Goal: Task Accomplishment & Management: Manage account settings

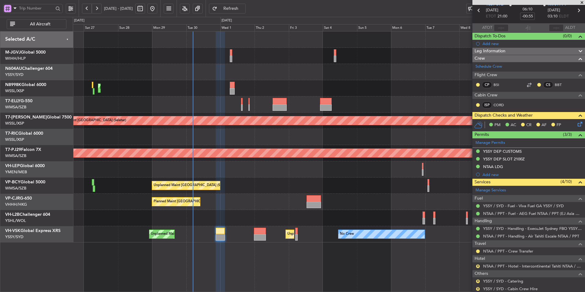
scroll to position [60, 0]
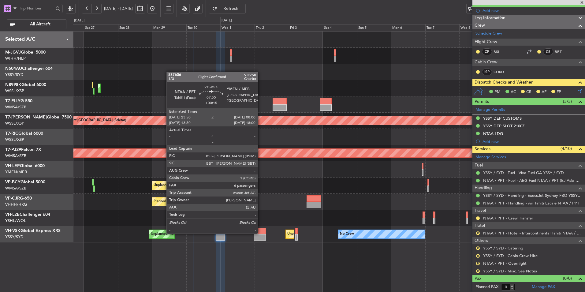
click at [261, 233] on div at bounding box center [260, 231] width 12 height 6
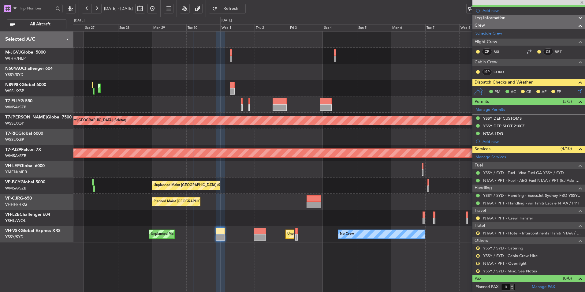
type input "+00:15"
type input "6"
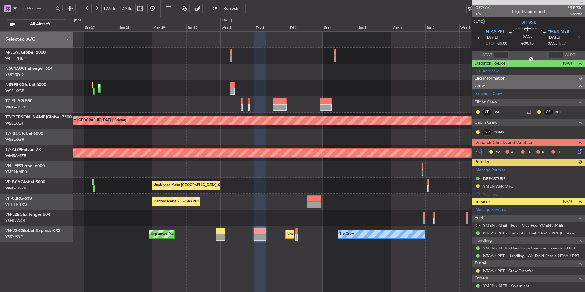
click at [310, 247] on div "Planned Maint [GEOGRAPHIC_DATA] ([GEOGRAPHIC_DATA] Intl) Planned Maint [GEOGRAP…" at bounding box center [329, 161] width 512 height 261
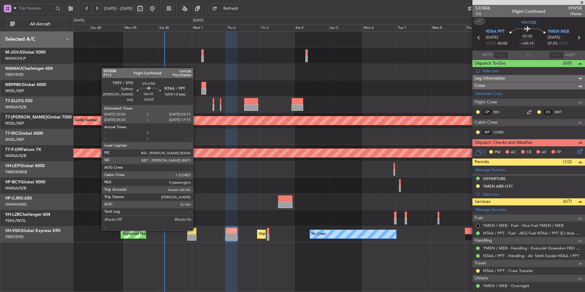
click at [195, 230] on div at bounding box center [191, 231] width 9 height 6
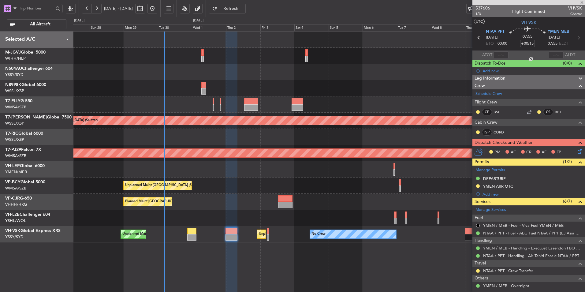
type input "-00:55"
type input "0"
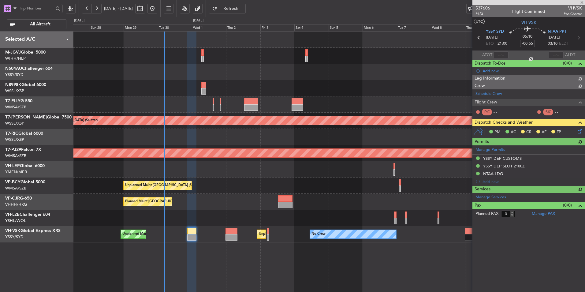
type input "Brien Tan (BTA)"
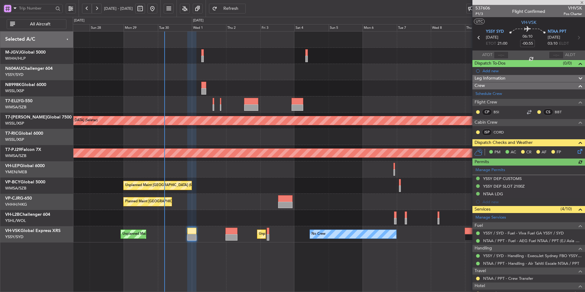
click at [231, 172] on div at bounding box center [329, 169] width 512 height 16
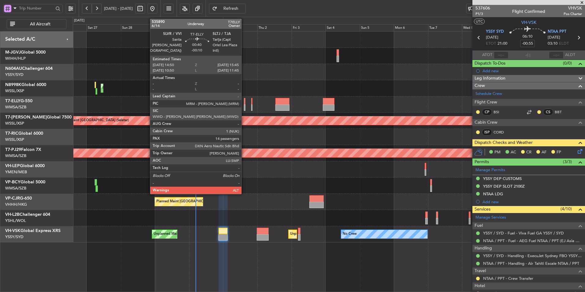
click at [244, 104] on div at bounding box center [245, 101] width 2 height 6
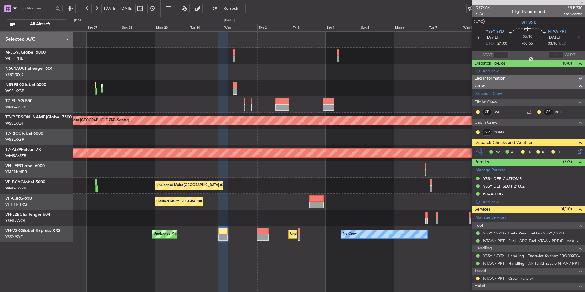
type input "-00:10"
type input "14"
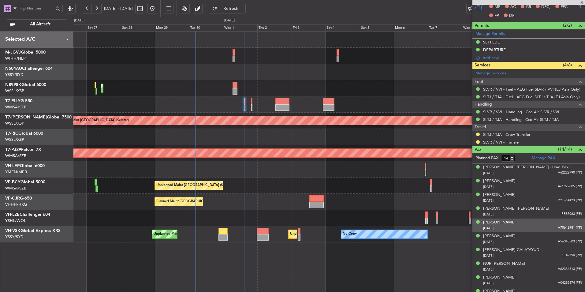
scroll to position [31, 0]
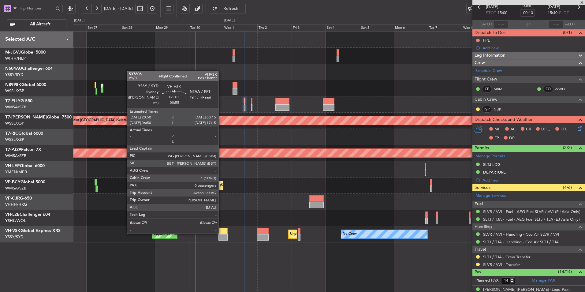
click at [221, 233] on div at bounding box center [222, 231] width 9 height 6
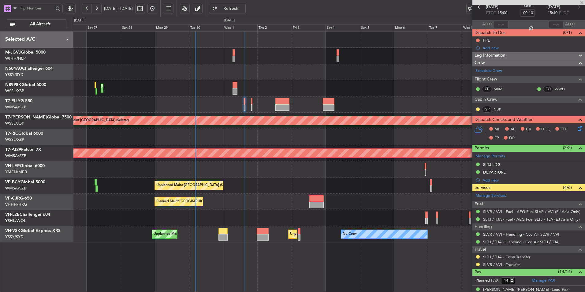
type input "-00:55"
type input "0"
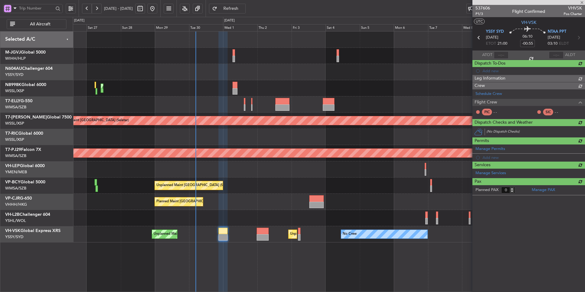
scroll to position [0, 0]
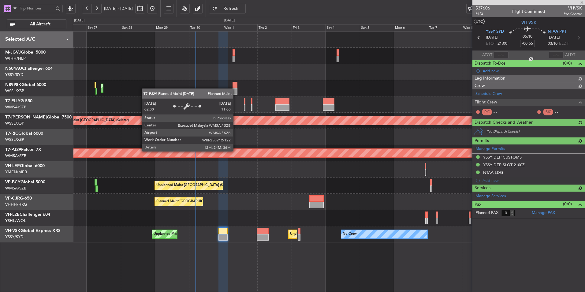
type input "Brien Tan (BTA)"
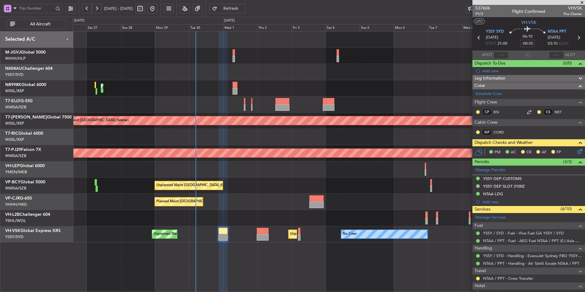
click at [211, 90] on div "Planned Maint [GEOGRAPHIC_DATA] ([GEOGRAPHIC_DATA] Intl)" at bounding box center [329, 88] width 512 height 16
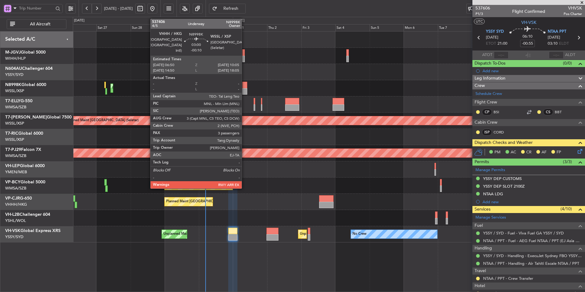
click at [245, 84] on div at bounding box center [244, 85] width 5 height 6
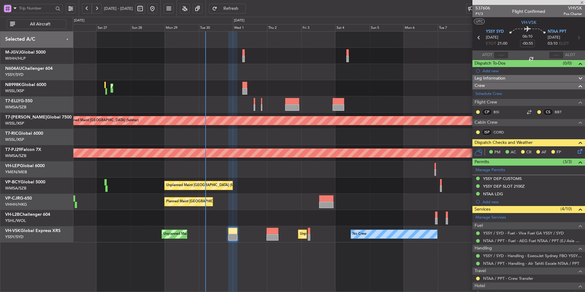
click at [233, 92] on div "Planned Maint [GEOGRAPHIC_DATA] ([GEOGRAPHIC_DATA] Intl)" at bounding box center [329, 88] width 512 height 16
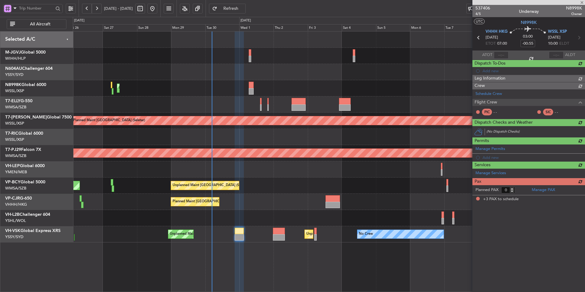
type input "-00:10"
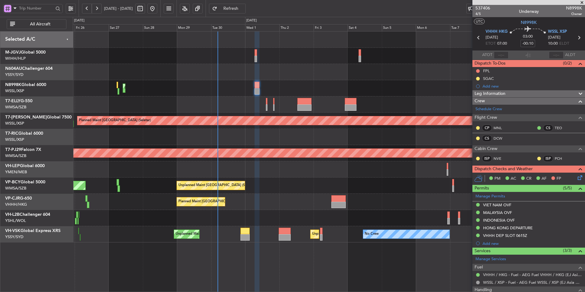
click at [199, 99] on div at bounding box center [329, 104] width 512 height 16
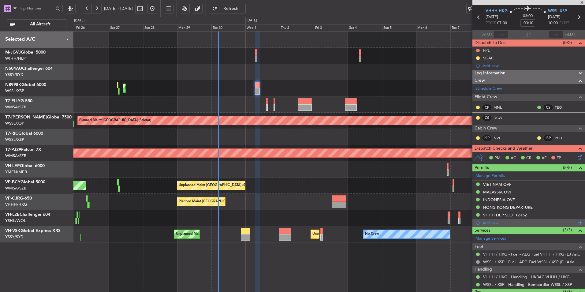
scroll to position [31, 0]
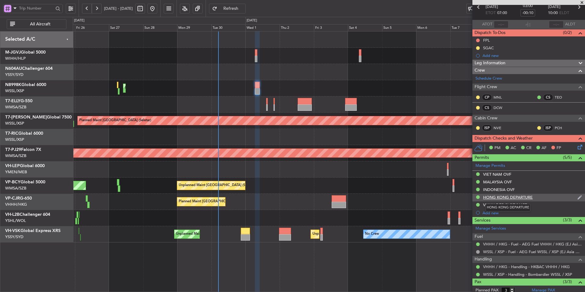
click at [522, 197] on div "HONG KONG DEPARTURE" at bounding box center [508, 196] width 50 height 5
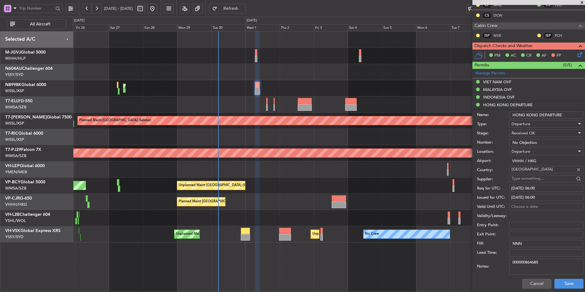
scroll to position [214, 0]
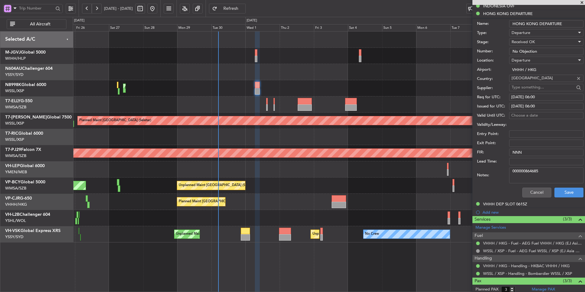
drag, startPoint x: 546, startPoint y: 172, endPoint x: 443, endPoint y: 166, distance: 102.9
click at [457, 168] on fb-app "25 Sep 2025 - 10 Oct 2025 Refresh Quick Links All Aircraft Planned Maint Hong K…" at bounding box center [292, 150] width 585 height 284
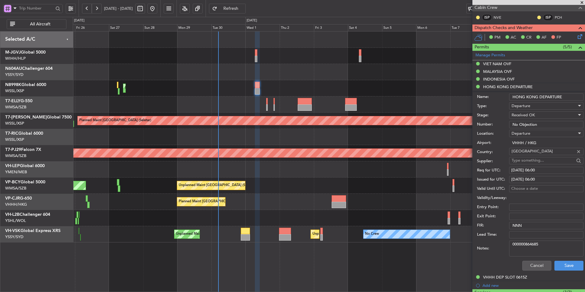
scroll to position [153, 0]
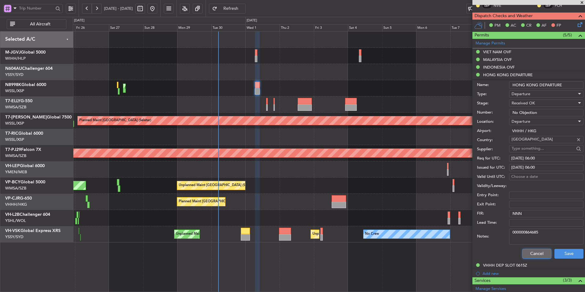
click at [529, 252] on button "Cancel" at bounding box center [536, 254] width 29 height 10
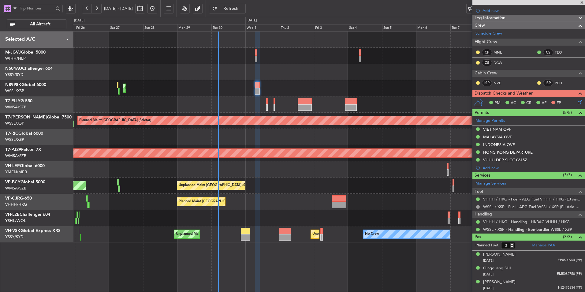
scroll to position [75, 0]
click at [509, 160] on div "VHHH DEP SLOT 0615Z" at bounding box center [505, 159] width 44 height 5
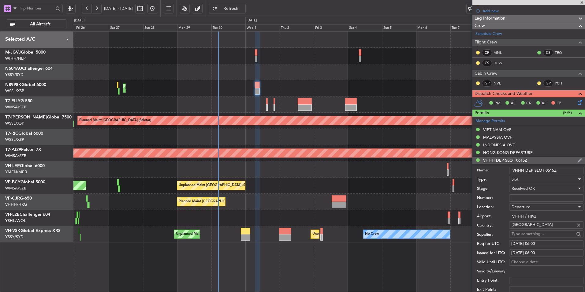
scroll to position [153, 0]
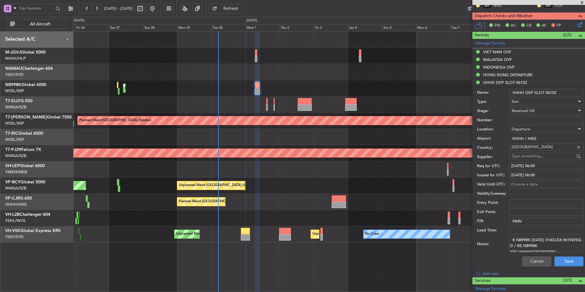
click at [540, 246] on textarea "K N8998K 01OCT 014GLEX 0615WSSL D / RE.N8998K IDD.VHHHDGN3301000/" at bounding box center [546, 244] width 74 height 16
click at [529, 261] on button "Cancel" at bounding box center [536, 261] width 29 height 10
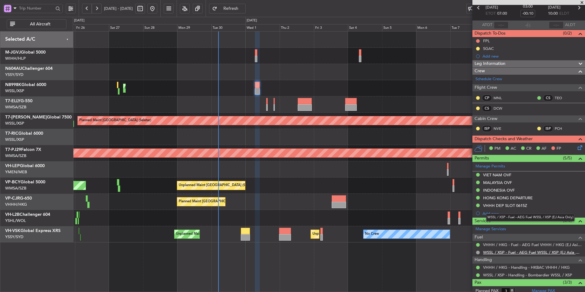
scroll to position [14, 0]
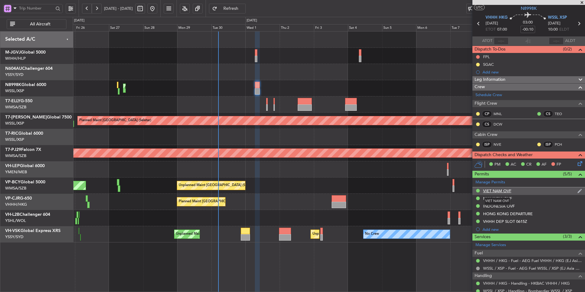
click at [497, 189] on div "VIET NAM OVF" at bounding box center [497, 190] width 28 height 5
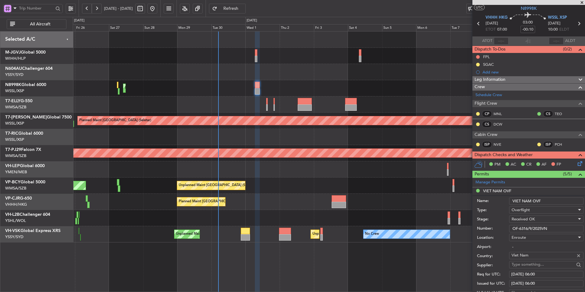
drag, startPoint x: 486, startPoint y: 222, endPoint x: 446, endPoint y: 219, distance: 40.5
click at [453, 219] on fb-app "25 Sep 2025 - 10 Oct 2025 Refresh Quick Links All Aircraft Planned Maint Hong K…" at bounding box center [292, 150] width 585 height 284
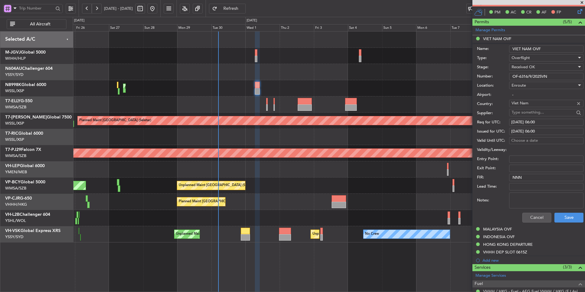
scroll to position [167, 0]
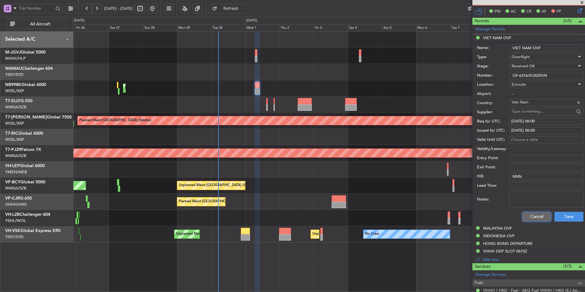
click at [531, 217] on button "Cancel" at bounding box center [536, 217] width 29 height 10
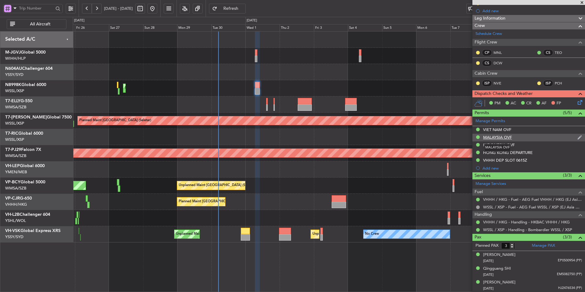
click at [499, 139] on div "MALAYSIA OVF" at bounding box center [497, 137] width 29 height 5
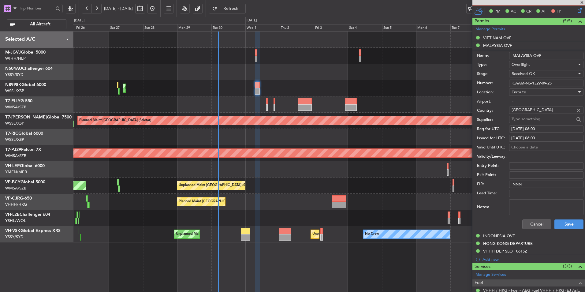
drag, startPoint x: 565, startPoint y: 83, endPoint x: 446, endPoint y: 83, distance: 119.3
click at [449, 83] on fb-app "25 Sep 2025 - 10 Oct 2025 Refresh Quick Links All Aircraft Planned Maint Hong K…" at bounding box center [292, 150] width 585 height 284
click at [504, 235] on div "INDONESIA OVF" at bounding box center [498, 235] width 31 height 5
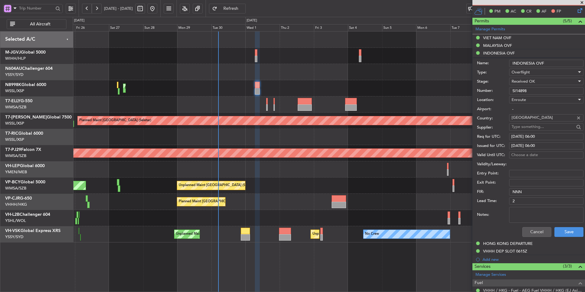
drag, startPoint x: 533, startPoint y: 88, endPoint x: 419, endPoint y: 87, distance: 114.4
click at [463, 85] on fb-app "25 Sep 2025 - 10 Oct 2025 Refresh Quick Links All Aircraft Planned Maint Hong K…" at bounding box center [292, 150] width 585 height 284
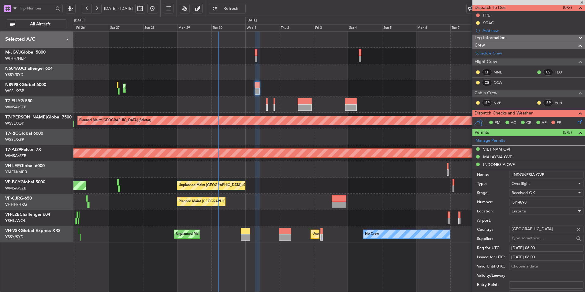
scroll to position [0, 0]
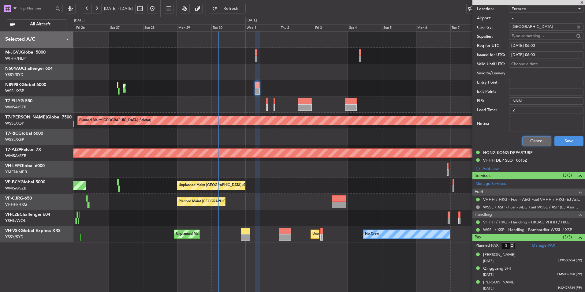
click at [533, 139] on button "Cancel" at bounding box center [536, 141] width 29 height 10
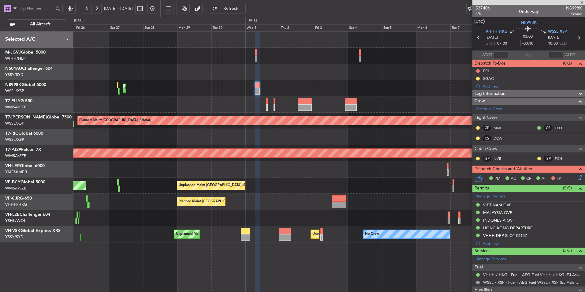
click at [423, 75] on div at bounding box center [329, 72] width 512 height 16
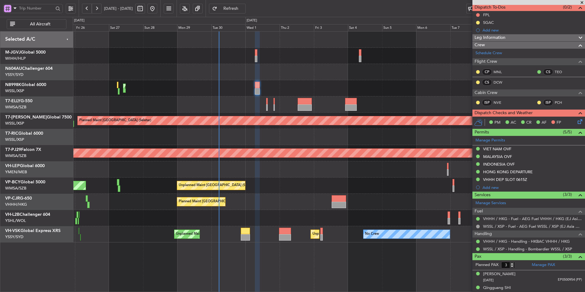
scroll to position [75, 0]
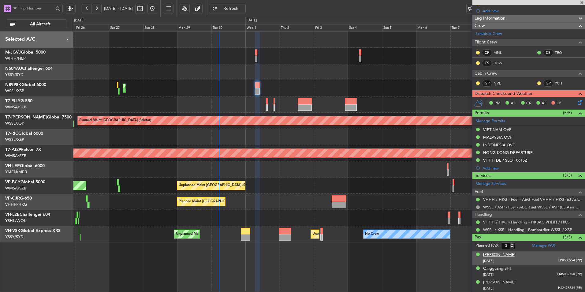
click at [494, 253] on div "Hengli LIN" at bounding box center [499, 255] width 32 height 6
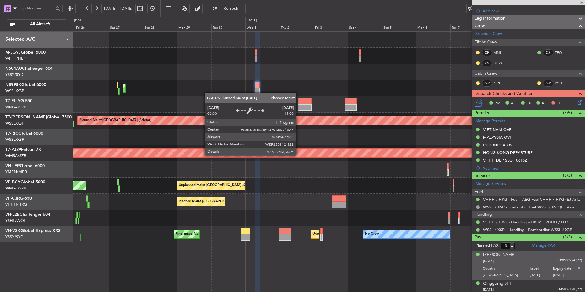
click at [257, 147] on div "Planned Maint [GEOGRAPHIC_DATA] (Sultan [PERSON_NAME] [PERSON_NAME] - Subang)" at bounding box center [329, 153] width 512 height 16
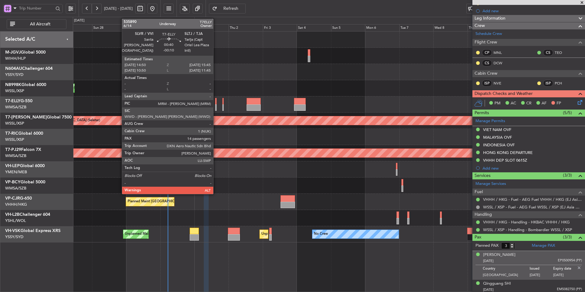
click at [216, 102] on div at bounding box center [216, 101] width 2 height 6
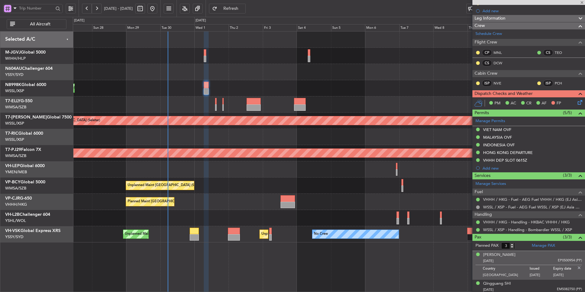
type input "14"
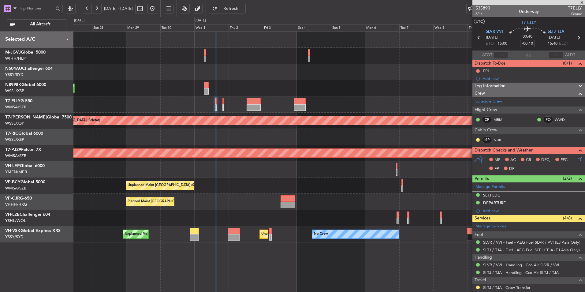
click at [526, 44] on input "-00:10" at bounding box center [527, 43] width 15 height 7
click at [538, 42] on div "00:40 0" at bounding box center [527, 37] width 40 height 23
type input "+00:00"
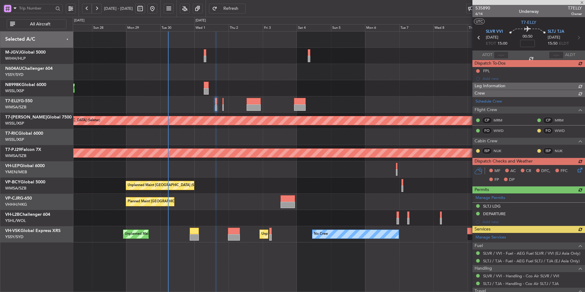
type input "-00:05"
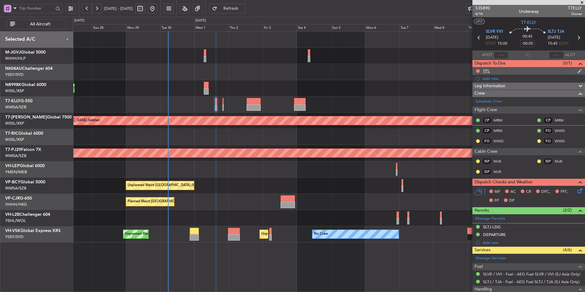
click at [489, 73] on div "FPL" at bounding box center [486, 70] width 7 height 5
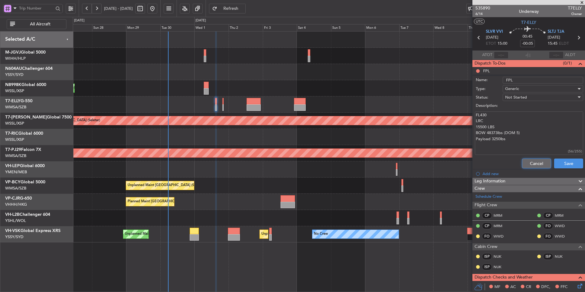
click at [532, 161] on button "Cancel" at bounding box center [536, 163] width 29 height 10
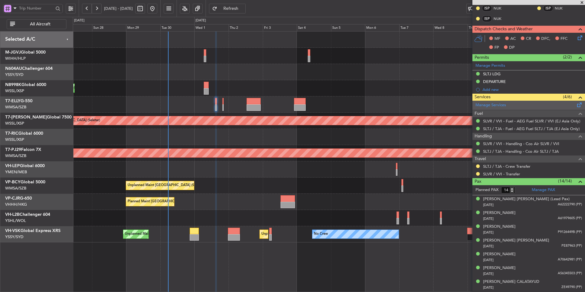
scroll to position [61, 0]
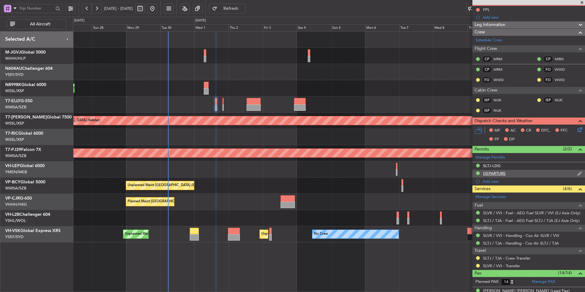
click at [500, 175] on div "DEPARTURE" at bounding box center [494, 173] width 23 height 5
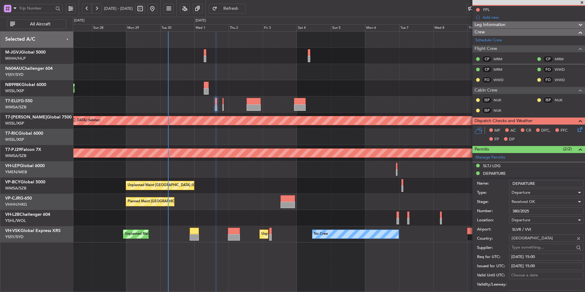
drag, startPoint x: 542, startPoint y: 209, endPoint x: 466, endPoint y: 205, distance: 76.2
click at [480, 206] on form "Name: DEPARTURE Type: Departure Stage: Received OK Number: 380/2025 Location: D…" at bounding box center [528, 268] width 113 height 183
click at [492, 167] on div "SLTJ LDG" at bounding box center [491, 165] width 17 height 5
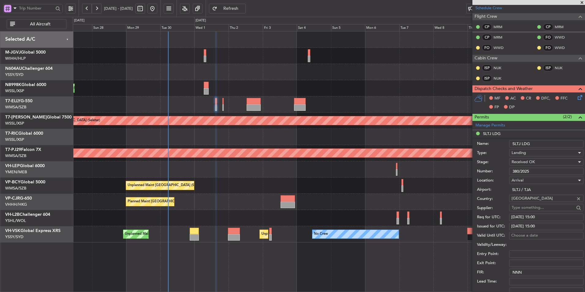
scroll to position [153, 0]
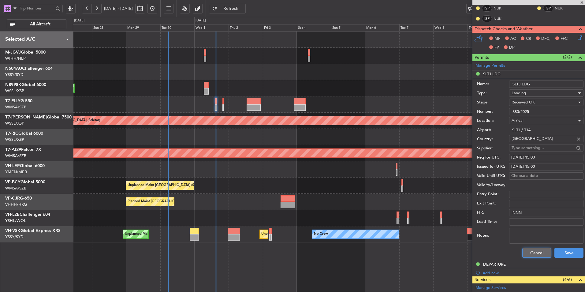
click at [522, 252] on button "Cancel" at bounding box center [536, 253] width 29 height 10
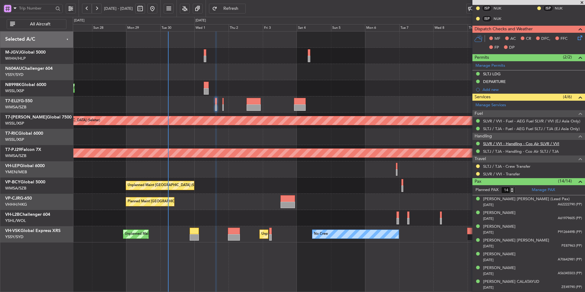
scroll to position [31, 0]
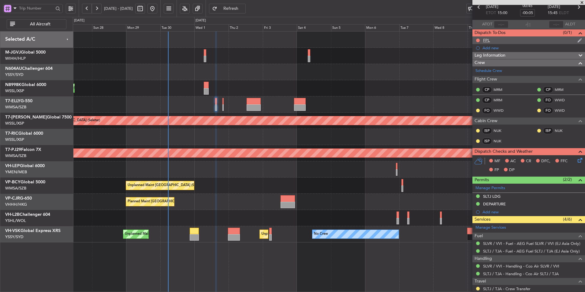
click at [488, 42] on div "FPL" at bounding box center [486, 40] width 7 height 5
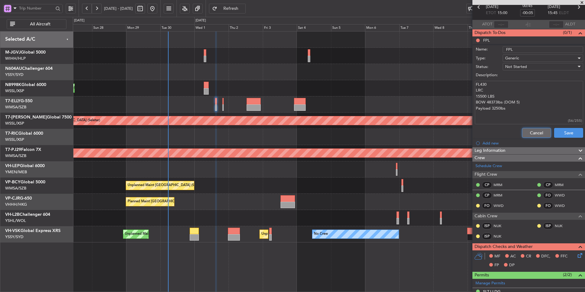
click at [539, 129] on button "Cancel" at bounding box center [536, 133] width 29 height 10
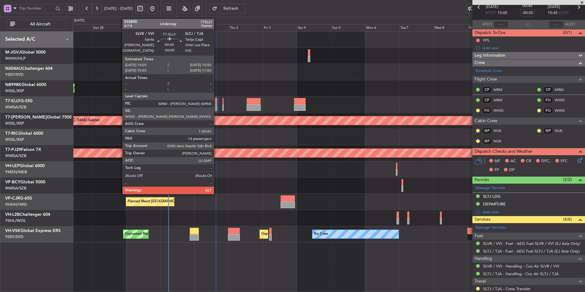
click at [217, 101] on div at bounding box center [216, 101] width 2 height 6
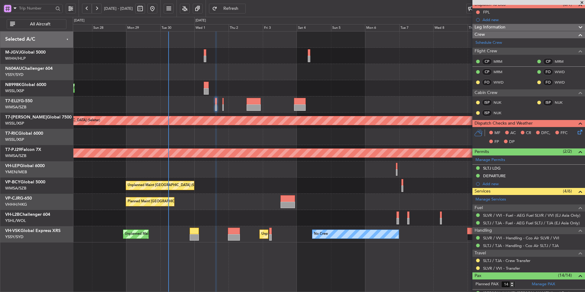
scroll to position [122, 0]
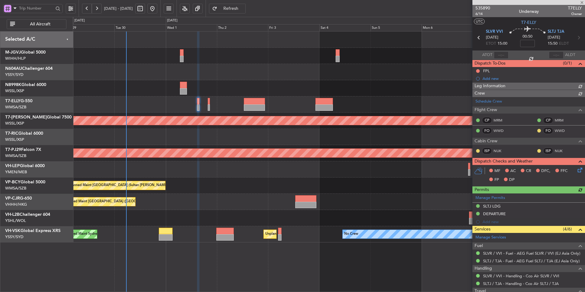
click at [297, 172] on div at bounding box center [329, 169] width 512 height 16
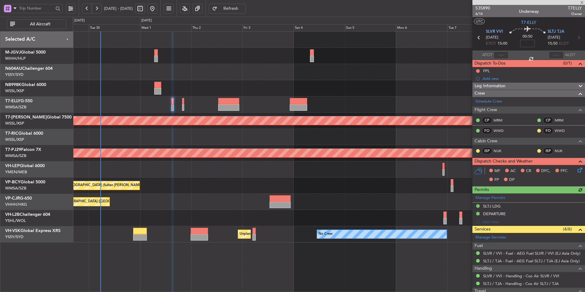
click at [526, 41] on input at bounding box center [527, 43] width 15 height 7
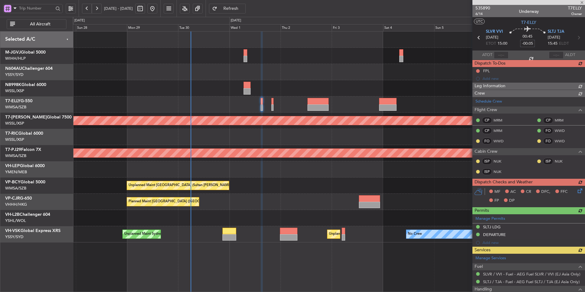
click at [284, 183] on div "Unplanned Maint [GEOGRAPHIC_DATA] (Sultan [PERSON_NAME] [PERSON_NAME] - Subang)…" at bounding box center [329, 185] width 512 height 16
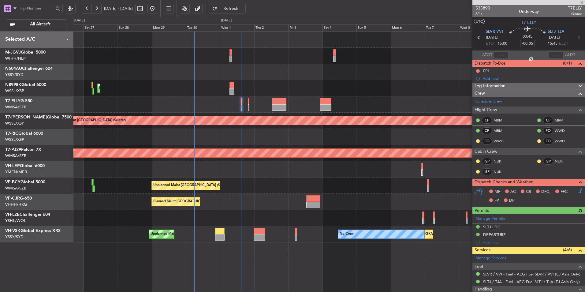
click at [291, 181] on div "Unplanned Maint [GEOGRAPHIC_DATA] (Sultan [PERSON_NAME] [PERSON_NAME] - Subang)…" at bounding box center [329, 185] width 512 height 16
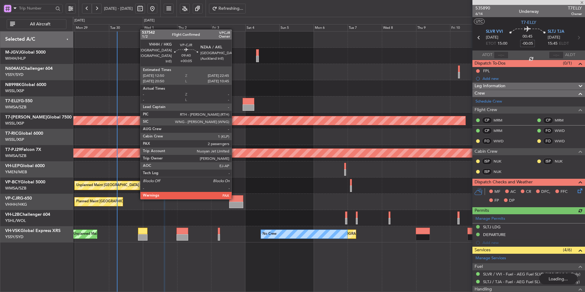
click at [234, 198] on div at bounding box center [236, 198] width 14 height 6
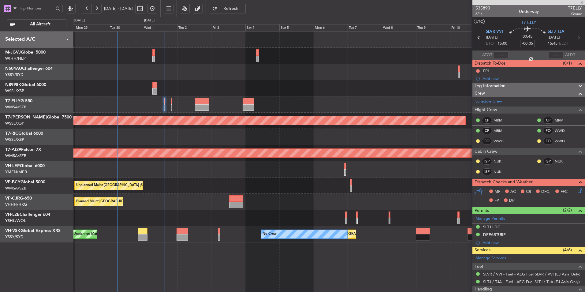
type input "+00:05"
type input "2"
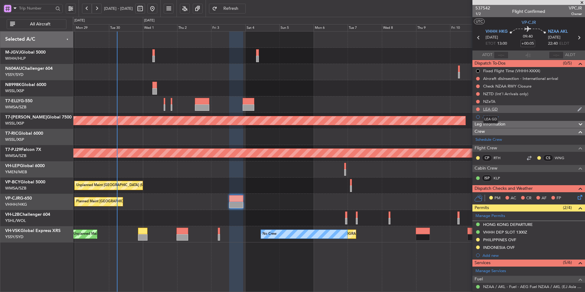
click at [495, 107] on div "LEA GD" at bounding box center [490, 108] width 15 height 5
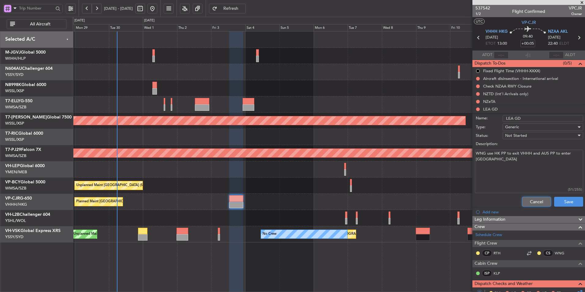
click at [526, 198] on button "Cancel" at bounding box center [536, 202] width 29 height 10
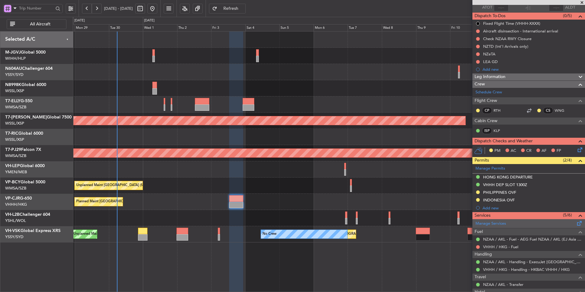
scroll to position [103, 0]
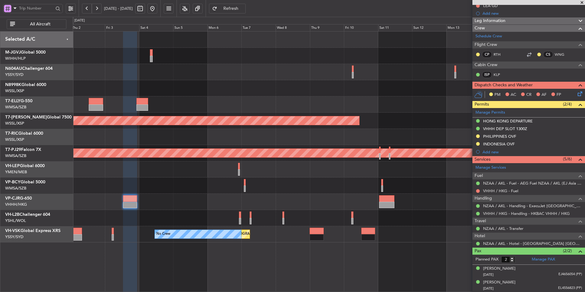
click at [246, 197] on div "Planned Maint [GEOGRAPHIC_DATA] ([GEOGRAPHIC_DATA] Intl)" at bounding box center [329, 202] width 512 height 16
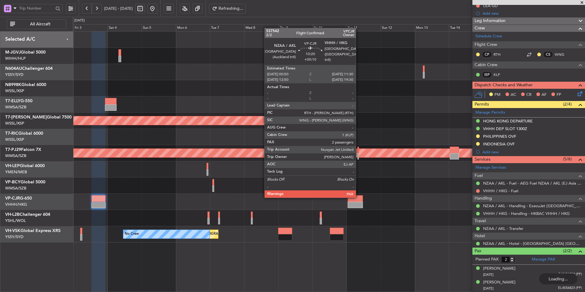
click at [358, 197] on div at bounding box center [354, 198] width 15 height 6
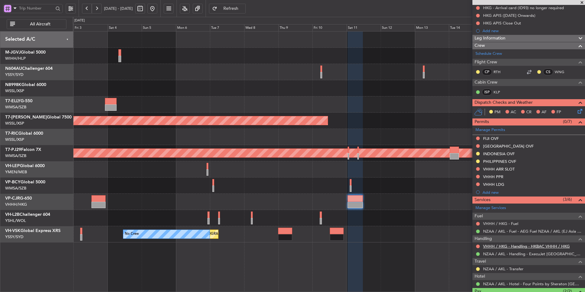
scroll to position [119, 0]
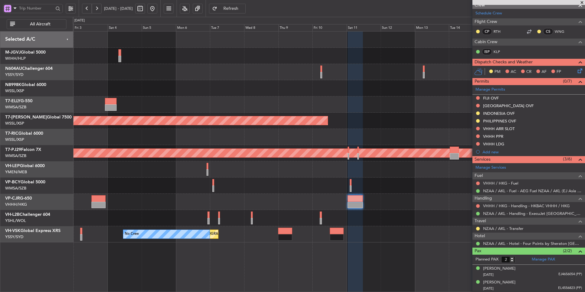
click at [324, 194] on div "Planned Maint Singapore (Seletar) Planned Maint Kuala Lumpur (Sultan Abdul Aziz…" at bounding box center [329, 136] width 512 height 211
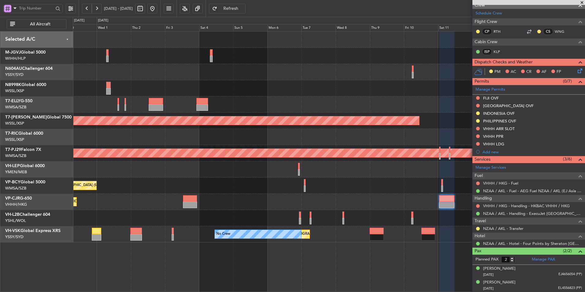
click at [314, 193] on div "Planned Maint Hong Kong (Hong Kong Intl) Planned Maint Singapore (Seletar) Plan…" at bounding box center [329, 136] width 512 height 211
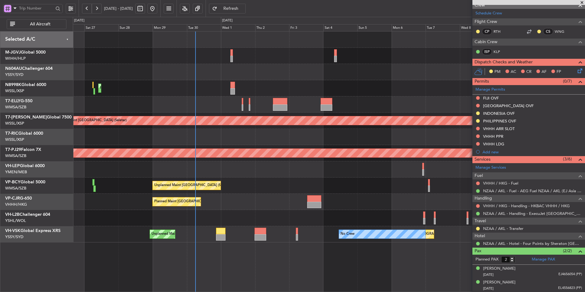
click at [356, 180] on div "Unplanned Maint [GEOGRAPHIC_DATA] (Sultan [PERSON_NAME] [PERSON_NAME] - Subang)…" at bounding box center [329, 185] width 512 height 16
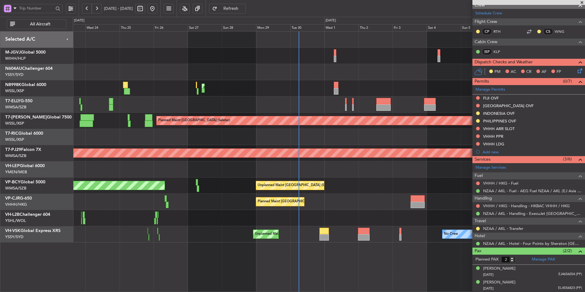
click at [351, 102] on div "MEL Dubai (Dubai Intl) Planned Maint Dubai (Dubai Intl)" at bounding box center [329, 104] width 512 height 16
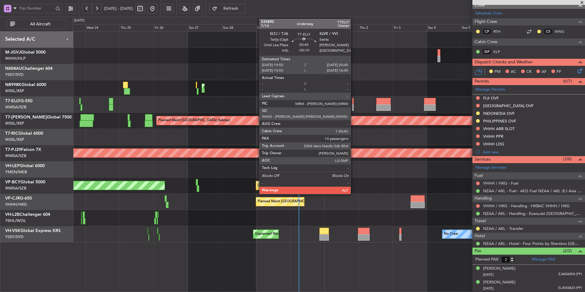
click at [353, 103] on div at bounding box center [353, 101] width 2 height 6
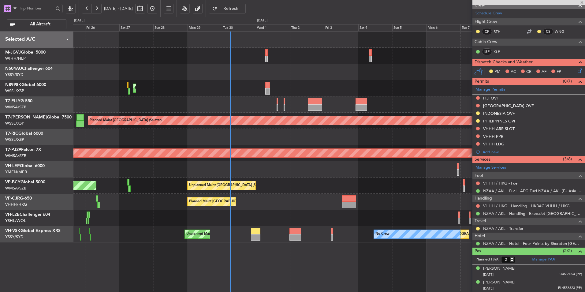
click at [304, 182] on div "Planned Maint Hong Kong (Hong Kong Intl) Planned Maint Singapore (Seletar) AOG …" at bounding box center [329, 136] width 512 height 211
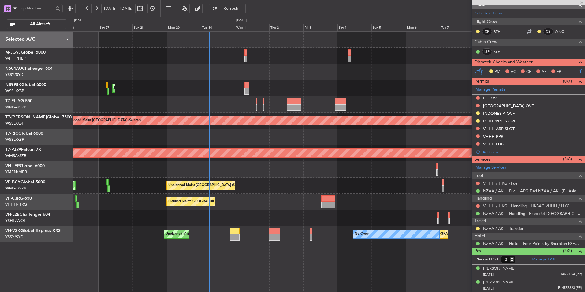
type input "-00:10"
type input "14"
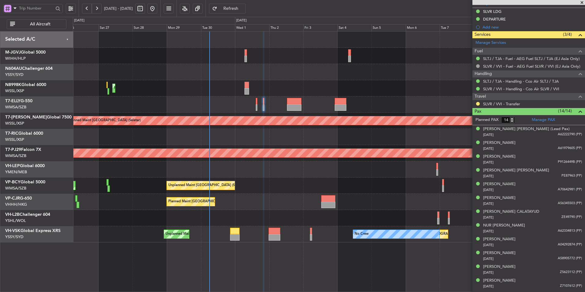
scroll to position [0, 0]
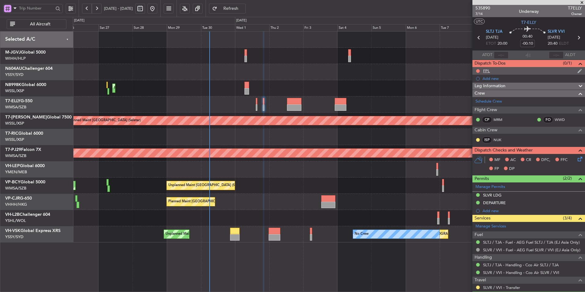
click at [485, 73] on div "FPL" at bounding box center [486, 70] width 7 height 5
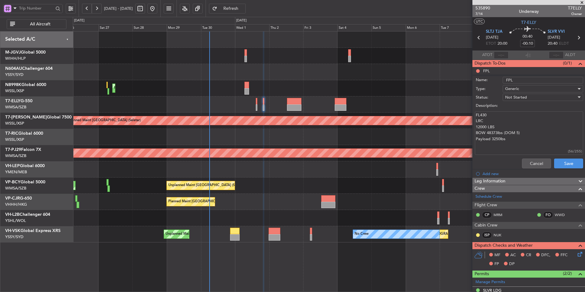
click at [322, 177] on div "Unplanned Maint [GEOGRAPHIC_DATA] (Sultan [PERSON_NAME] [PERSON_NAME] - Subang)…" at bounding box center [329, 185] width 512 height 16
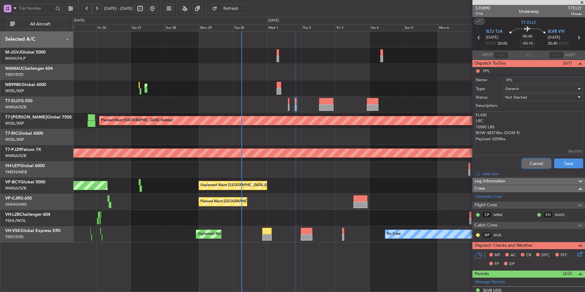
click at [522, 163] on button "Cancel" at bounding box center [536, 163] width 29 height 10
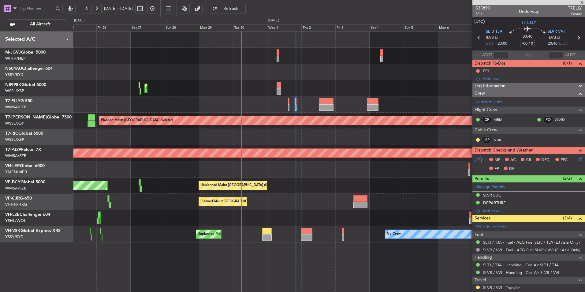
click at [524, 46] on input "-00:10" at bounding box center [527, 43] width 15 height 7
click at [537, 44] on div "00:40 0" at bounding box center [527, 37] width 40 height 23
type input "+00:00"
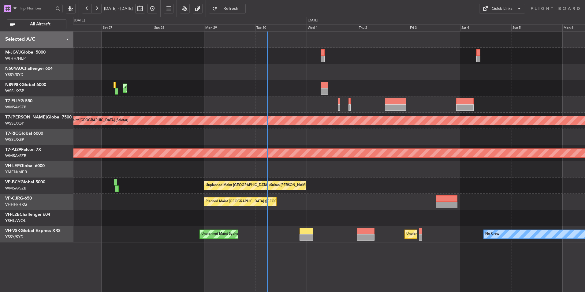
click at [214, 76] on div "Planned Maint Hong Kong (Hong Kong Intl) Planned Maint Singapore (Seletar) Plan…" at bounding box center [329, 136] width 512 height 211
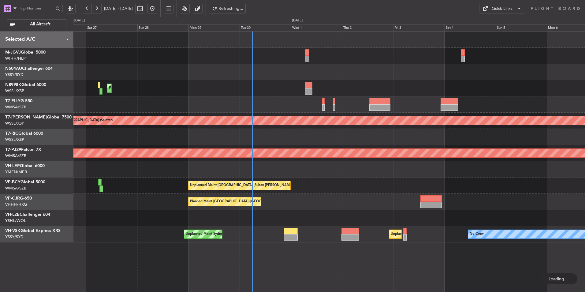
click at [146, 90] on div "Planned Maint [GEOGRAPHIC_DATA] ([GEOGRAPHIC_DATA] Intl)" at bounding box center [329, 88] width 512 height 16
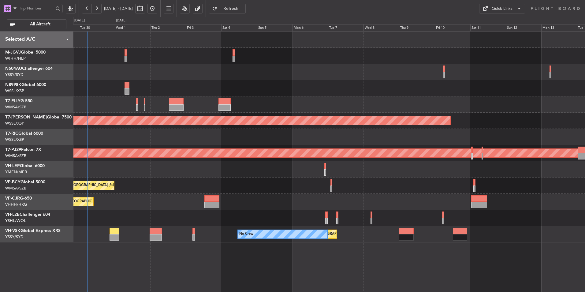
click at [166, 88] on div "Planned Maint [GEOGRAPHIC_DATA] ([GEOGRAPHIC_DATA] Intl)" at bounding box center [329, 88] width 512 height 16
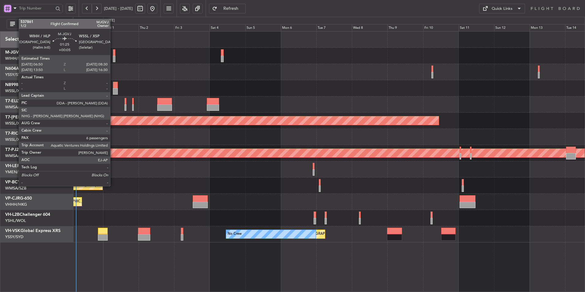
click at [113, 56] on div at bounding box center [114, 59] width 3 height 6
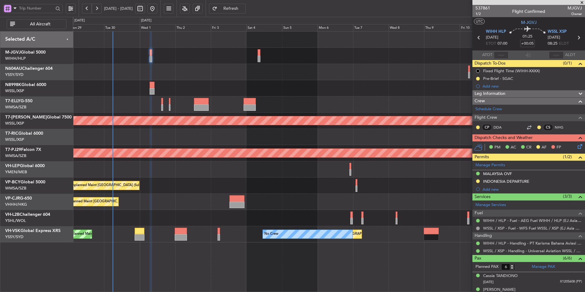
click at [205, 162] on div at bounding box center [329, 169] width 512 height 16
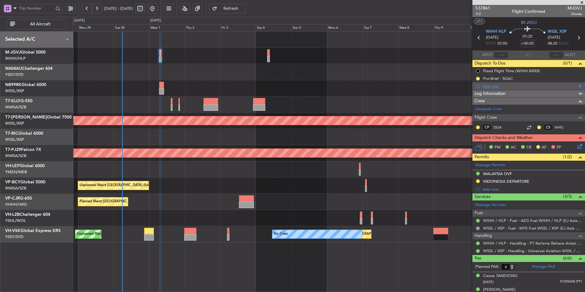
click at [491, 84] on div "Add new" at bounding box center [529, 85] width 94 height 5
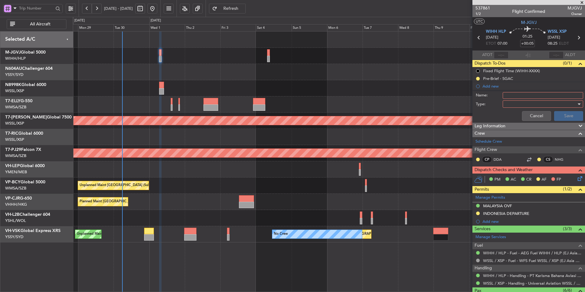
click at [513, 96] on input "Name:" at bounding box center [542, 95] width 80 height 7
type input "FPL"
click at [507, 103] on div at bounding box center [540, 103] width 71 height 9
click at [511, 115] on span "Generic" at bounding box center [540, 116] width 72 height 9
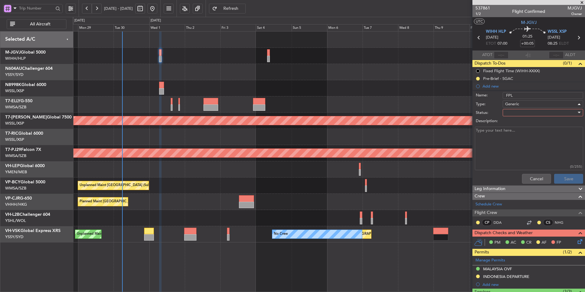
click at [509, 113] on div at bounding box center [540, 112] width 71 height 9
click at [510, 123] on span "Not Started" at bounding box center [540, 124] width 72 height 9
click at [497, 136] on textarea "Description:" at bounding box center [529, 149] width 108 height 44
click at [510, 138] on textarea "Description:" at bounding box center [529, 149] width 108 height 44
paste textarea "-1 Oct 25’ -HLP/XSP -FL 400/430 -Fuel 22.000Lb@HLP"
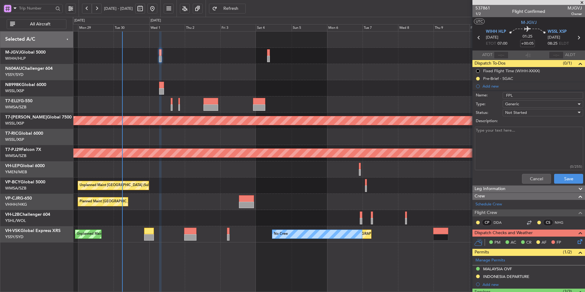
type textarea "-1 Oct 25’ -HLP/XSP -FL 400/430 -Fuel 22.000Lb@HLP"
click at [557, 181] on button "Save" at bounding box center [568, 179] width 29 height 10
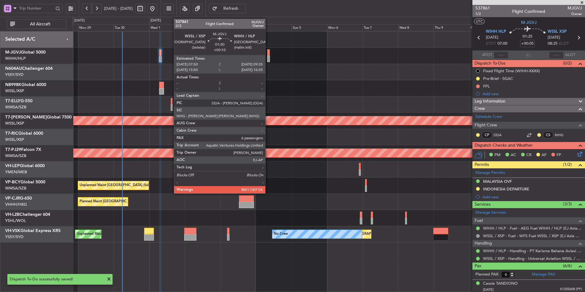
click at [268, 57] on div at bounding box center [268, 59] width 3 height 6
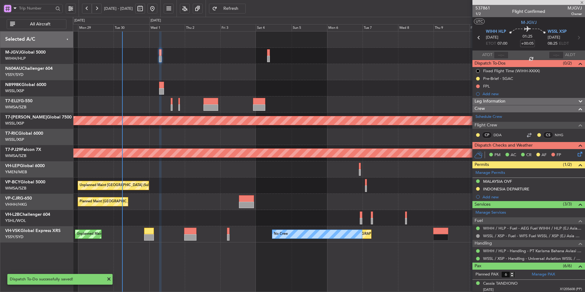
type input "+00:10"
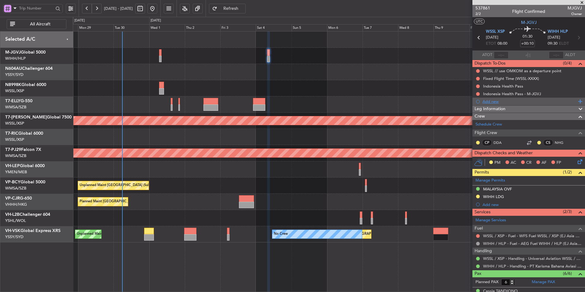
click at [493, 102] on div "Add new" at bounding box center [529, 101] width 94 height 5
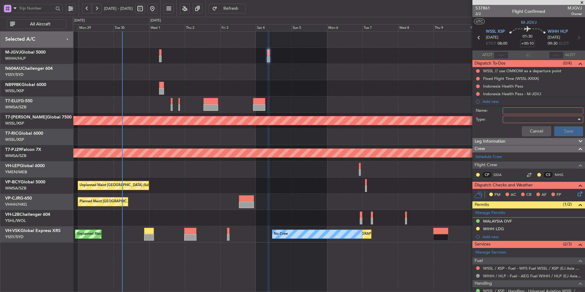
click at [513, 110] on input "Name:" at bounding box center [542, 110] width 80 height 7
type input "FPL"
click at [512, 117] on div at bounding box center [540, 119] width 71 height 9
click at [513, 128] on span "Generic" at bounding box center [540, 131] width 72 height 9
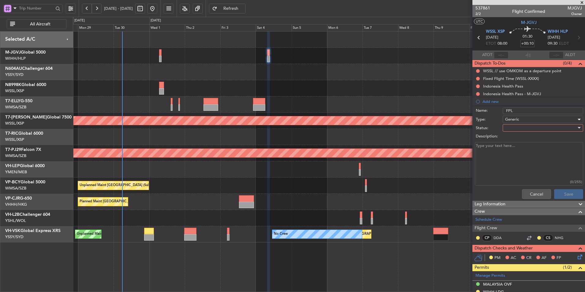
click at [513, 128] on div at bounding box center [540, 127] width 71 height 9
click at [512, 136] on span "Not Started" at bounding box center [540, 139] width 72 height 9
click at [501, 151] on textarea "Description:" at bounding box center [529, 164] width 108 height 44
paste textarea "-4 Oct 25’ -XSP/HLP -FL 410/450 -Fuel Remaining O/B"
type textarea "-4 Oct 25’ -XSP/HLP -FL 410/450 -Fuel Remaining O/B"
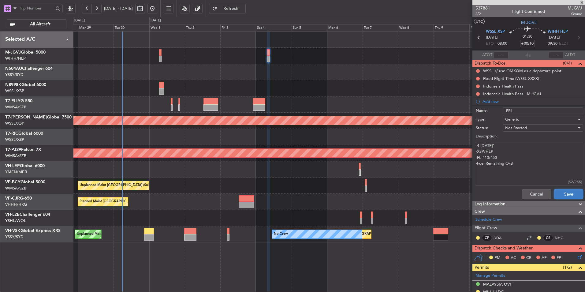
click at [560, 193] on button "Save" at bounding box center [568, 194] width 29 height 10
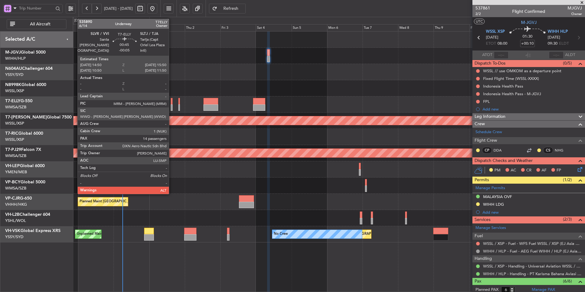
click at [172, 104] on div at bounding box center [172, 101] width 2 height 6
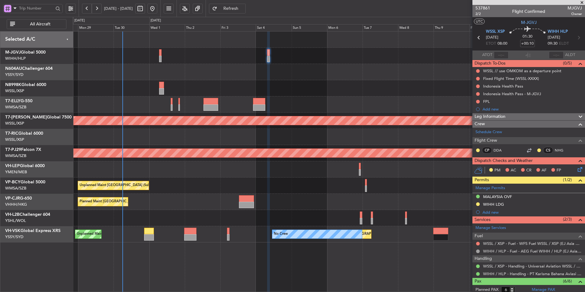
click at [207, 83] on div "Planned Maint [GEOGRAPHIC_DATA] ([GEOGRAPHIC_DATA] Intl)" at bounding box center [329, 88] width 512 height 16
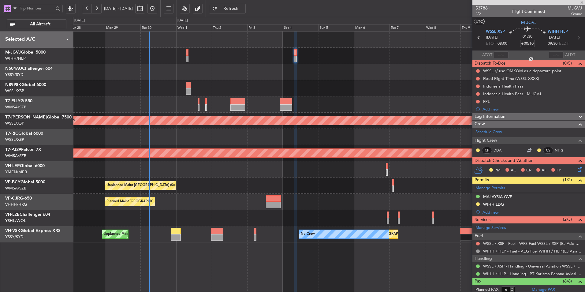
type input "-00:05"
type input "14"
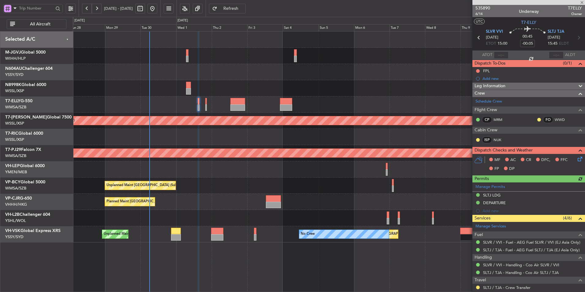
scroll to position [153, 0]
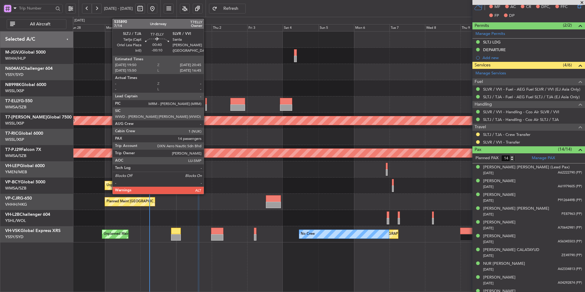
click at [206, 104] on div at bounding box center [206, 107] width 2 height 6
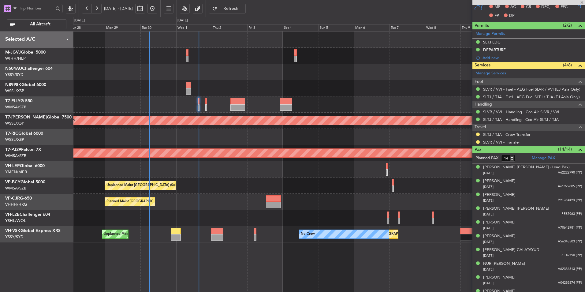
type input "-00:10"
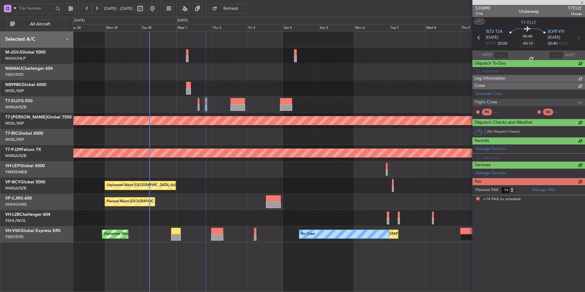
scroll to position [0, 0]
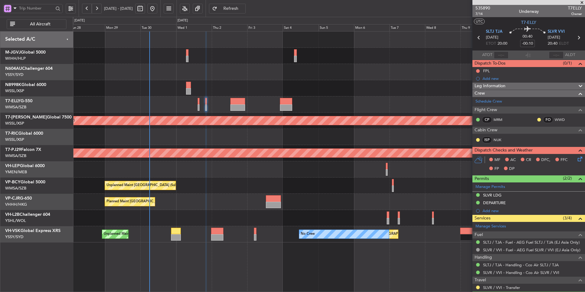
click at [169, 82] on div "Planned Maint [GEOGRAPHIC_DATA] ([GEOGRAPHIC_DATA] Intl)" at bounding box center [329, 88] width 512 height 16
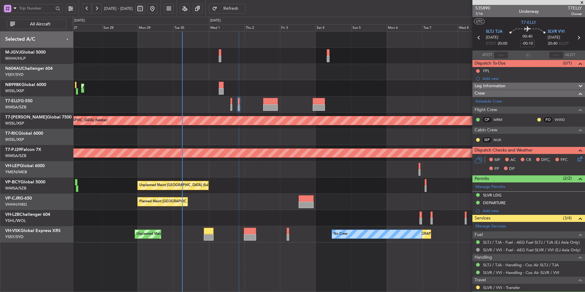
click at [172, 83] on div "Planned Maint Hong Kong (Hong Kong Intl) Planned Maint Singapore (Seletar) Plan…" at bounding box center [329, 136] width 512 height 211
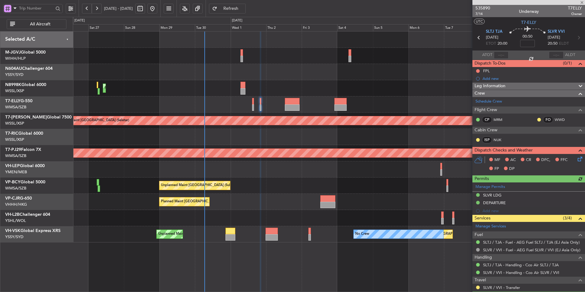
click at [248, 207] on div "Planned Maint [GEOGRAPHIC_DATA] ([GEOGRAPHIC_DATA] Intl)" at bounding box center [329, 202] width 512 height 16
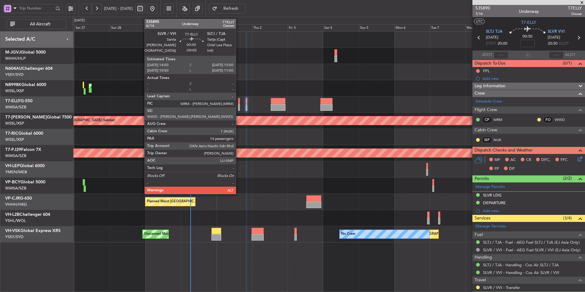
click at [239, 105] on div at bounding box center [239, 107] width 2 height 6
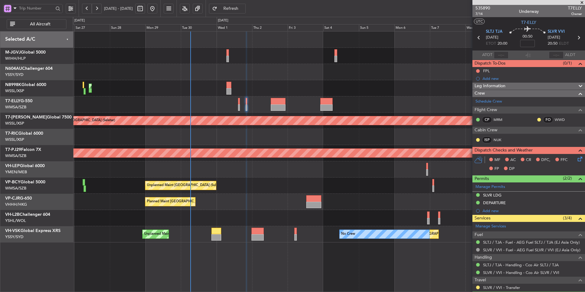
click at [221, 233] on div at bounding box center [216, 231] width 10 height 6
click at [218, 231] on div at bounding box center [216, 231] width 10 height 6
type input "-00:55"
type input "0"
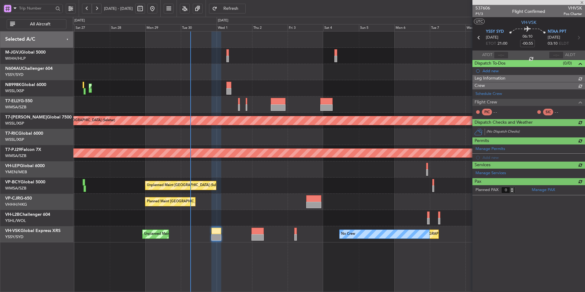
type input "Brien Tan (BTA)"
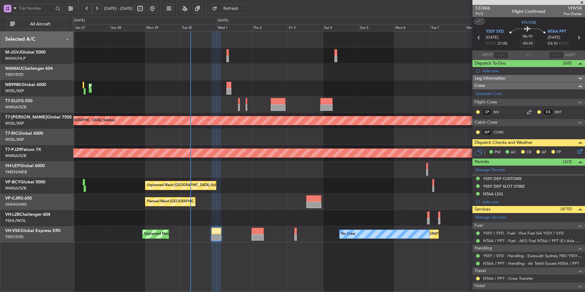
click at [576, 150] on icon at bounding box center [578, 150] width 5 height 5
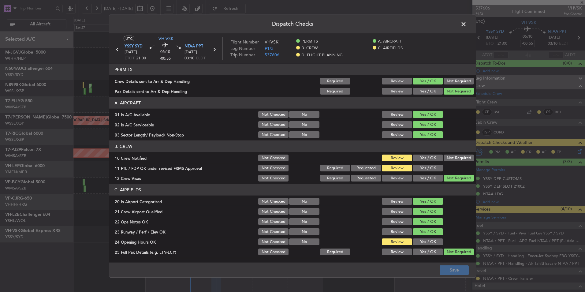
click at [424, 158] on button "Yes / OK" at bounding box center [428, 157] width 30 height 7
click at [426, 170] on button "Yes / OK" at bounding box center [428, 168] width 30 height 7
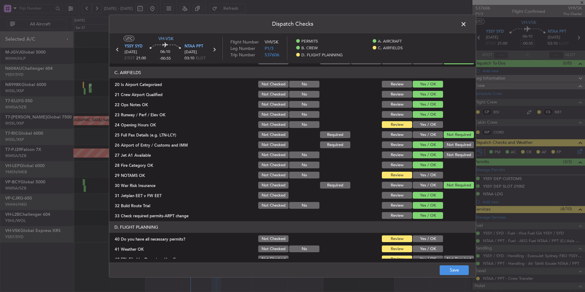
scroll to position [122, 0]
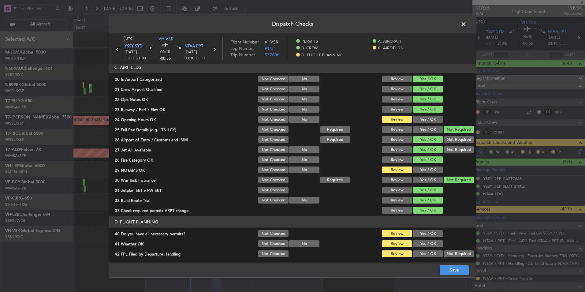
click at [427, 118] on button "Yes / OK" at bounding box center [428, 119] width 30 height 7
click at [427, 168] on button "Yes / OK" at bounding box center [428, 169] width 30 height 7
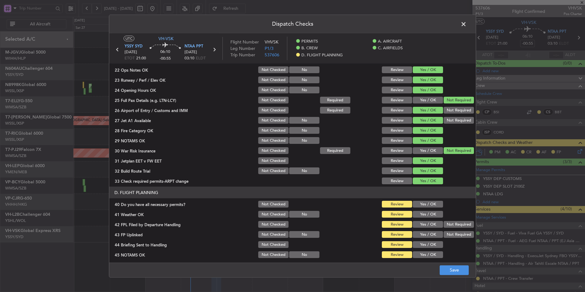
scroll to position [174, 0]
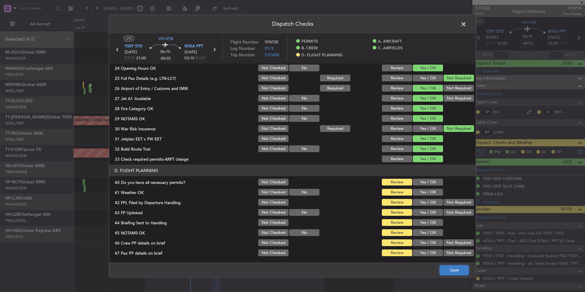
click at [456, 274] on button "Save" at bounding box center [453, 270] width 29 height 10
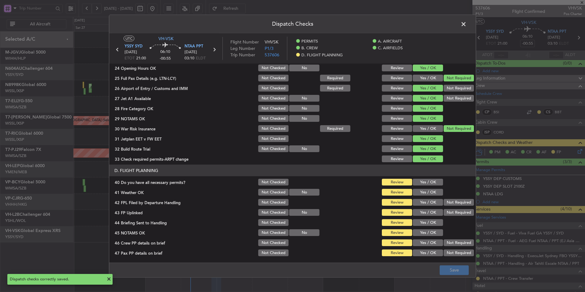
click at [466, 26] on span at bounding box center [466, 26] width 0 height 12
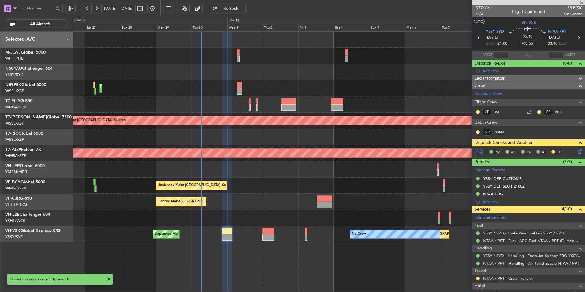
click at [266, 192] on div "Unplanned Maint [GEOGRAPHIC_DATA] (Sultan [PERSON_NAME] [PERSON_NAME] - Subang)…" at bounding box center [329, 185] width 512 height 16
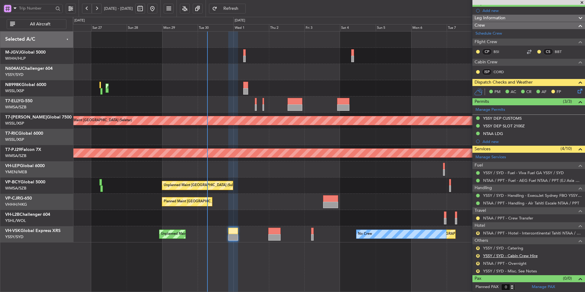
scroll to position [0, 0]
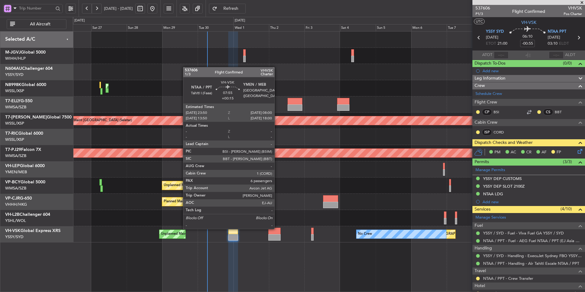
click at [276, 228] on div at bounding box center [274, 231] width 12 height 6
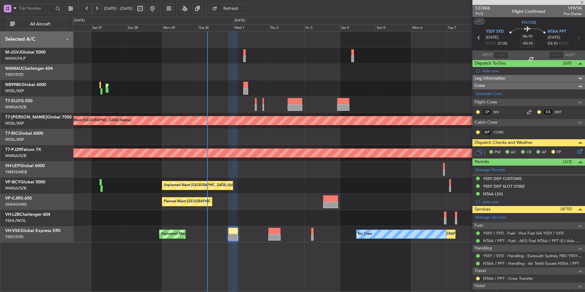
type input "+00:15"
type input "6"
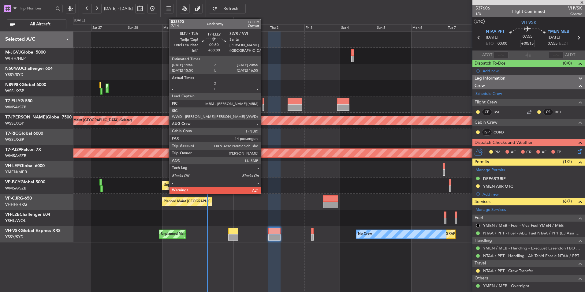
click at [263, 103] on div at bounding box center [263, 101] width 2 height 6
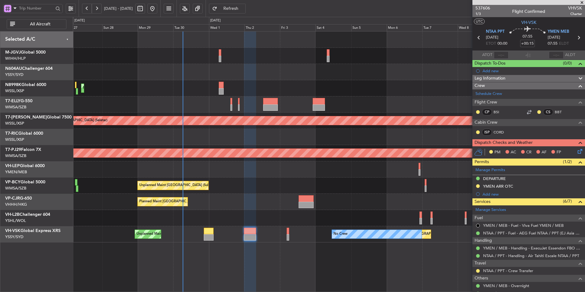
click at [334, 168] on div "Planned Maint Hong Kong (Hong Kong Intl) Planned Maint Singapore (Seletar) Plan…" at bounding box center [329, 136] width 512 height 211
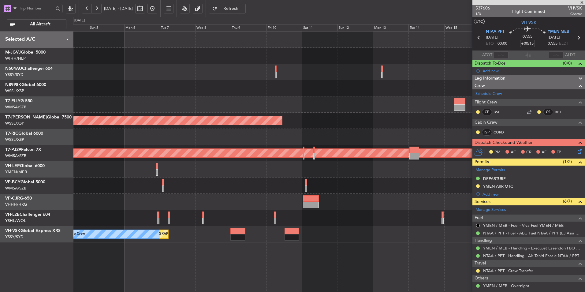
click at [92, 177] on div at bounding box center [329, 169] width 512 height 16
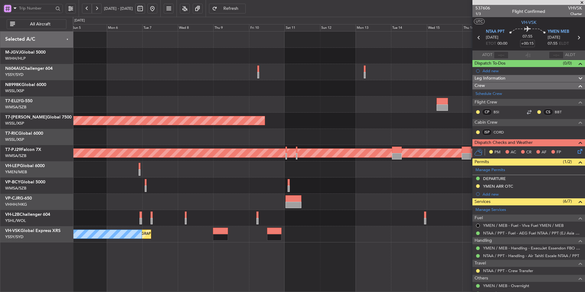
click at [154, 183] on div at bounding box center [329, 185] width 512 height 16
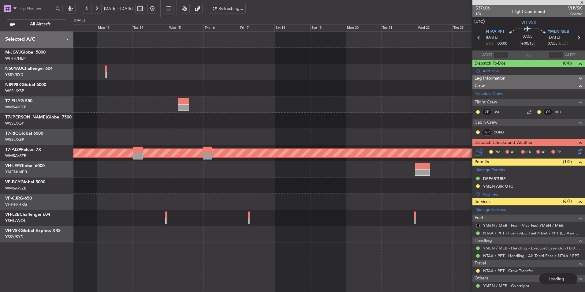
click at [180, 165] on div "Planned Maint Singapore (Seletar) Planned Maint Kuala Lumpur (Sultan Abdul Aziz…" at bounding box center [329, 136] width 512 height 211
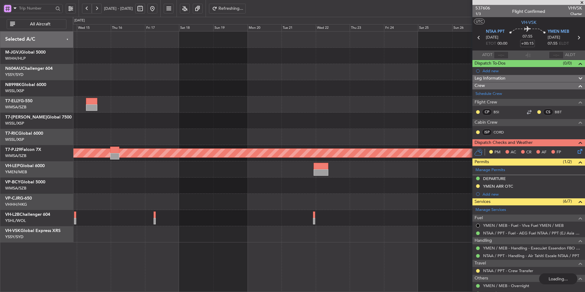
click at [249, 194] on div at bounding box center [329, 202] width 512 height 16
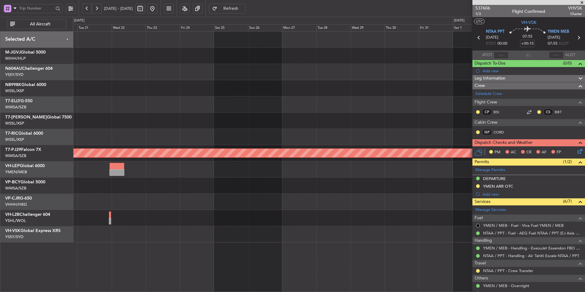
click at [183, 191] on div at bounding box center [329, 185] width 512 height 16
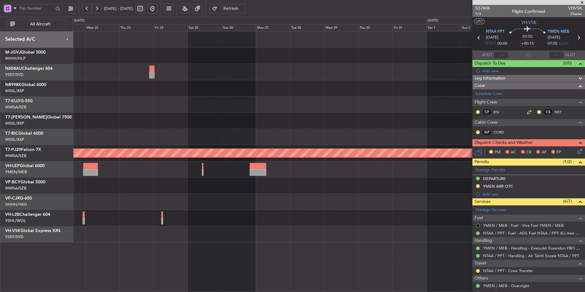
click at [172, 192] on div "Planned Maint [GEOGRAPHIC_DATA] (Sultan [PERSON_NAME] [PERSON_NAME] - Subang)" at bounding box center [329, 136] width 512 height 211
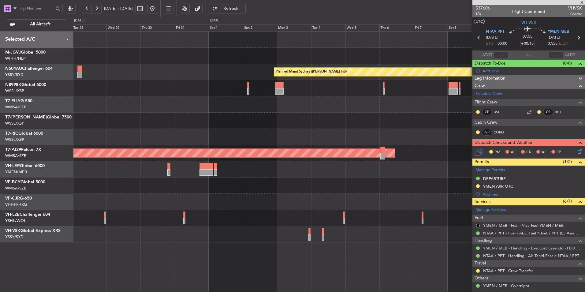
click at [161, 190] on div at bounding box center [329, 185] width 512 height 16
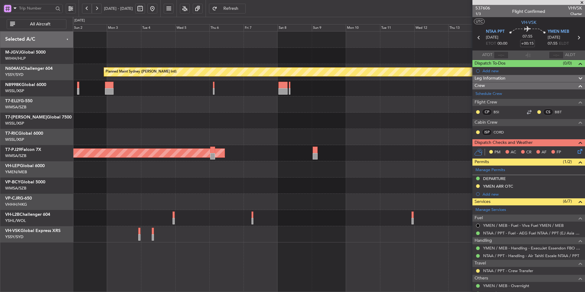
click at [271, 196] on div at bounding box center [329, 202] width 512 height 16
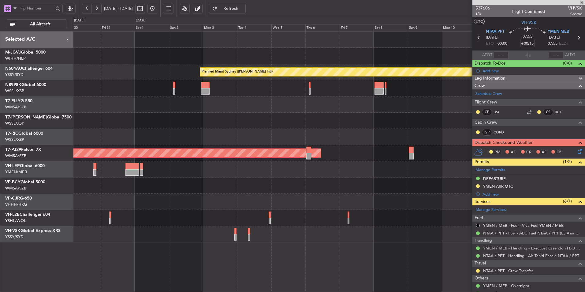
click at [269, 193] on div at bounding box center [329, 185] width 512 height 16
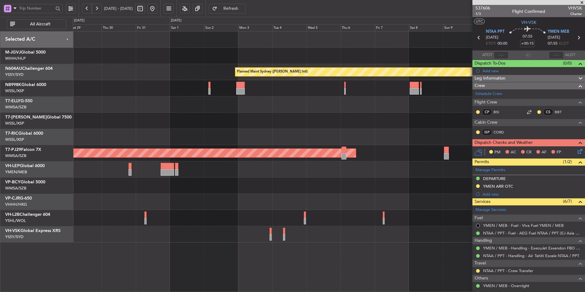
click at [157, 10] on div at bounding box center [146, 9] width 22 height 10
click at [145, 9] on button at bounding box center [140, 9] width 10 height 10
select select "10"
select select "2025"
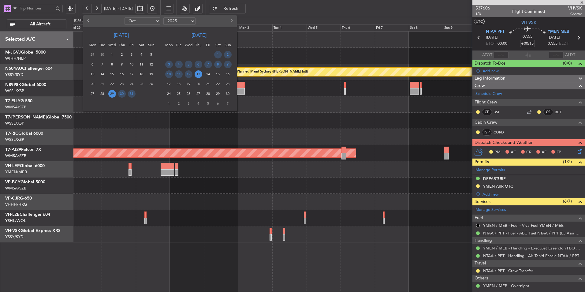
click at [231, 23] on button "Next month" at bounding box center [231, 21] width 7 height 10
select select "11"
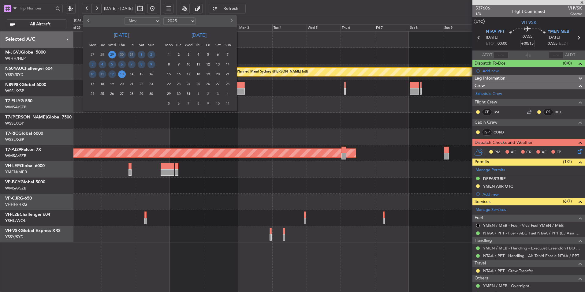
click at [103, 95] on span "25" at bounding box center [102, 94] width 8 height 8
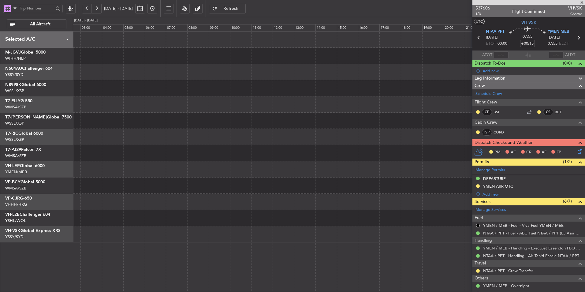
click at [178, 134] on div at bounding box center [329, 137] width 512 height 16
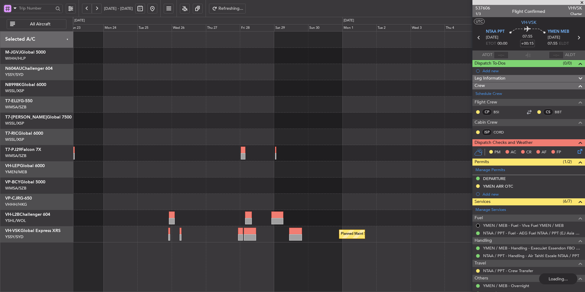
click at [177, 165] on div at bounding box center [329, 169] width 512 height 16
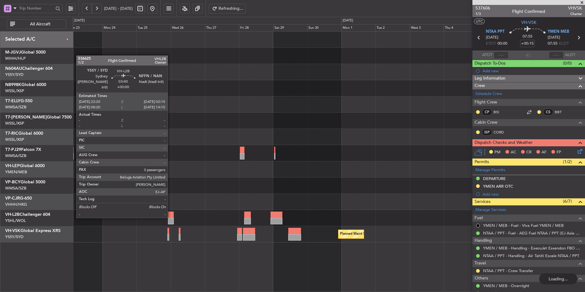
click at [169, 219] on div at bounding box center [171, 221] width 6 height 6
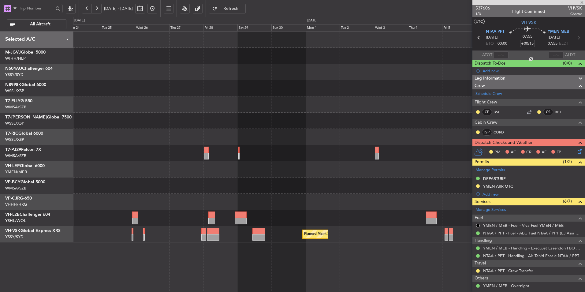
click at [160, 183] on div at bounding box center [329, 185] width 512 height 16
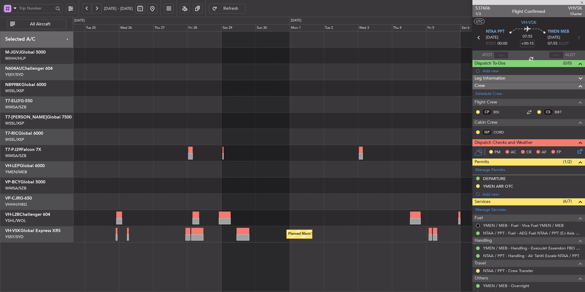
click at [157, 190] on div at bounding box center [329, 185] width 512 height 16
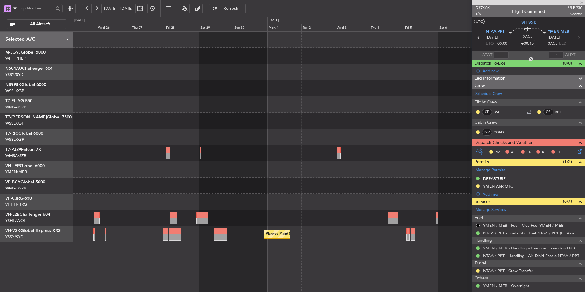
type input "3"
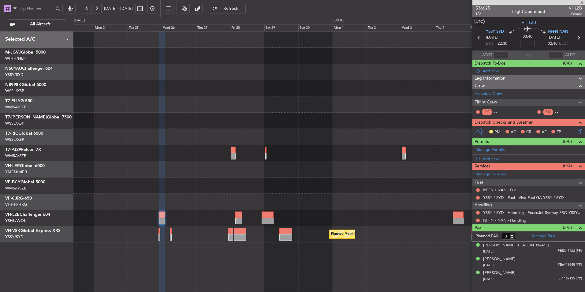
click at [196, 185] on div at bounding box center [329, 185] width 512 height 16
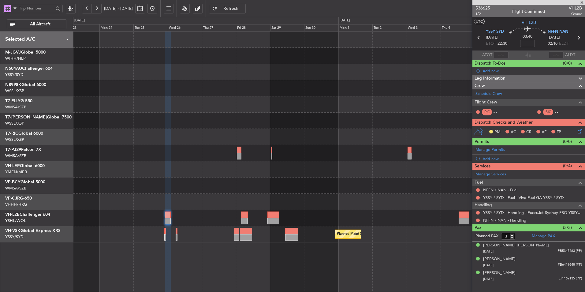
click at [171, 190] on div "Planned Maint Sydney ([PERSON_NAME] Intl)" at bounding box center [329, 136] width 512 height 211
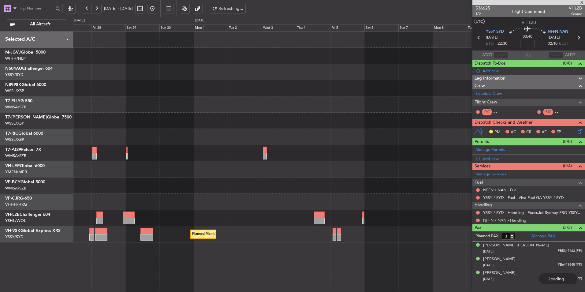
click at [212, 187] on div "Planned Maint Sydney ([PERSON_NAME] Intl)" at bounding box center [329, 136] width 512 height 211
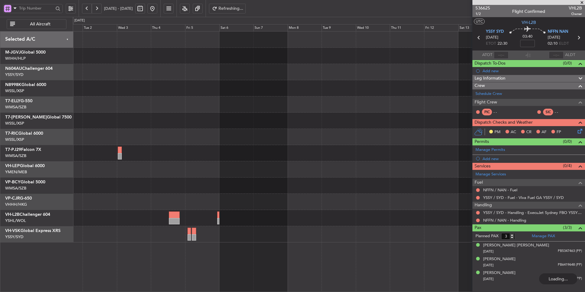
click at [220, 192] on div at bounding box center [329, 185] width 512 height 16
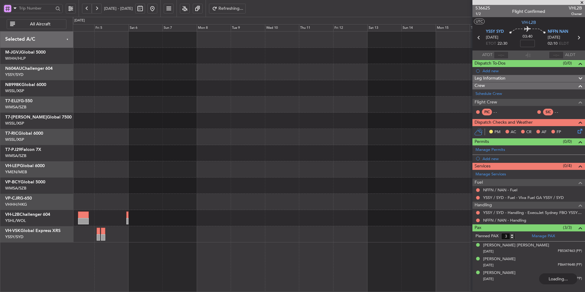
click at [189, 190] on div "Planned Maint Sydney ([PERSON_NAME] Intl)" at bounding box center [329, 136] width 512 height 211
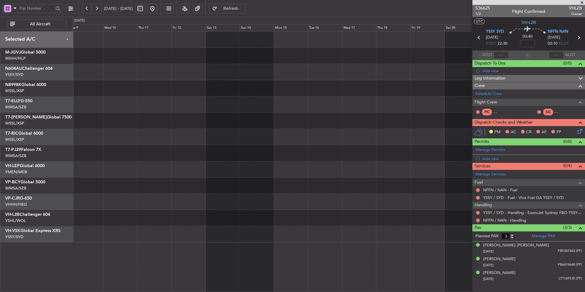
click at [162, 191] on div at bounding box center [329, 185] width 512 height 16
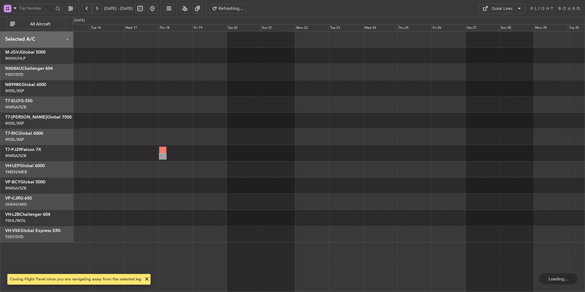
click at [268, 192] on div at bounding box center [329, 136] width 512 height 211
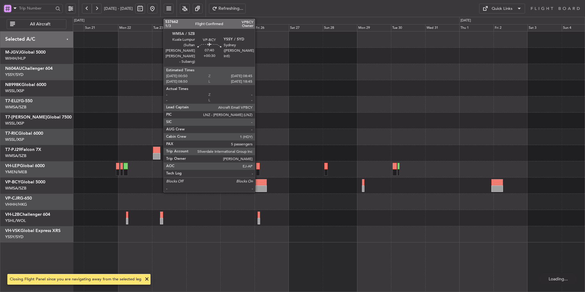
click at [262, 184] on div at bounding box center [260, 182] width 11 height 6
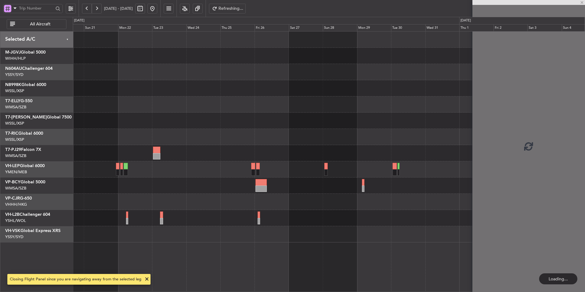
click at [272, 151] on div at bounding box center [329, 153] width 512 height 16
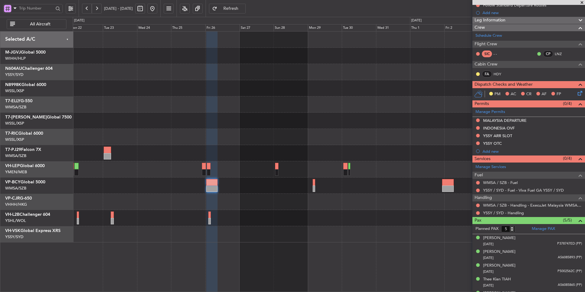
scroll to position [84, 0]
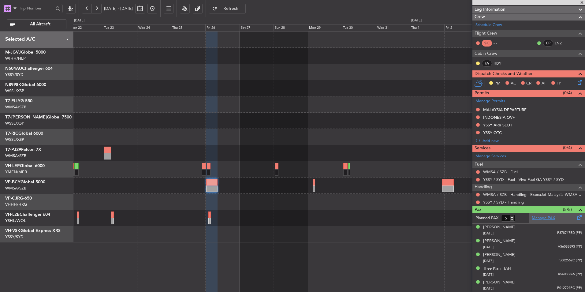
click at [542, 219] on link "Manage PAX" at bounding box center [542, 218] width 23 height 6
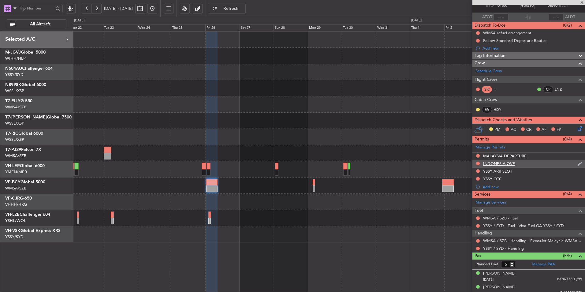
scroll to position [0, 0]
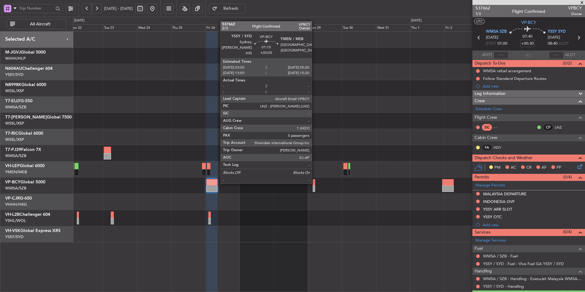
click at [313, 182] on div at bounding box center [314, 182] width 2 height 6
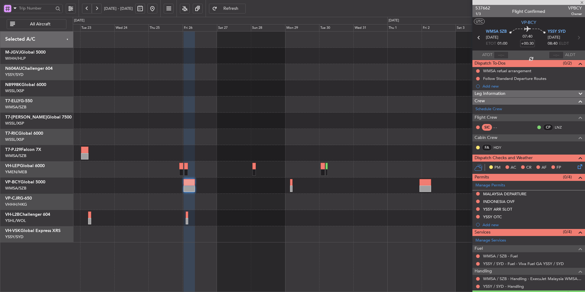
click at [302, 198] on div at bounding box center [329, 136] width 512 height 211
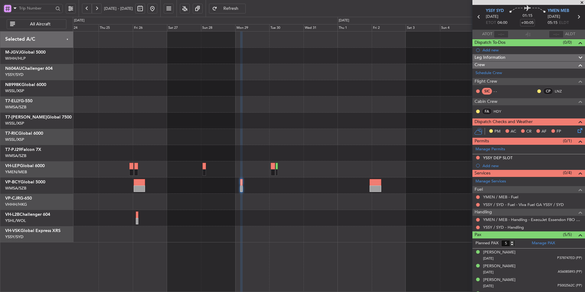
scroll to position [46, 0]
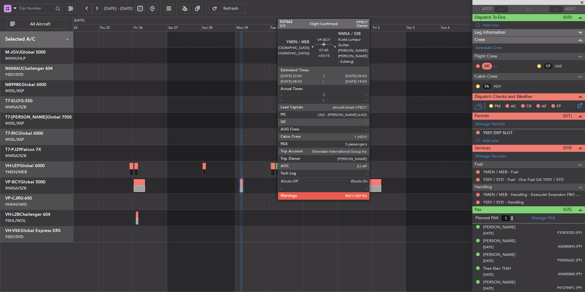
click at [372, 184] on div at bounding box center [375, 182] width 12 height 6
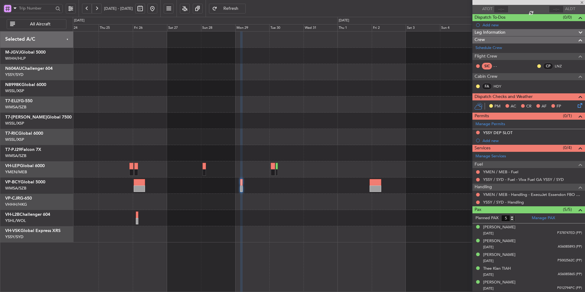
type input "+00:15"
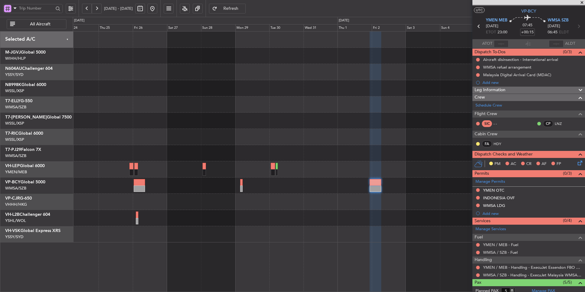
scroll to position [0, 0]
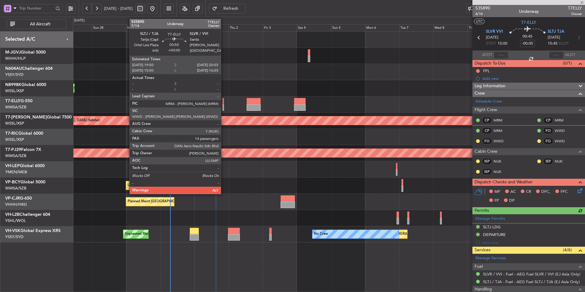
click at [224, 102] on div at bounding box center [223, 101] width 2 height 6
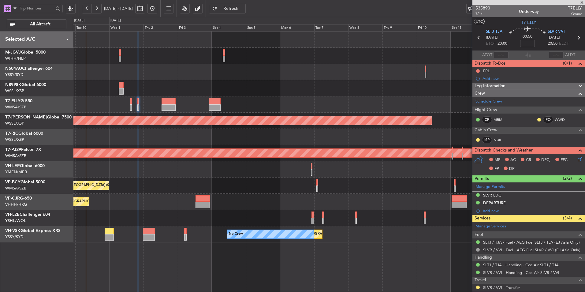
click at [288, 91] on div "Planned Maint [GEOGRAPHIC_DATA] ([GEOGRAPHIC_DATA] Intl)" at bounding box center [329, 88] width 512 height 16
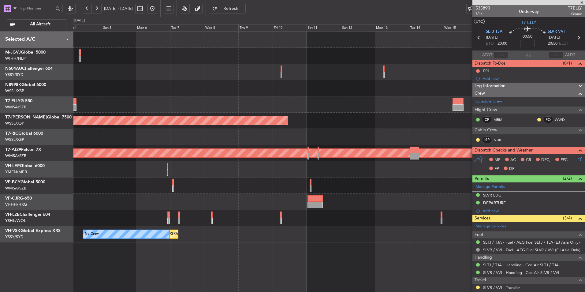
click at [173, 106] on div "Planned Maint [GEOGRAPHIC_DATA] (Seletar) Planned Maint [GEOGRAPHIC_DATA] (Sult…" at bounding box center [329, 136] width 512 height 211
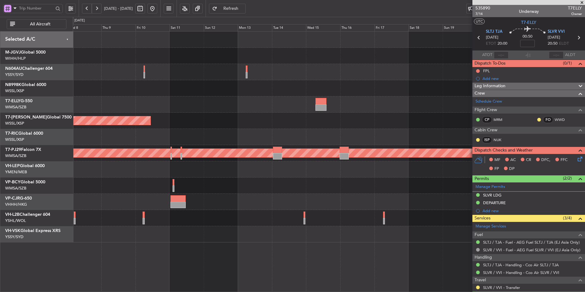
click at [139, 110] on div at bounding box center [329, 104] width 512 height 16
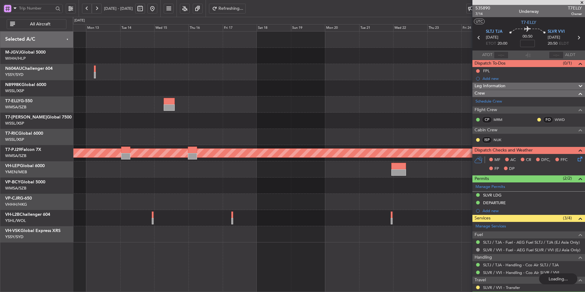
click at [161, 2] on fb-range-datepicker "[DATE] - [DATE]" at bounding box center [120, 8] width 82 height 17
click at [145, 10] on button at bounding box center [140, 9] width 10 height 10
select select "10"
select select "2025"
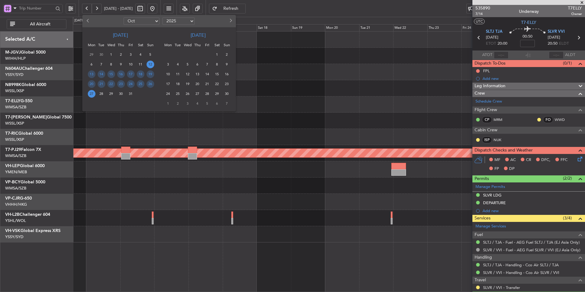
click at [228, 20] on span "Next month" at bounding box center [230, 21] width 4 height 4
click at [202, 82] on div "26" at bounding box center [207, 84] width 10 height 10
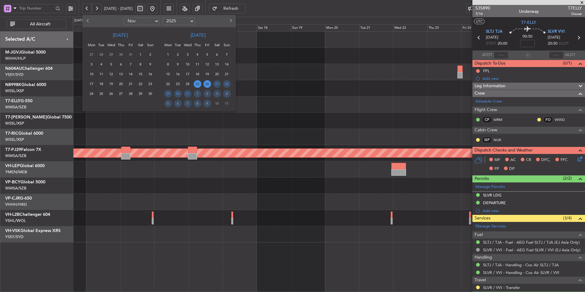
click at [198, 82] on span "25" at bounding box center [198, 84] width 8 height 8
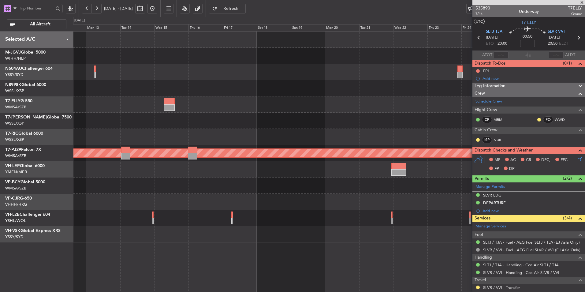
select select "12"
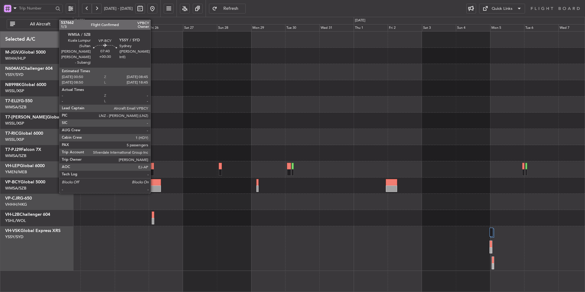
click at [153, 187] on div at bounding box center [155, 188] width 11 height 6
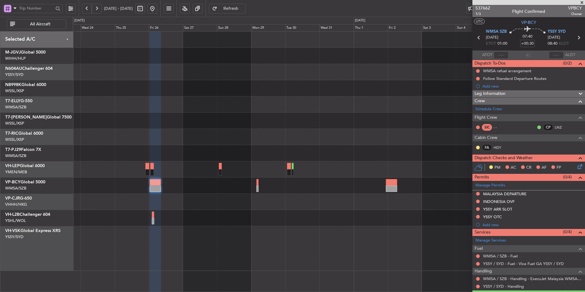
click at [157, 11] on button at bounding box center [152, 9] width 10 height 10
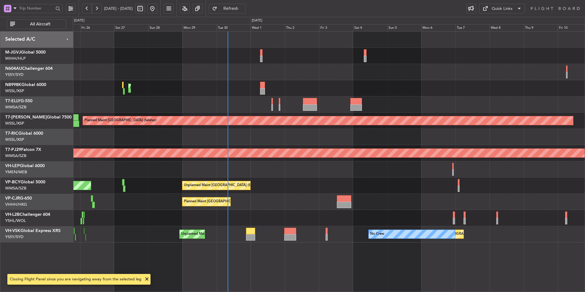
click at [312, 190] on div "Unplanned Maint [GEOGRAPHIC_DATA] (Sultan [PERSON_NAME] [PERSON_NAME] - Subang)…" at bounding box center [329, 185] width 512 height 16
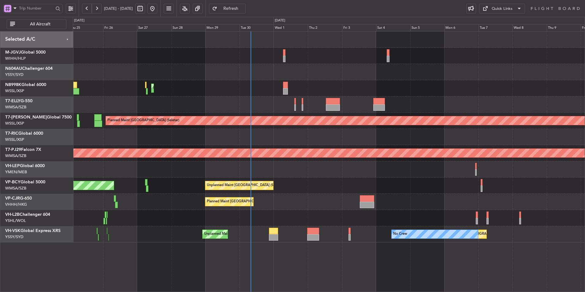
click at [303, 181] on div "Unplanned Maint [GEOGRAPHIC_DATA] (Sultan [PERSON_NAME] [PERSON_NAME] - Subang)…" at bounding box center [329, 185] width 512 height 16
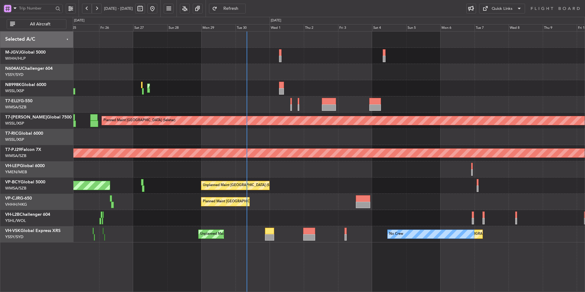
click at [306, 212] on div at bounding box center [329, 218] width 512 height 16
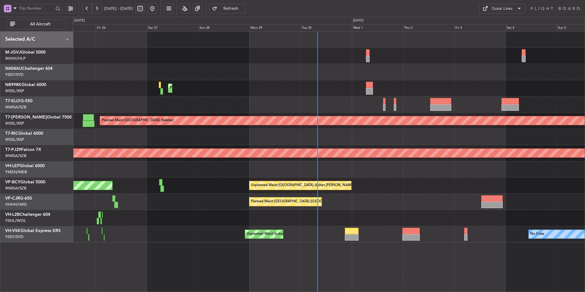
click at [168, 198] on div "Planned Maint [GEOGRAPHIC_DATA] ([GEOGRAPHIC_DATA] Intl) Planned Maint [GEOGRAP…" at bounding box center [329, 136] width 512 height 211
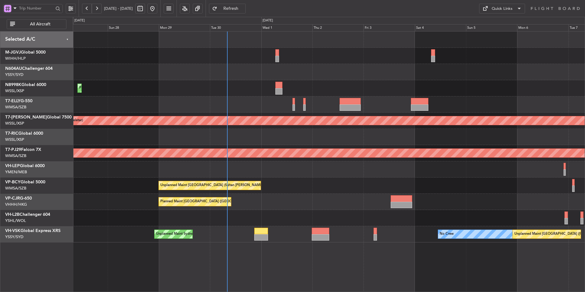
click at [208, 213] on div "Planned Maint [GEOGRAPHIC_DATA] ([GEOGRAPHIC_DATA] Intl) Planned Maint [GEOGRAP…" at bounding box center [329, 136] width 512 height 211
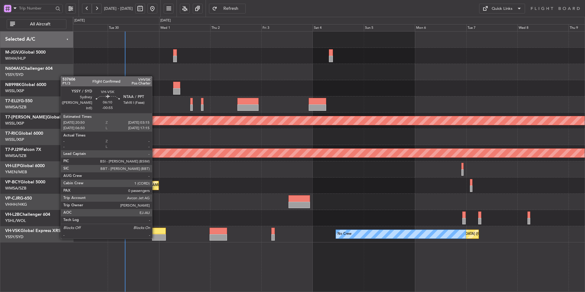
click at [155, 238] on div at bounding box center [159, 237] width 14 height 6
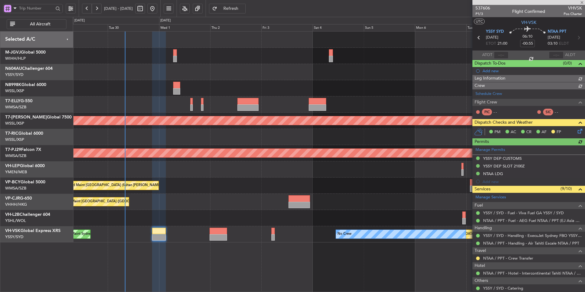
type input "[PERSON_NAME] (BTA)"
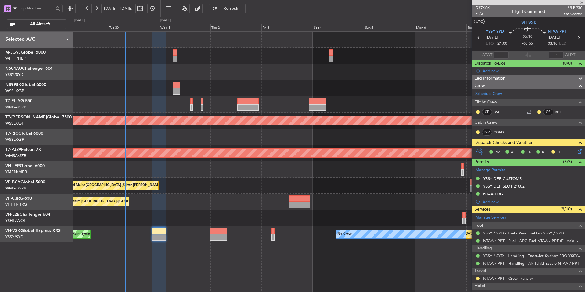
type input "[PERSON_NAME] (BTA)"
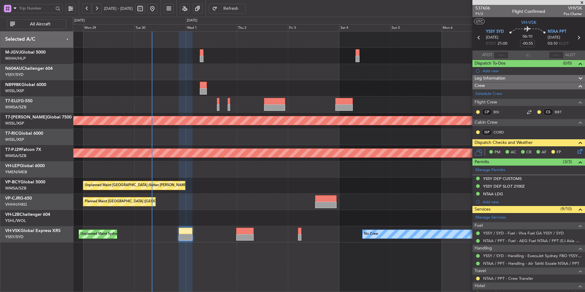
click at [190, 133] on div at bounding box center [329, 137] width 512 height 16
click at [208, 85] on div "Planned Maint [GEOGRAPHIC_DATA] ([GEOGRAPHIC_DATA] Intl)" at bounding box center [329, 88] width 512 height 16
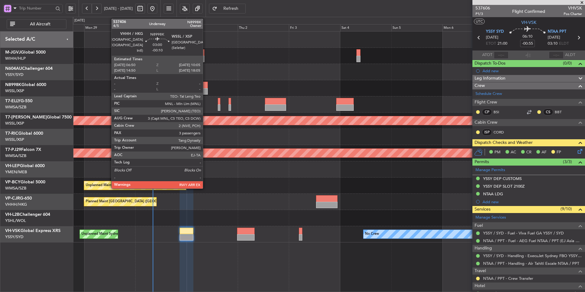
click at [204, 86] on div at bounding box center [204, 85] width 7 height 6
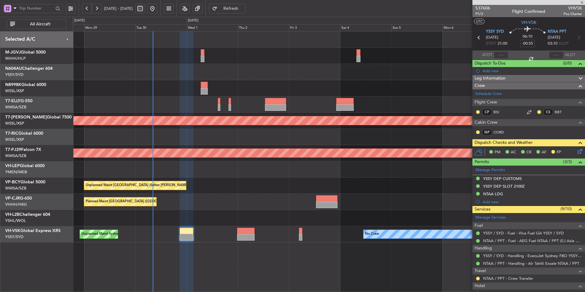
type input "-00:10"
type input "3"
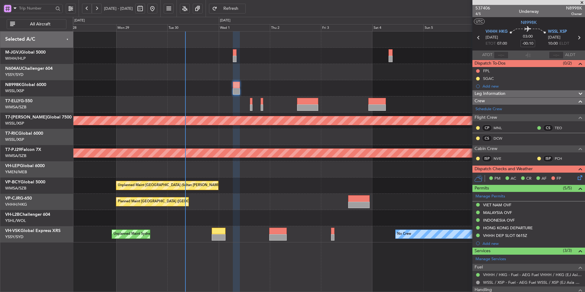
click at [262, 180] on div "Planned Maint [GEOGRAPHIC_DATA] ([GEOGRAPHIC_DATA] Intl) Planned Maint [GEOGRAP…" at bounding box center [329, 136] width 512 height 211
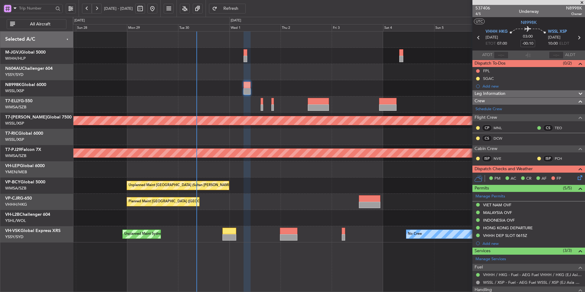
click at [246, 179] on div "Planned Maint [GEOGRAPHIC_DATA] ([GEOGRAPHIC_DATA] Intl) Planned Maint [GEOGRAP…" at bounding box center [329, 136] width 512 height 211
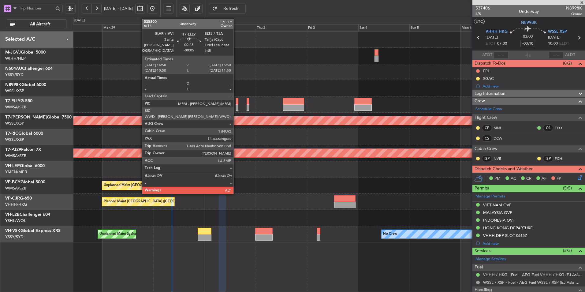
click at [236, 104] on div at bounding box center [237, 101] width 2 height 6
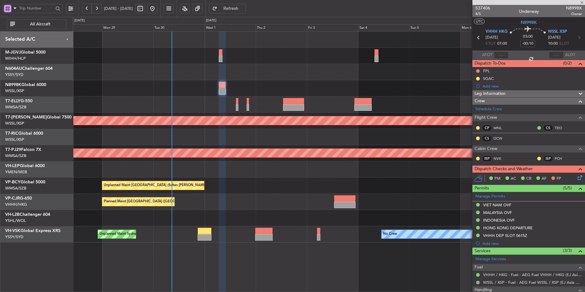
type input "-00:05"
type input "14"
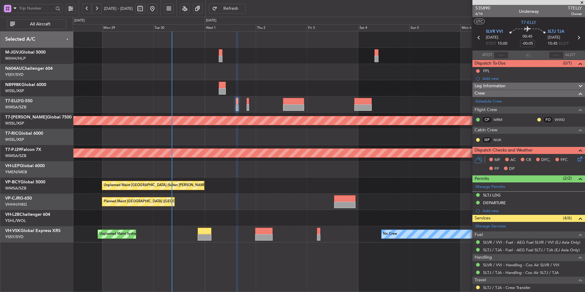
click at [281, 59] on div at bounding box center [329, 56] width 512 height 16
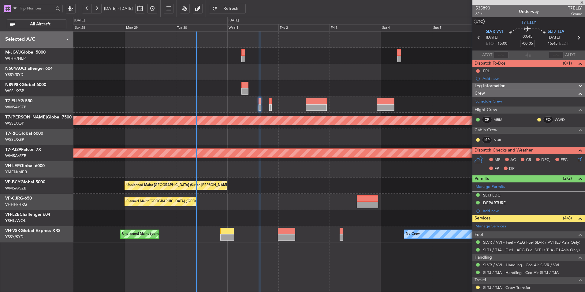
click at [207, 200] on div "Planned Maint [GEOGRAPHIC_DATA] ([GEOGRAPHIC_DATA] Intl)" at bounding box center [329, 202] width 512 height 16
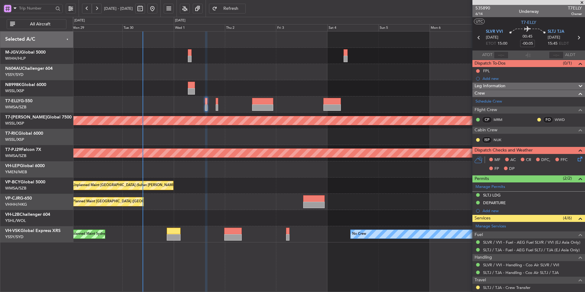
click at [257, 205] on div "Planned Maint [GEOGRAPHIC_DATA] ([GEOGRAPHIC_DATA] Intl) Planned Maint [GEOGRAP…" at bounding box center [329, 136] width 512 height 211
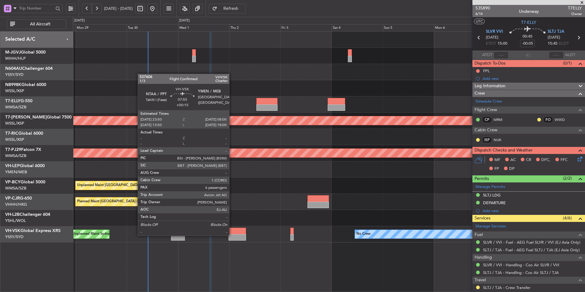
click at [232, 235] on div at bounding box center [236, 237] width 17 height 6
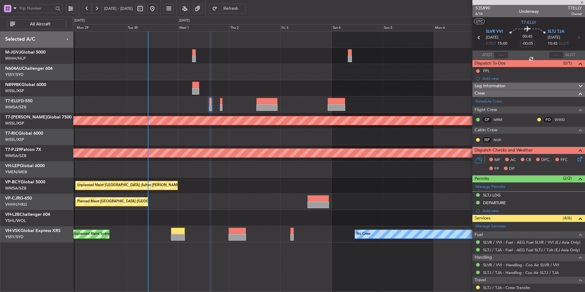
type input "+00:15"
type input "6"
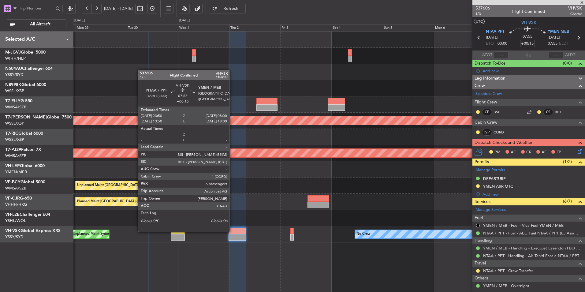
click at [232, 231] on div at bounding box center [236, 231] width 17 height 6
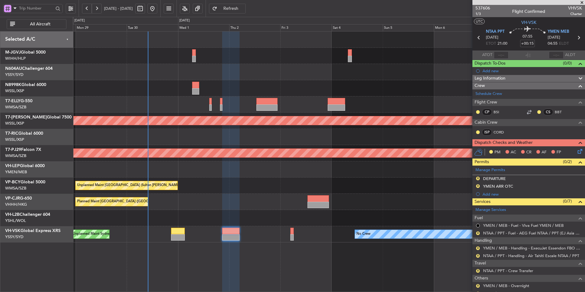
click at [243, 9] on span "Refresh" at bounding box center [230, 8] width 25 height 4
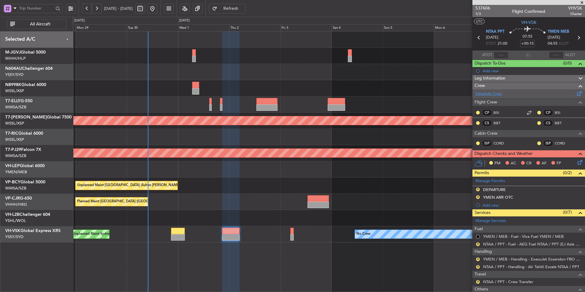
click at [491, 93] on link "Schedule Crew" at bounding box center [488, 94] width 27 height 6
click at [242, 11] on button "Refresh" at bounding box center [227, 9] width 37 height 10
click at [497, 93] on link "Schedule Crew" at bounding box center [488, 94] width 27 height 6
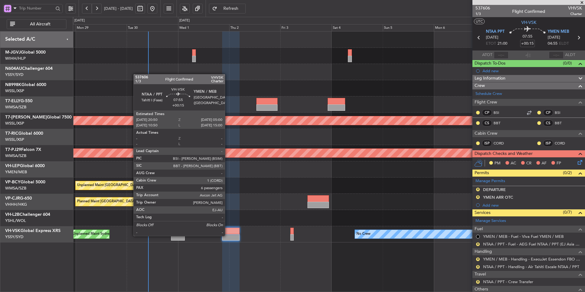
click at [228, 235] on div at bounding box center [230, 237] width 17 height 6
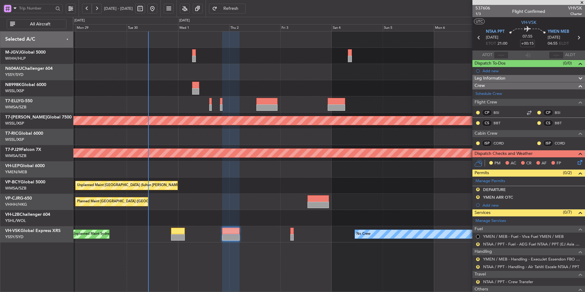
click at [243, 9] on span "Refresh" at bounding box center [230, 8] width 25 height 4
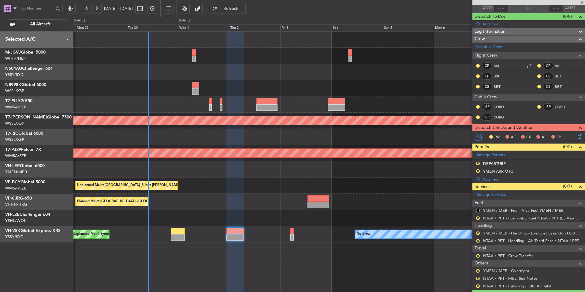
scroll to position [122, 0]
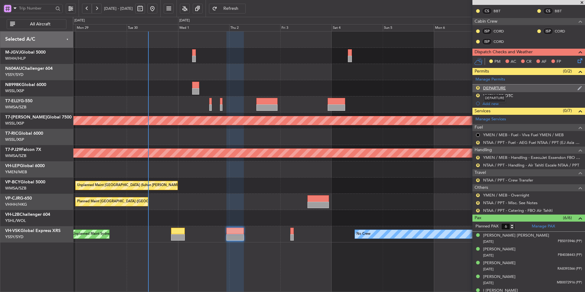
click at [496, 89] on div "DEPARTURE" at bounding box center [494, 87] width 23 height 5
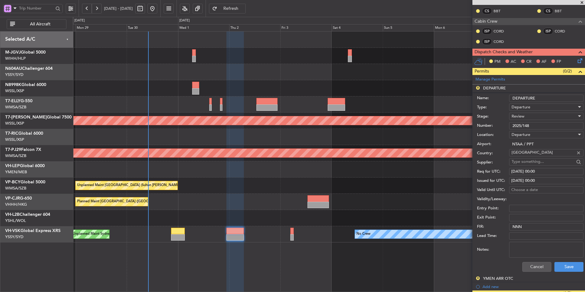
scroll to position [0, 0]
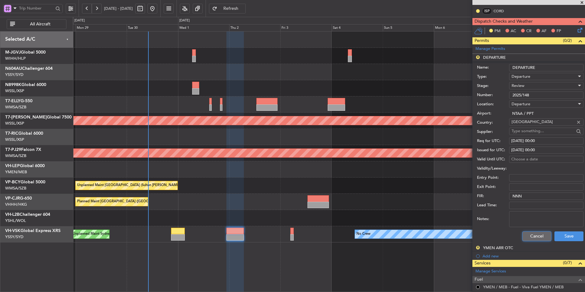
click at [532, 236] on button "Cancel" at bounding box center [536, 236] width 29 height 10
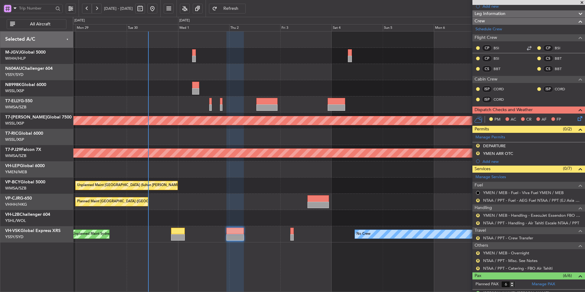
scroll to position [122, 0]
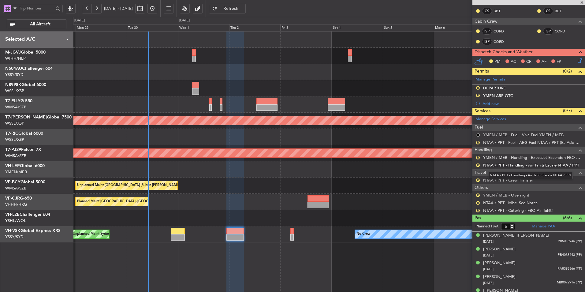
click at [505, 166] on link "NTAA / PPT - Handling - Air Tahiti Escale NTAA / PPT" at bounding box center [531, 164] width 96 height 5
click at [478, 180] on button "R" at bounding box center [478, 180] width 4 height 4
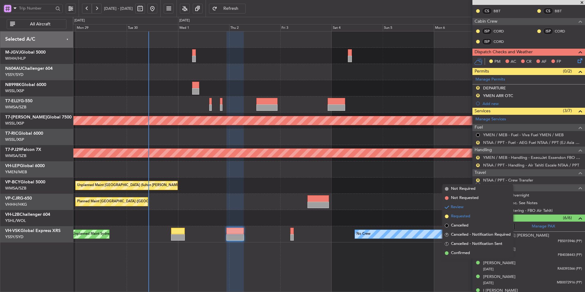
click at [457, 219] on li "Requested" at bounding box center [477, 216] width 71 height 9
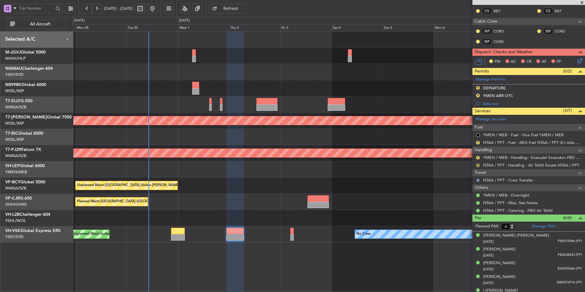
click at [476, 165] on button "R" at bounding box center [478, 165] width 4 height 4
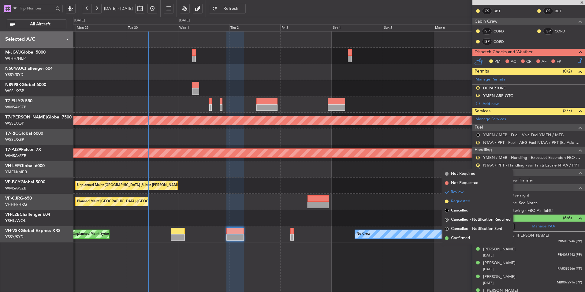
click at [465, 200] on span "Requested" at bounding box center [460, 201] width 19 height 6
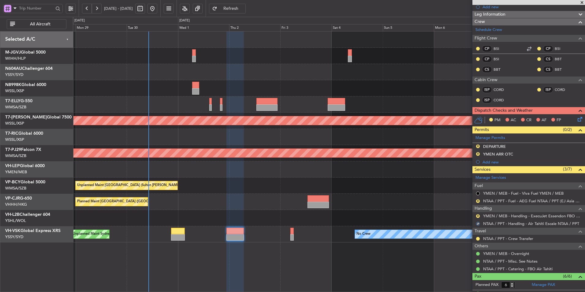
scroll to position [61, 0]
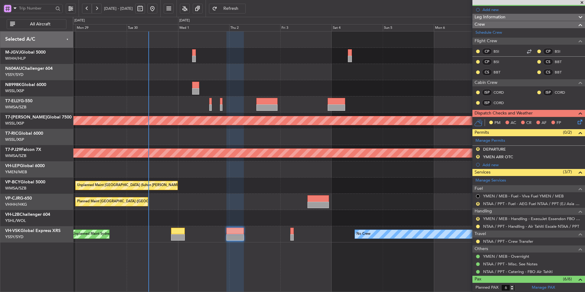
click at [238, 235] on div at bounding box center [234, 237] width 17 height 6
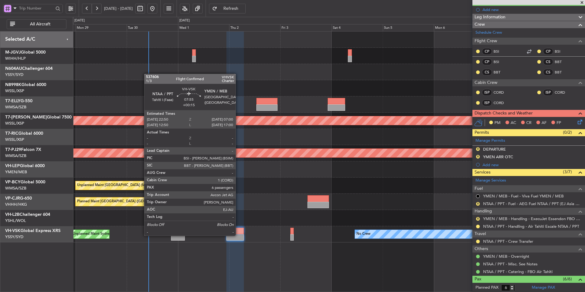
click at [238, 235] on div at bounding box center [234, 237] width 17 height 6
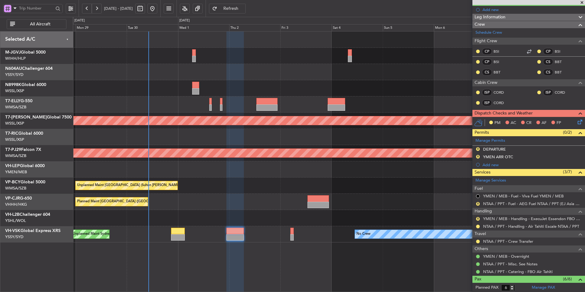
click at [241, 8] on span "Refresh" at bounding box center [230, 8] width 25 height 4
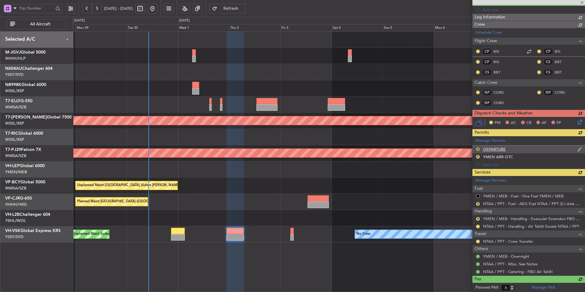
click at [478, 149] on div "Manage Permits R DEPARTURE R YMEN ARR OTC Add new" at bounding box center [528, 152] width 113 height 32
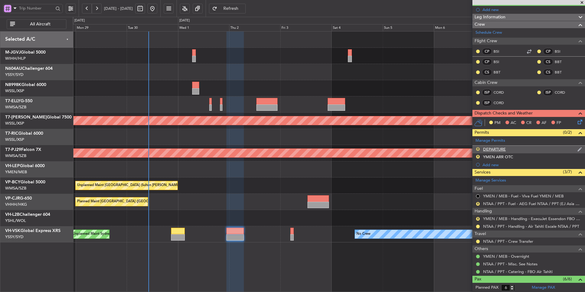
click at [478, 149] on button "R" at bounding box center [478, 149] width 4 height 4
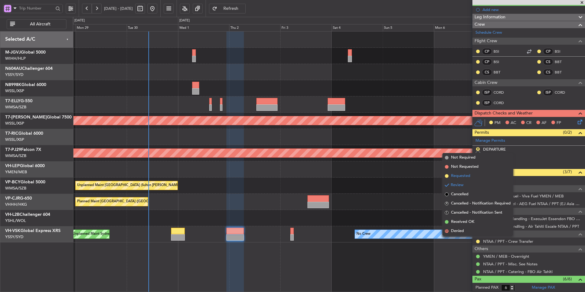
click at [468, 178] on span "Requested" at bounding box center [460, 176] width 19 height 6
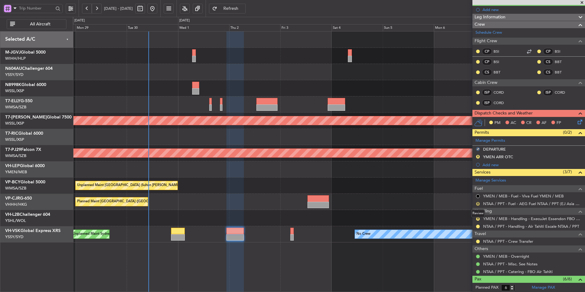
click at [478, 202] on button "R" at bounding box center [478, 204] width 4 height 4
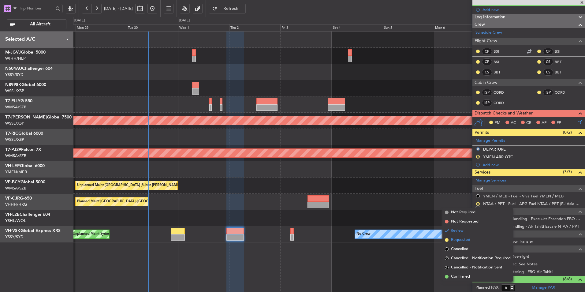
click at [465, 238] on span "Requested" at bounding box center [460, 240] width 19 height 6
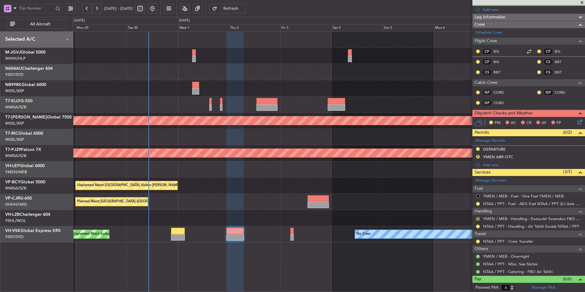
click at [478, 218] on button "R" at bounding box center [478, 219] width 4 height 4
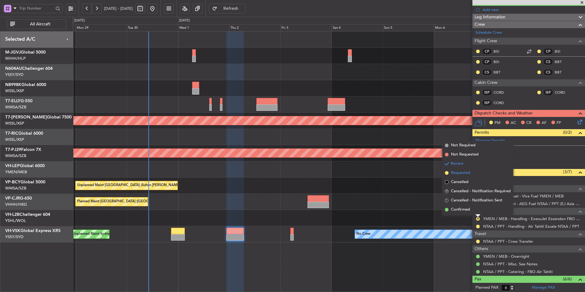
click at [466, 172] on span "Requested" at bounding box center [460, 173] width 19 height 6
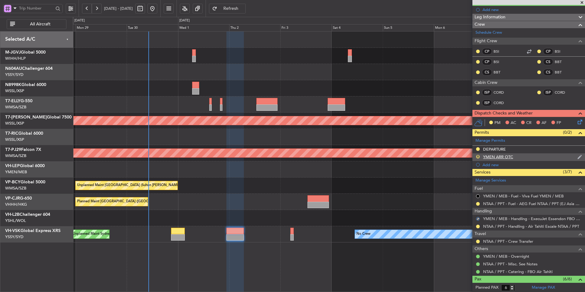
click at [476, 155] on button "R" at bounding box center [478, 157] width 4 height 4
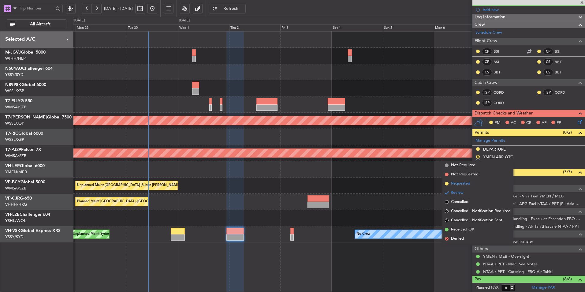
click at [466, 184] on span "Requested" at bounding box center [460, 183] width 19 height 6
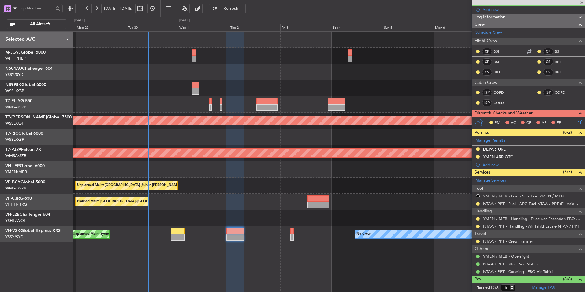
click at [204, 174] on div at bounding box center [329, 169] width 512 height 16
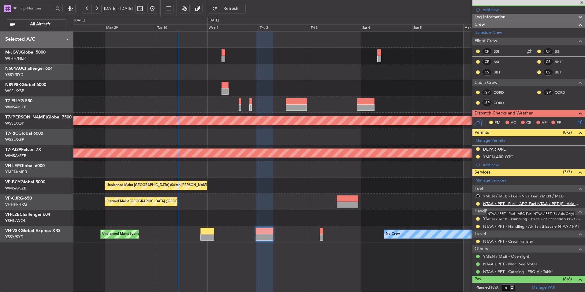
scroll to position [0, 0]
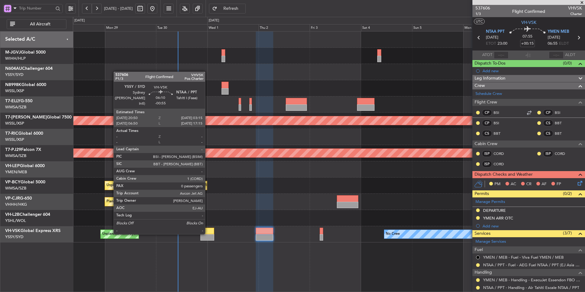
click at [208, 233] on div at bounding box center [207, 231] width 14 height 6
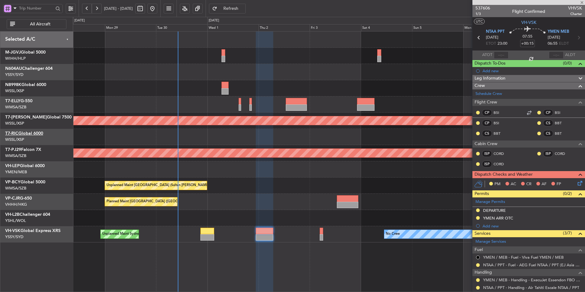
type input "-00:55"
type input "0"
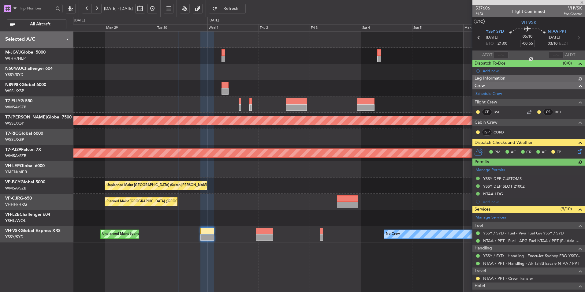
type input "[PERSON_NAME] (BTA)"
click at [330, 184] on div "Unplanned Maint [GEOGRAPHIC_DATA] (Sultan [PERSON_NAME] [PERSON_NAME] - Subang)…" at bounding box center [329, 185] width 512 height 16
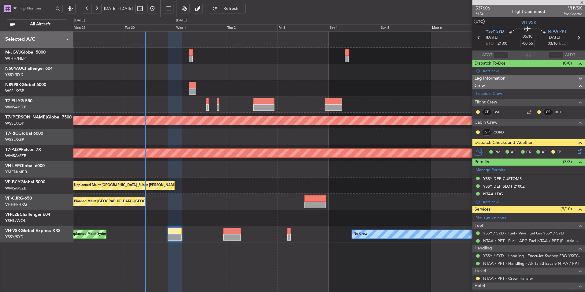
click at [195, 166] on div at bounding box center [329, 169] width 512 height 16
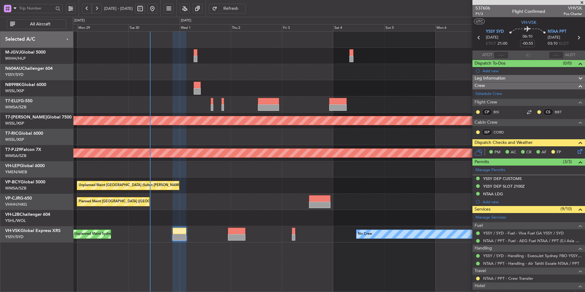
click at [220, 187] on div "Unplanned Maint [GEOGRAPHIC_DATA] (Sultan [PERSON_NAME] [PERSON_NAME] - Subang)" at bounding box center [329, 185] width 512 height 16
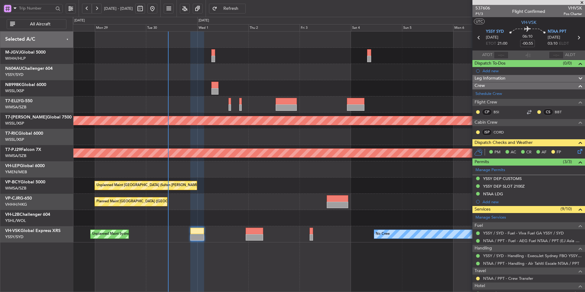
type input "[PERSON_NAME] (BTA)"
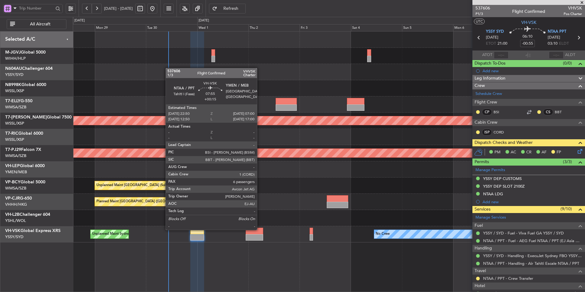
click at [253, 229] on div at bounding box center [254, 231] width 17 height 6
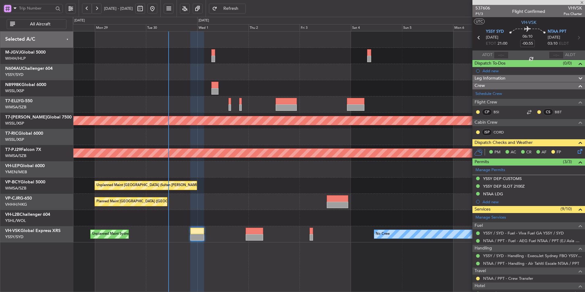
type input "+00:15"
type input "6"
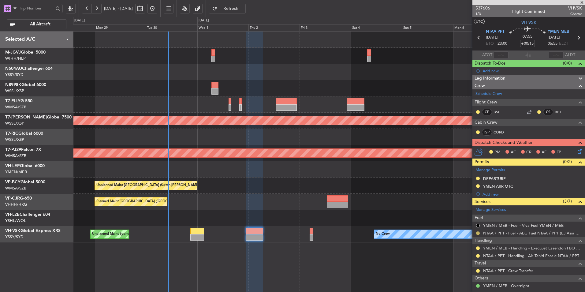
click at [479, 233] on button at bounding box center [478, 233] width 4 height 4
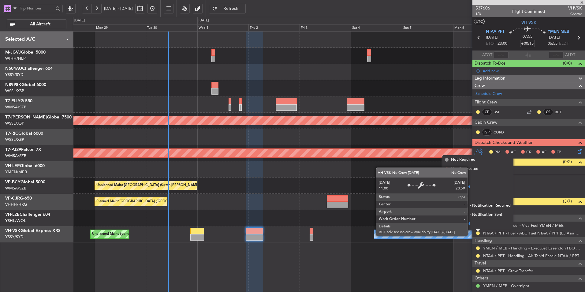
click at [468, 228] on li "Confirmed" at bounding box center [477, 223] width 71 height 9
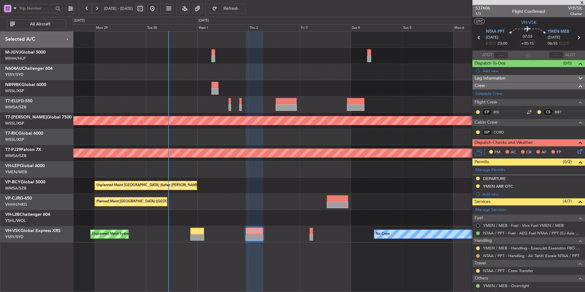
click at [479, 255] on button at bounding box center [478, 256] width 4 height 4
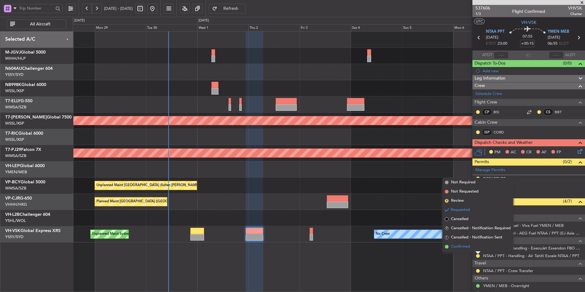
click at [468, 246] on span "Confirmed" at bounding box center [460, 246] width 19 height 6
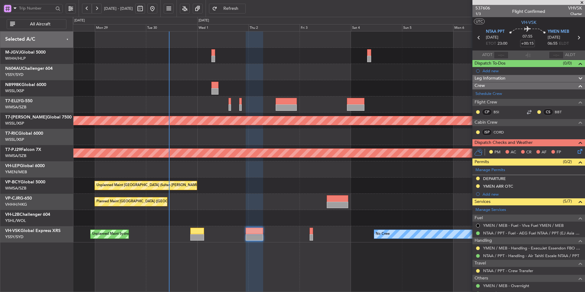
click at [220, 96] on div at bounding box center [329, 104] width 512 height 16
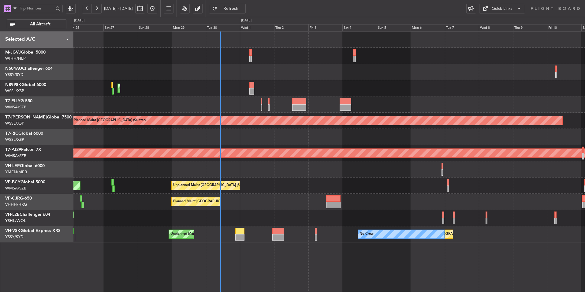
click at [262, 188] on div "Unplanned Maint [GEOGRAPHIC_DATA] (Sultan [PERSON_NAME] [PERSON_NAME] - Subang)…" at bounding box center [329, 185] width 512 height 16
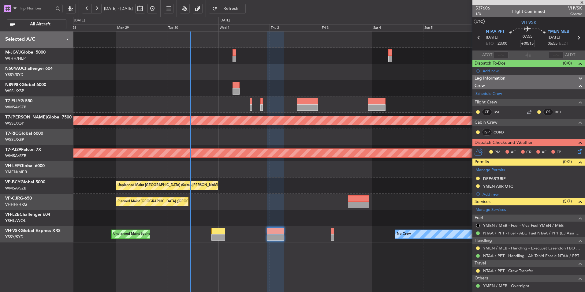
click at [259, 196] on div "Planned Maint [GEOGRAPHIC_DATA] ([GEOGRAPHIC_DATA] Intl)" at bounding box center [329, 202] width 512 height 16
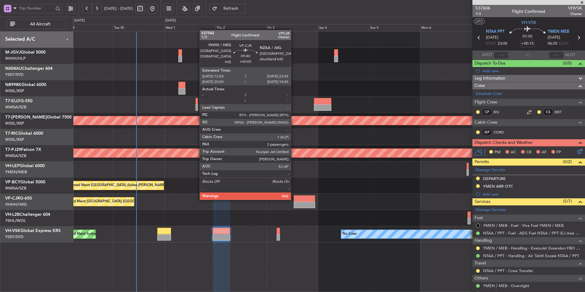
click at [294, 199] on div at bounding box center [304, 198] width 21 height 6
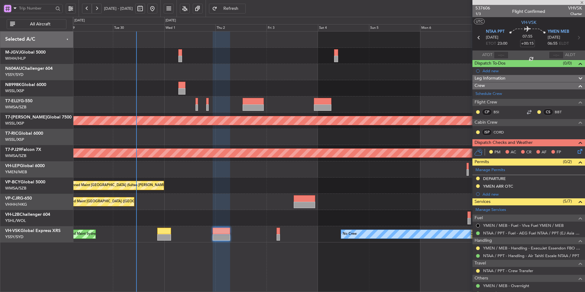
type input "+00:05"
type input "2"
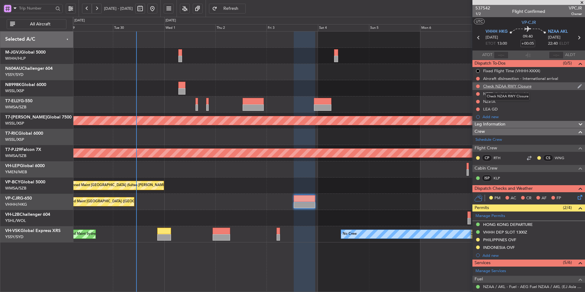
click at [504, 85] on div "Check NZAA RWY Closure" at bounding box center [507, 85] width 48 height 5
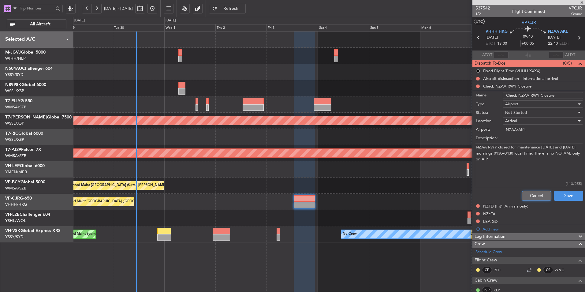
click at [532, 195] on button "Cancel" at bounding box center [536, 196] width 29 height 10
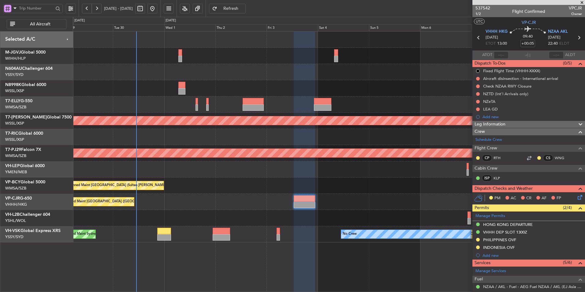
click at [191, 197] on div "Planned Maint [GEOGRAPHIC_DATA] ([GEOGRAPHIC_DATA] Intl)" at bounding box center [329, 202] width 512 height 16
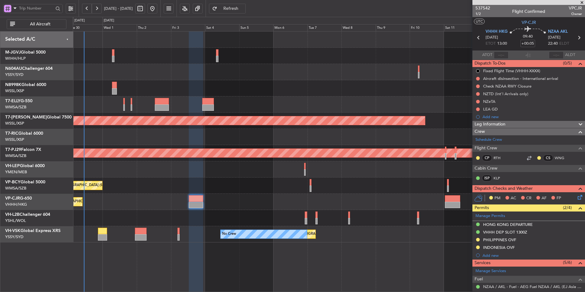
click at [502, 239] on div "PHILIPPINES OVF" at bounding box center [499, 239] width 33 height 5
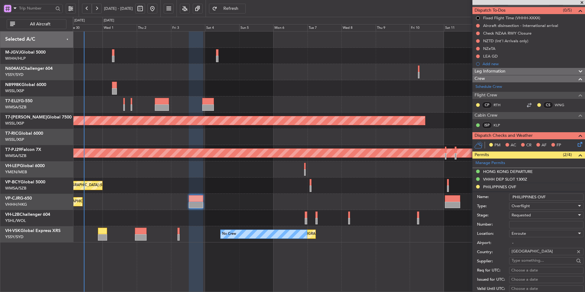
scroll to position [122, 0]
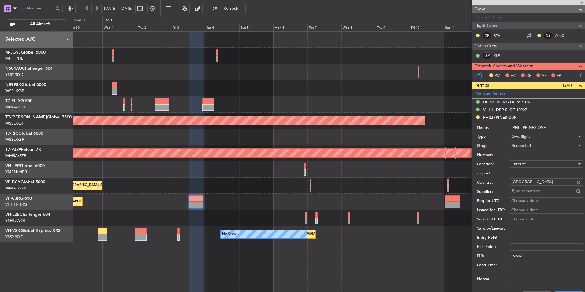
click at [524, 154] on input "Number:" at bounding box center [546, 154] width 74 height 7
paste input "3OP2025-2518"
type input "3OP2025-2518"
click at [530, 148] on div "Requested" at bounding box center [543, 145] width 65 height 9
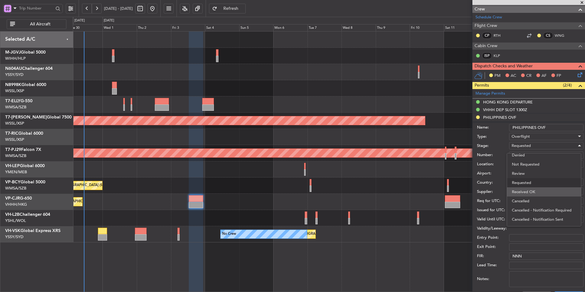
click at [528, 190] on span "Received OK" at bounding box center [544, 191] width 64 height 9
click at [523, 201] on div "Choose a date" at bounding box center [546, 201] width 70 height 6
select select "9"
select select "2025"
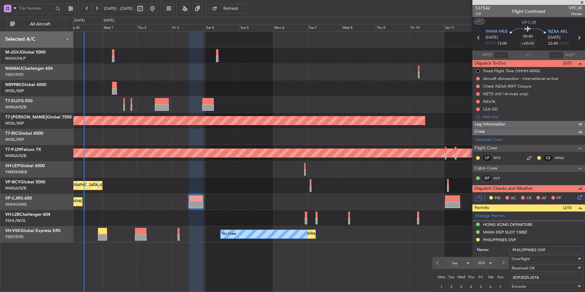
scroll to position [153, 0]
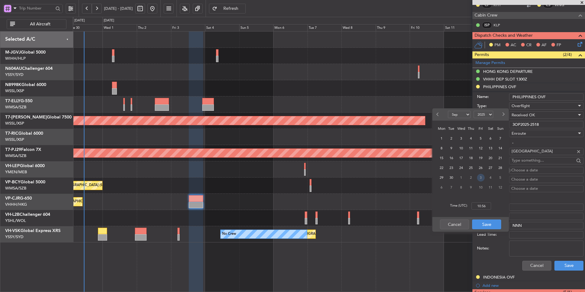
click at [477, 177] on span "3" at bounding box center [481, 178] width 8 height 8
select select "10"
click at [486, 205] on input "00:00" at bounding box center [481, 205] width 20 height 7
type input "13:00"
click at [492, 223] on button "Save" at bounding box center [486, 224] width 29 height 10
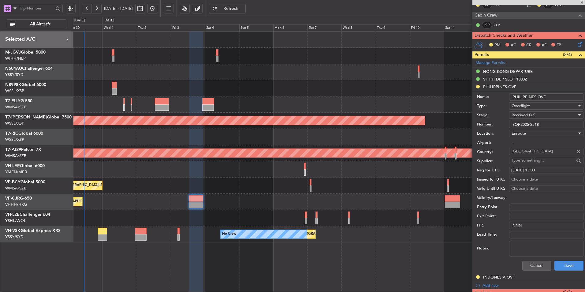
click at [523, 177] on div "Choose a date" at bounding box center [546, 179] width 70 height 6
select select "9"
select select "2025"
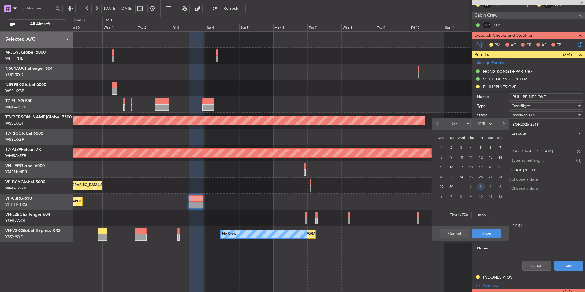
click at [479, 187] on span "3" at bounding box center [481, 187] width 8 height 8
select select "10"
click at [486, 214] on input "00:00" at bounding box center [481, 214] width 20 height 7
type input "13:00"
click at [480, 233] on button "Save" at bounding box center [486, 233] width 29 height 10
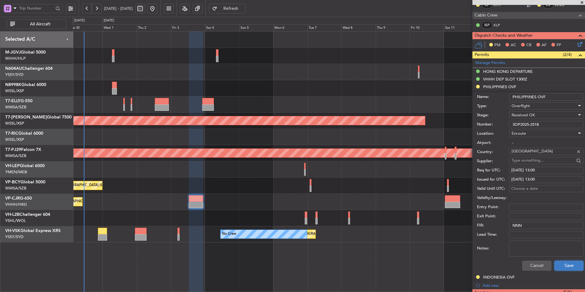
click at [571, 265] on button "Save" at bounding box center [568, 266] width 29 height 10
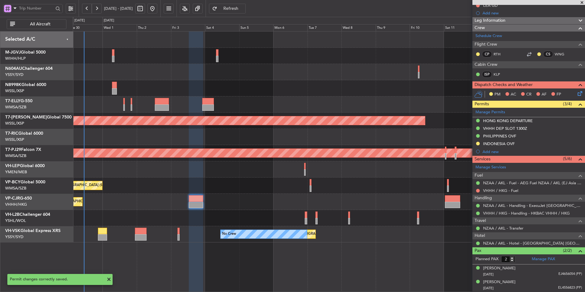
scroll to position [103, 0]
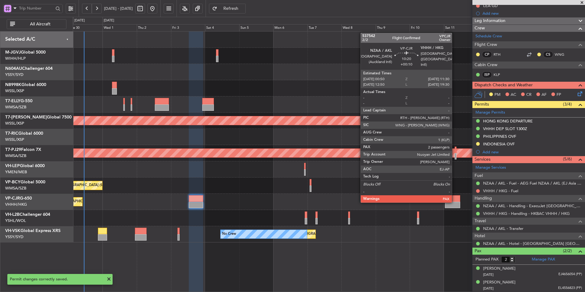
click at [455, 200] on div at bounding box center [452, 198] width 15 height 6
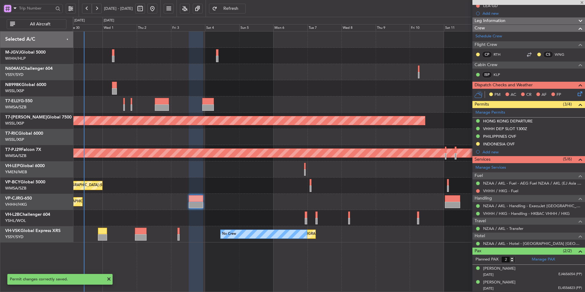
type input "+00:10"
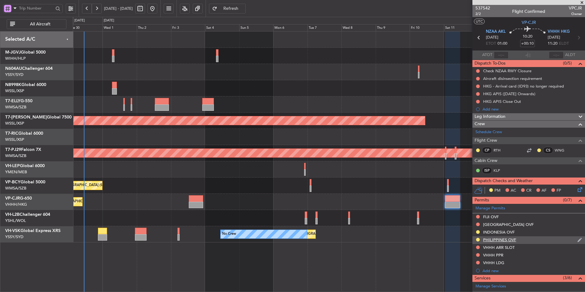
click at [498, 240] on div "PHILIPPINES OVF" at bounding box center [499, 239] width 33 height 5
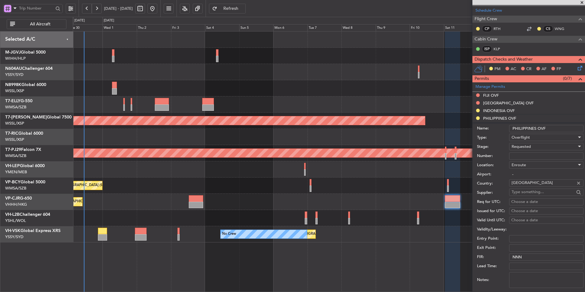
scroll to position [122, 0]
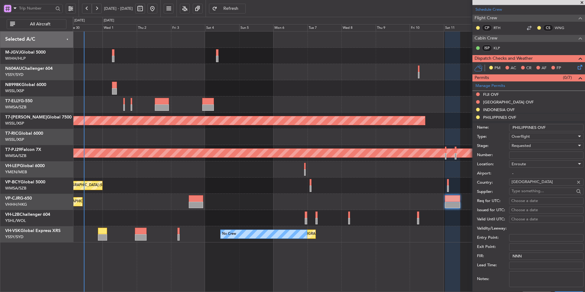
click at [527, 146] on span "Requested" at bounding box center [520, 146] width 19 height 6
click at [527, 192] on span "Received OK" at bounding box center [544, 191] width 64 height 9
click at [528, 153] on input "Number:" at bounding box center [546, 154] width 74 height 7
paste input "3OP2025-2518"
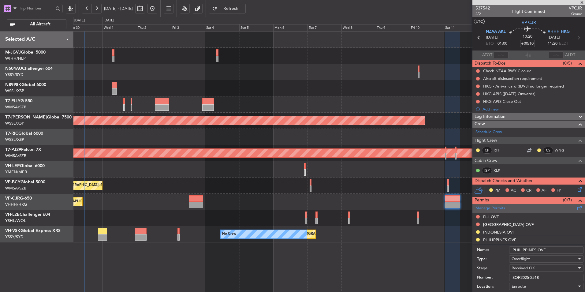
scroll to position [153, 0]
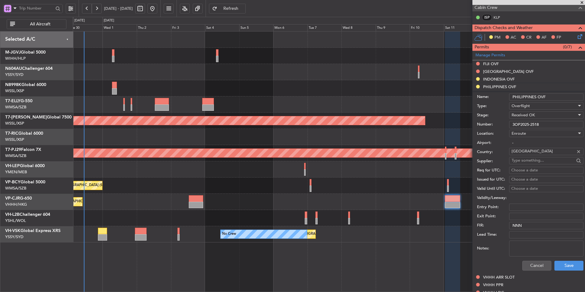
type input "3OP2025-2518"
click at [525, 167] on div "Choose a date" at bounding box center [546, 170] width 70 height 6
select select "9"
select select "2025"
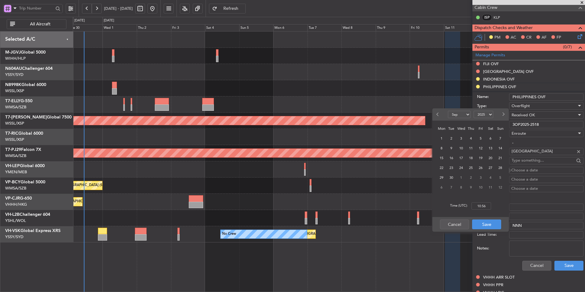
click at [490, 189] on span "11" at bounding box center [491, 187] width 8 height 8
select select "10"
click at [489, 207] on input "00:00" at bounding box center [481, 205] width 20 height 7
type input "01:00"
click at [486, 223] on button "Save" at bounding box center [486, 224] width 29 height 10
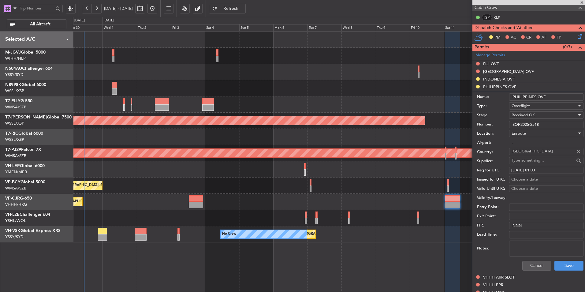
click at [531, 181] on div "Choose a date" at bounding box center [546, 179] width 70 height 6
select select "9"
select select "2025"
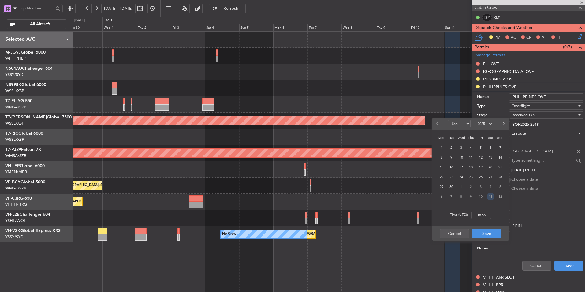
click at [489, 197] on span "11" at bounding box center [491, 197] width 8 height 8
select select "10"
click at [488, 215] on input "00:00" at bounding box center [481, 214] width 20 height 7
type input "01:00"
click at [487, 231] on button "Save" at bounding box center [486, 233] width 29 height 10
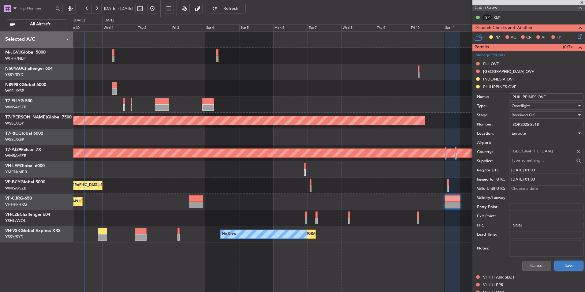
click at [565, 263] on button "Save" at bounding box center [568, 266] width 29 height 10
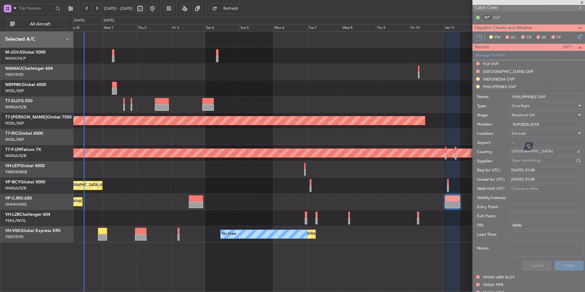
scroll to position [119, 0]
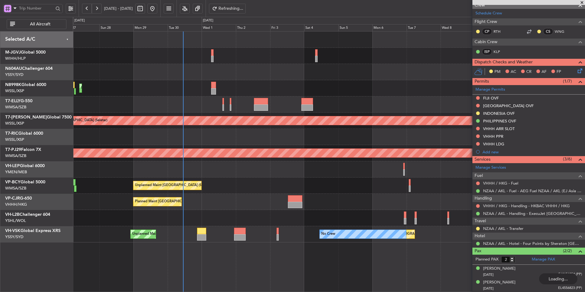
click at [278, 204] on div "Planned Maint [GEOGRAPHIC_DATA] ([GEOGRAPHIC_DATA] Intl)" at bounding box center [329, 202] width 512 height 16
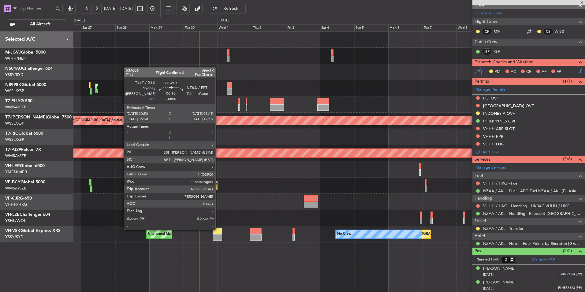
click at [248, 204] on div "Planned Maint [GEOGRAPHIC_DATA] ([GEOGRAPHIC_DATA] Intl)" at bounding box center [329, 202] width 512 height 16
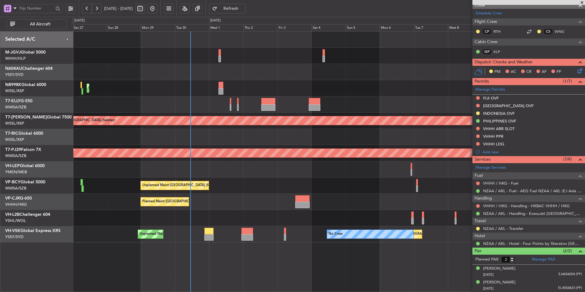
click at [117, 176] on div "Planned Maint [GEOGRAPHIC_DATA] ([GEOGRAPHIC_DATA] Intl) Planned Maint [GEOGRAP…" at bounding box center [329, 136] width 512 height 211
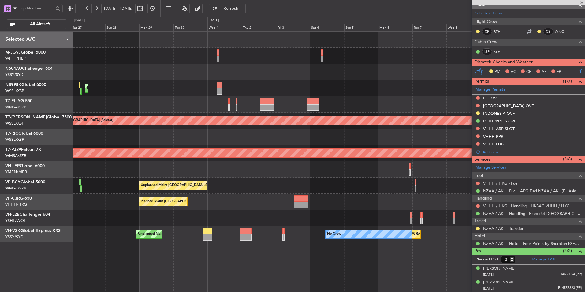
click at [213, 210] on div "Planned Maint [GEOGRAPHIC_DATA] ([GEOGRAPHIC_DATA] Intl) Planned Maint [GEOGRAP…" at bounding box center [329, 136] width 512 height 211
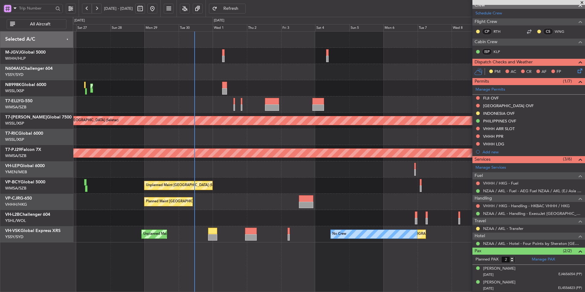
click at [211, 219] on div at bounding box center [329, 218] width 512 height 16
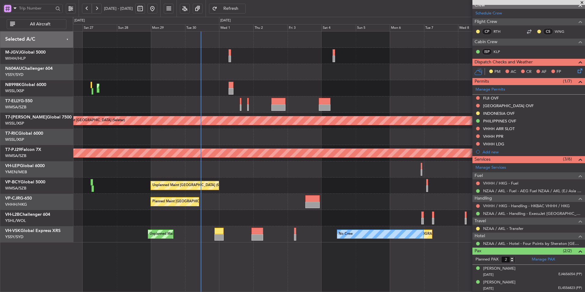
click at [223, 218] on div at bounding box center [329, 218] width 512 height 16
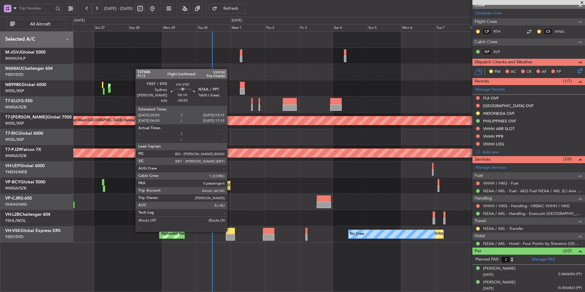
click at [230, 231] on div at bounding box center [230, 231] width 9 height 6
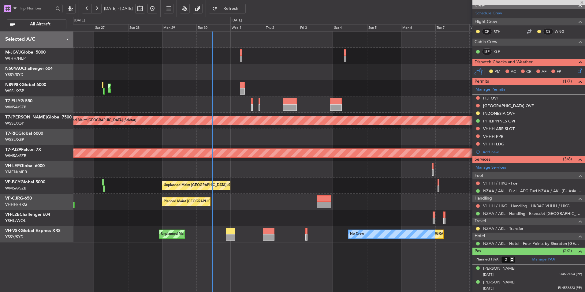
type input "-00:55"
type input "0"
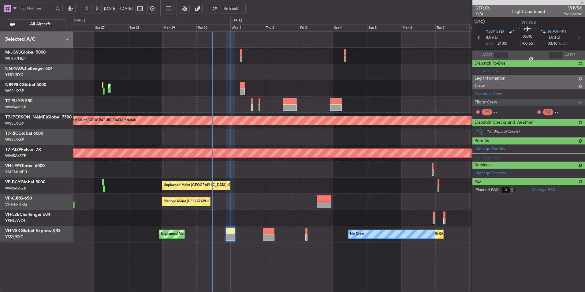
scroll to position [0, 0]
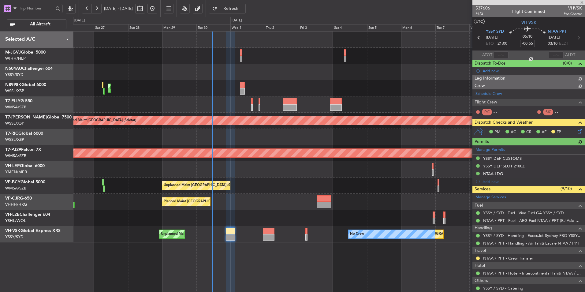
type input "[PERSON_NAME] (BTA)"
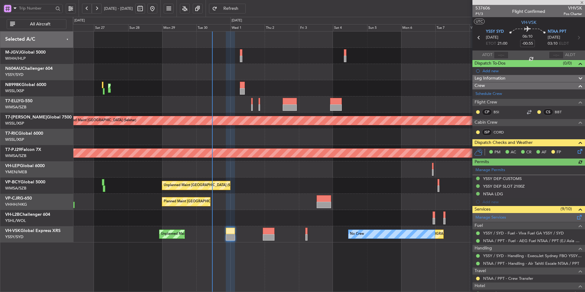
scroll to position [60, 0]
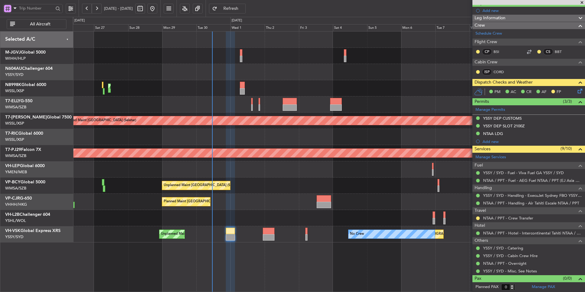
click at [296, 205] on div "Planned Maint [GEOGRAPHIC_DATA] ([GEOGRAPHIC_DATA] Intl)" at bounding box center [329, 202] width 512 height 16
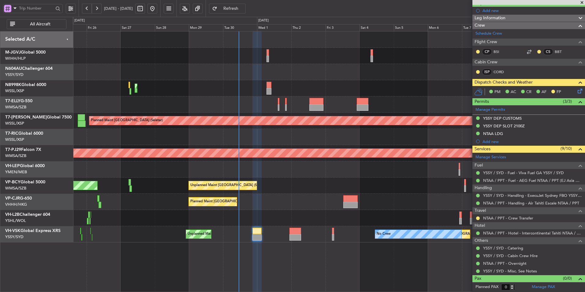
click at [283, 178] on div "Unplanned Maint [GEOGRAPHIC_DATA] (Sultan [PERSON_NAME] [PERSON_NAME] - Subang)…" at bounding box center [329, 185] width 512 height 16
click at [257, 171] on div at bounding box center [329, 169] width 512 height 16
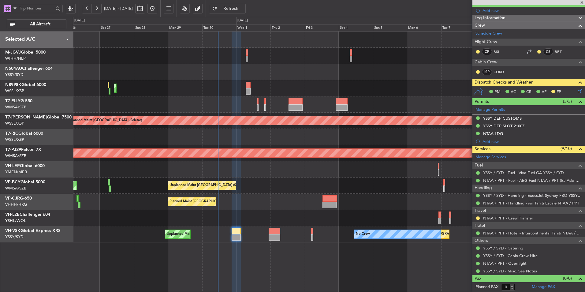
click at [211, 55] on div at bounding box center [329, 56] width 512 height 16
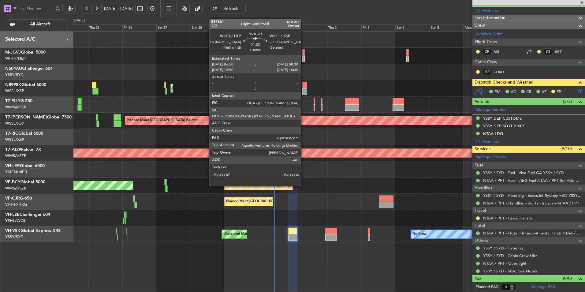
click at [303, 55] on div at bounding box center [303, 52] width 2 height 6
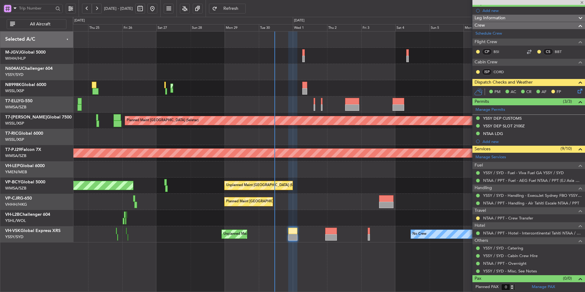
type input "+00:05"
type input "6"
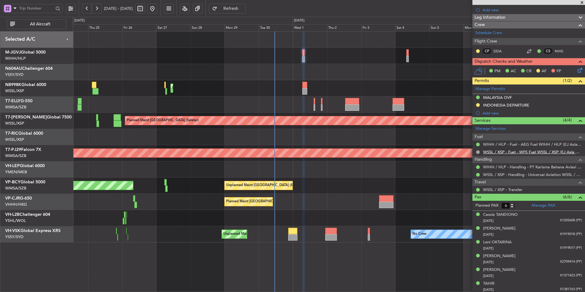
scroll to position [85, 0]
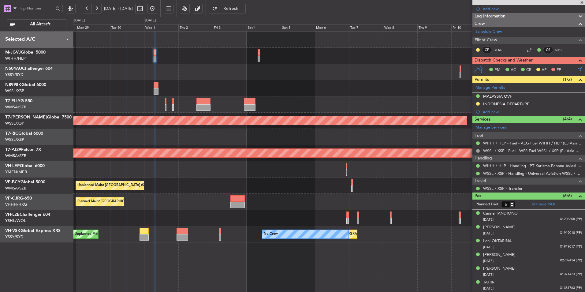
click at [247, 87] on div "Planned Maint [GEOGRAPHIC_DATA] ([GEOGRAPHIC_DATA] Intl)" at bounding box center [329, 88] width 512 height 16
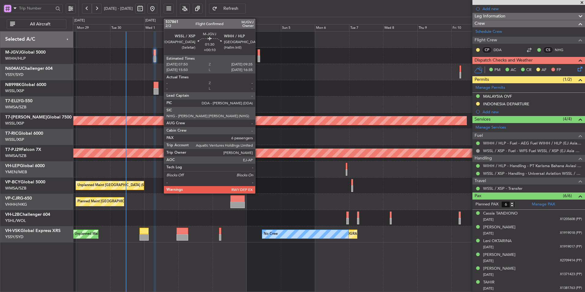
click at [257, 55] on div at bounding box center [258, 52] width 3 height 6
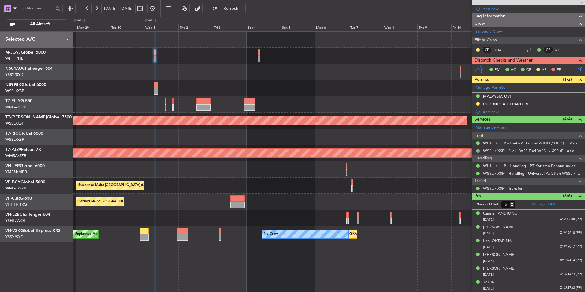
scroll to position [0, 0]
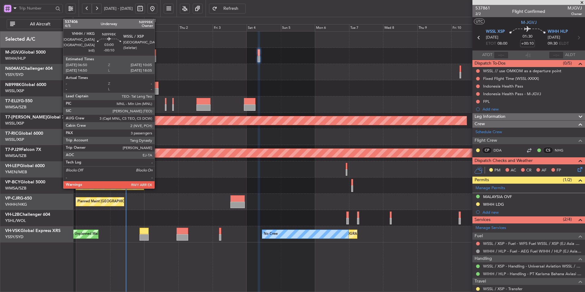
click at [157, 86] on div at bounding box center [156, 85] width 5 height 6
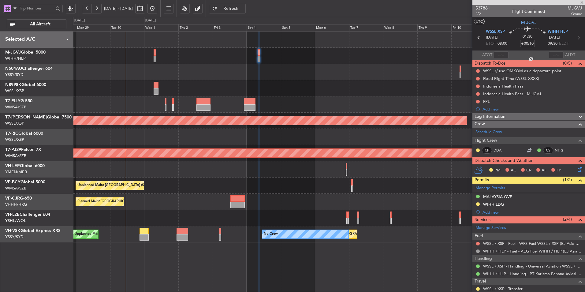
click at [226, 82] on div "Planned Maint [GEOGRAPHIC_DATA] ([GEOGRAPHIC_DATA] Intl)" at bounding box center [329, 88] width 512 height 16
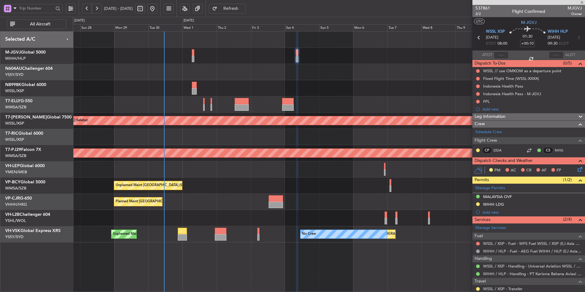
type input "-00:10"
type input "3"
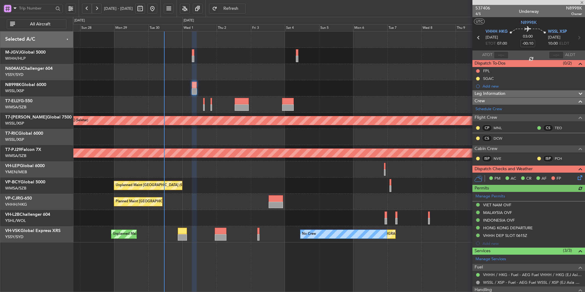
click at [273, 87] on div "Planned Maint [GEOGRAPHIC_DATA] ([GEOGRAPHIC_DATA] Intl)" at bounding box center [329, 88] width 512 height 16
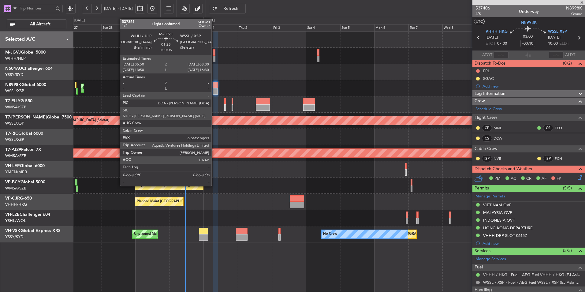
click at [214, 53] on div at bounding box center [214, 52] width 2 height 6
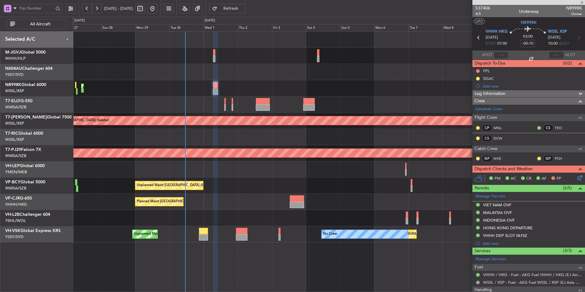
type input "+00:05"
type input "6"
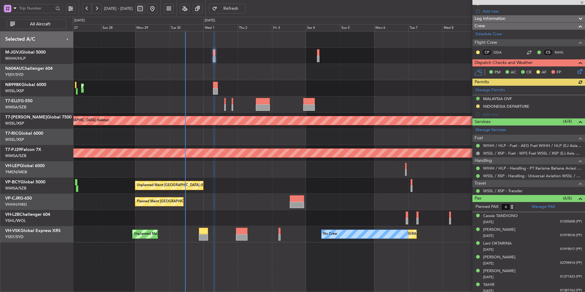
scroll to position [85, 0]
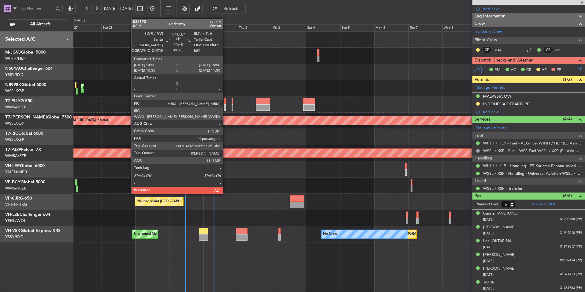
click at [225, 102] on div at bounding box center [225, 101] width 2 height 6
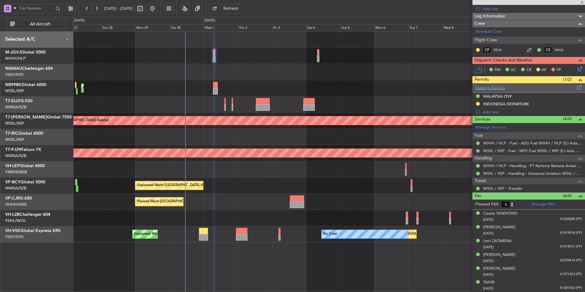
scroll to position [0, 0]
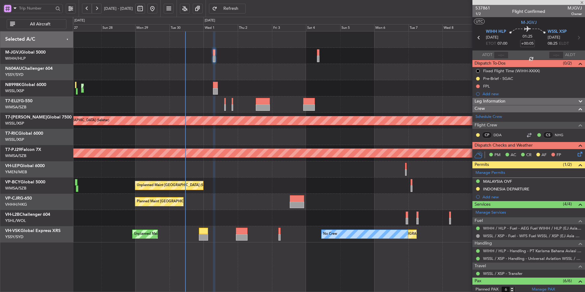
type input "-00:05"
type input "14"
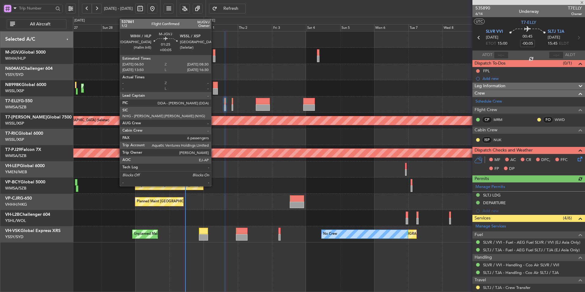
click at [214, 57] on div at bounding box center [214, 59] width 2 height 6
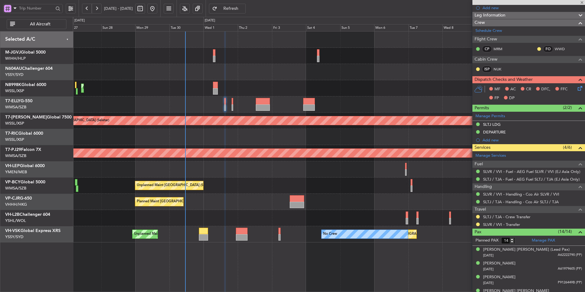
scroll to position [31, 0]
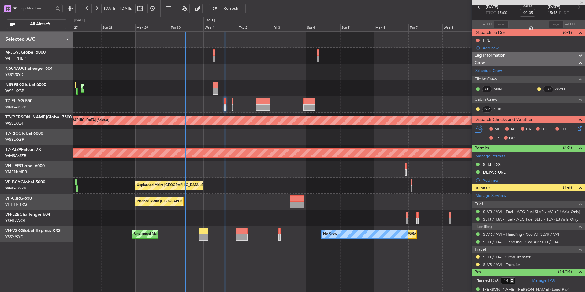
type input "+00:05"
type input "6"
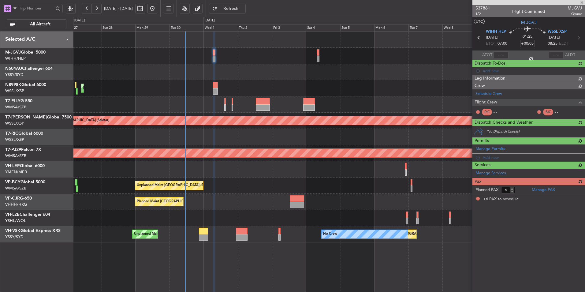
scroll to position [0, 0]
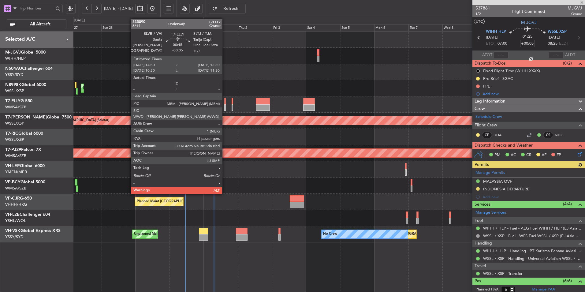
click at [225, 101] on div at bounding box center [225, 101] width 2 height 6
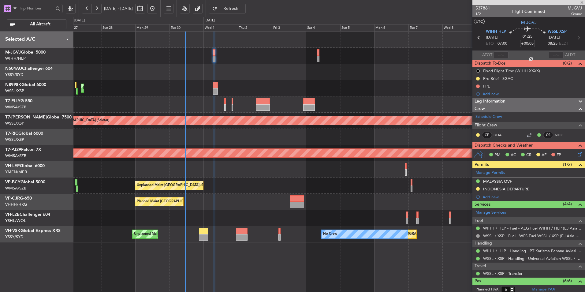
type input "-00:05"
type input "14"
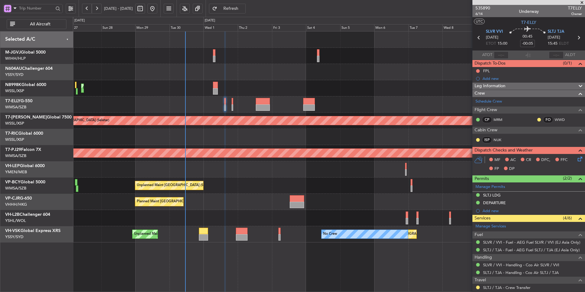
click at [209, 108] on div at bounding box center [329, 104] width 512 height 16
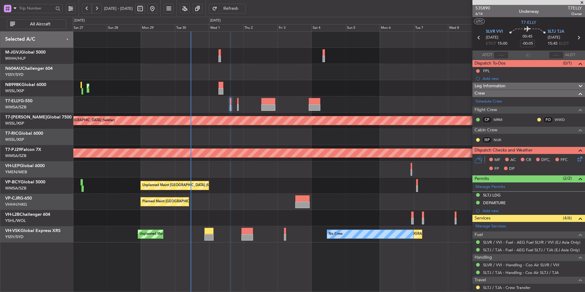
click at [264, 130] on div at bounding box center [329, 137] width 512 height 16
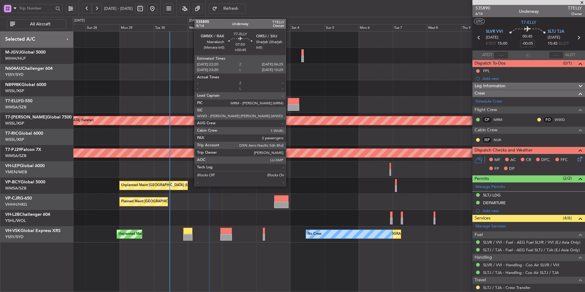
click at [288, 105] on div at bounding box center [293, 107] width 12 height 6
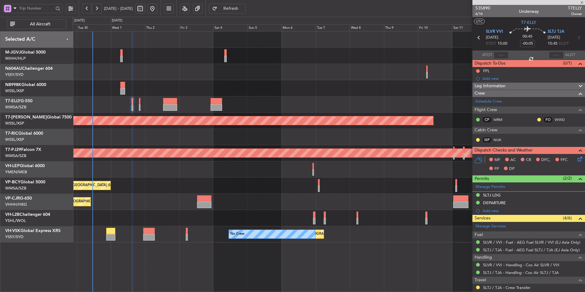
click at [252, 99] on div "Planned Maint [GEOGRAPHIC_DATA] ([GEOGRAPHIC_DATA] Intl) Planned Maint [GEOGRAP…" at bounding box center [329, 136] width 512 height 211
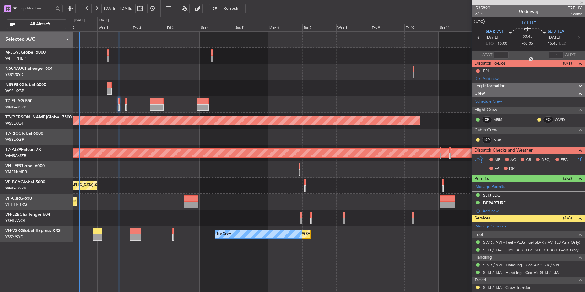
type input "+00:45"
type input "2"
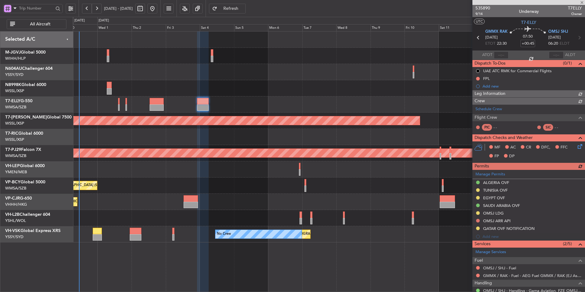
click at [305, 105] on div at bounding box center [329, 104] width 512 height 16
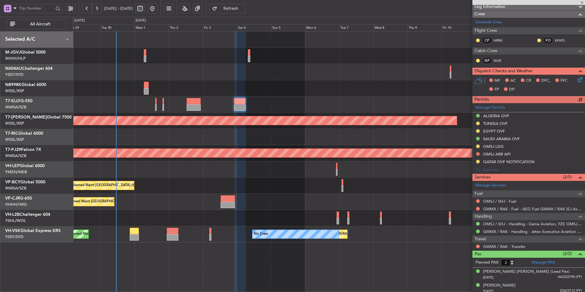
scroll to position [90, 0]
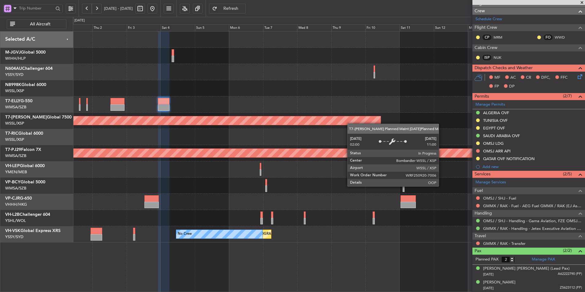
click at [181, 120] on div "Planned Maint [GEOGRAPHIC_DATA] (Seletar)" at bounding box center [329, 121] width 512 height 16
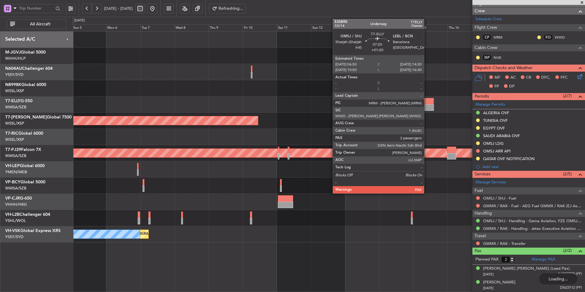
click at [427, 102] on div at bounding box center [428, 101] width 11 height 6
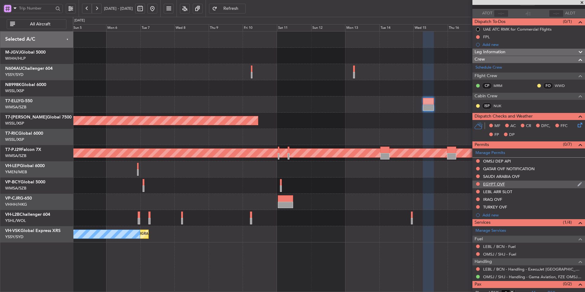
scroll to position [55, 0]
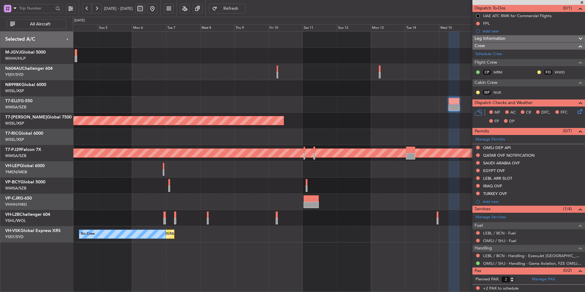
click at [253, 193] on div "Unplanned Maint [GEOGRAPHIC_DATA] (Sultan [PERSON_NAME] [PERSON_NAME] - Subang)" at bounding box center [329, 185] width 512 height 16
click at [278, 176] on div at bounding box center [329, 169] width 512 height 16
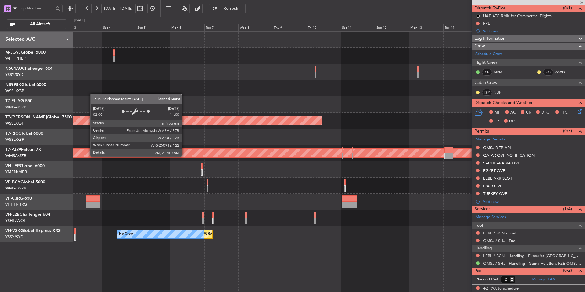
click at [262, 154] on div "Planned Maint [GEOGRAPHIC_DATA] (Sultan [PERSON_NAME] [PERSON_NAME] - Subang)" at bounding box center [328, 153] width 1534 height 9
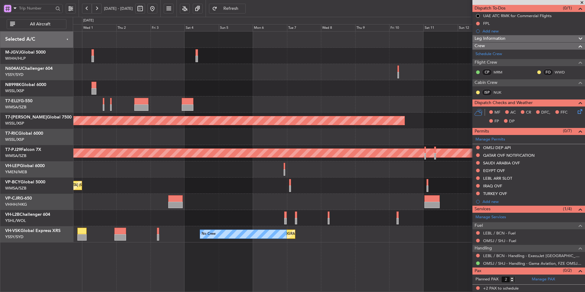
click at [245, 252] on div "Planned Maint [GEOGRAPHIC_DATA] ([GEOGRAPHIC_DATA] Intl) Planned Maint [GEOGRAP…" at bounding box center [329, 161] width 512 height 261
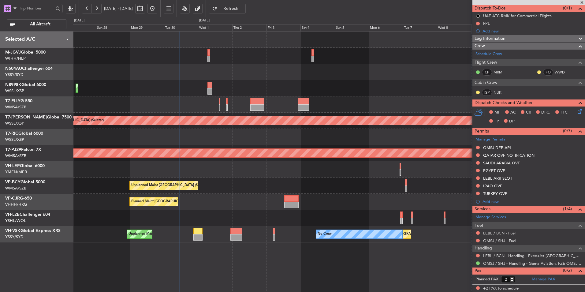
click at [205, 251] on div "Planned Maint [GEOGRAPHIC_DATA] ([GEOGRAPHIC_DATA] Intl) Planned Maint [GEOGRAP…" at bounding box center [329, 161] width 512 height 261
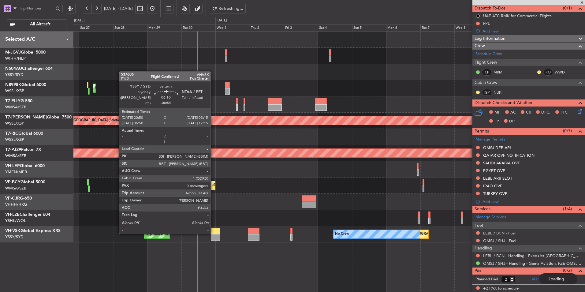
click at [213, 233] on div at bounding box center [215, 231] width 9 height 6
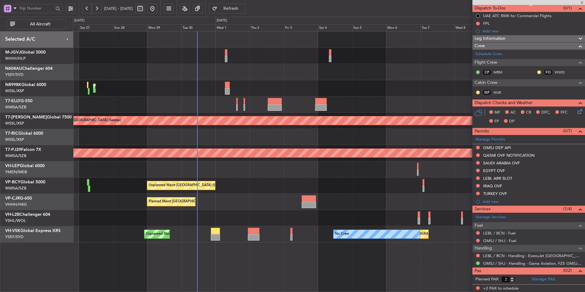
type input "-00:55"
type input "0"
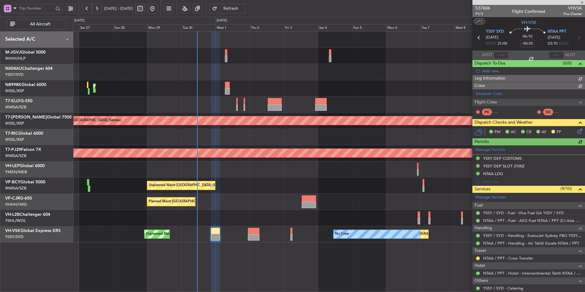
type input "[PERSON_NAME] (BTA)"
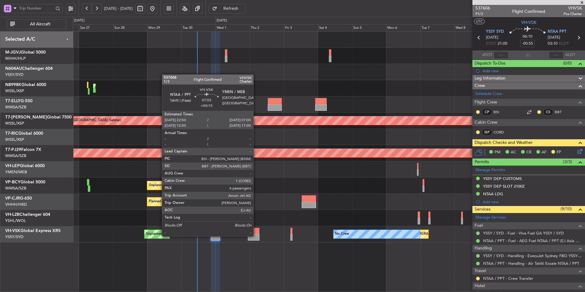
click at [256, 235] on div at bounding box center [254, 237] width 12 height 6
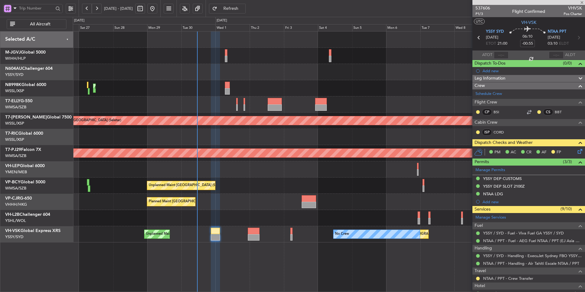
type input "+00:15"
type input "6"
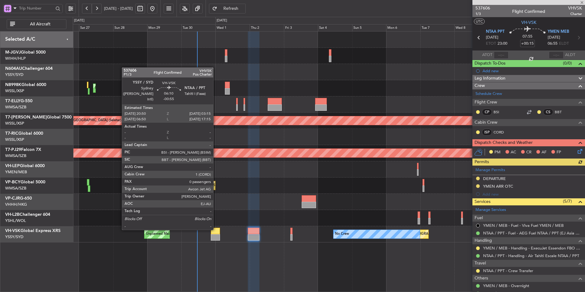
click at [215, 229] on div at bounding box center [215, 231] width 9 height 6
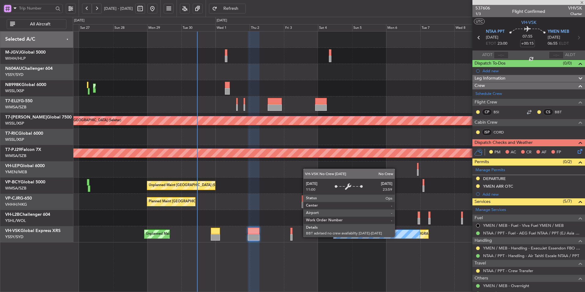
type input "-00:55"
type input "0"
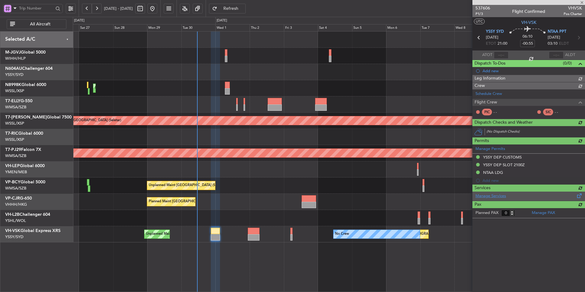
type input "[PERSON_NAME] (BTA)"
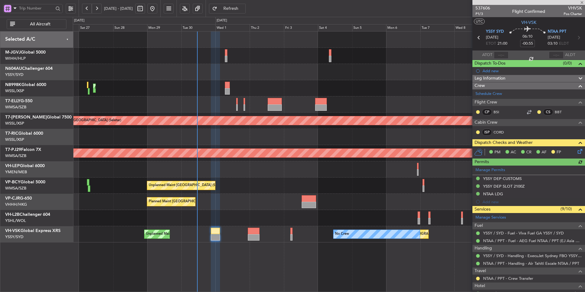
scroll to position [60, 0]
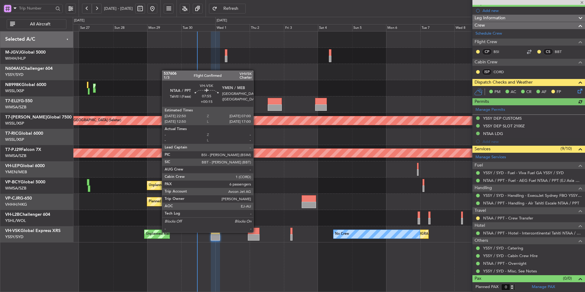
click at [256, 231] on div at bounding box center [254, 231] width 12 height 6
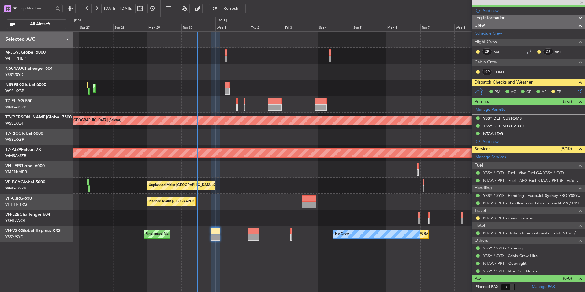
type input "+00:15"
type input "6"
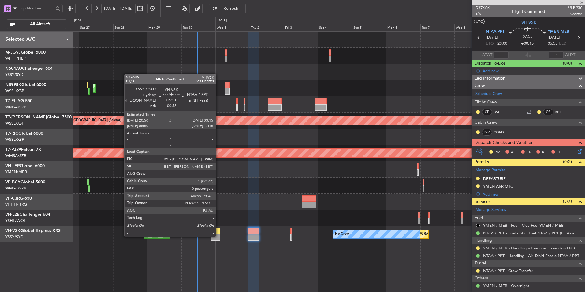
click at [218, 236] on div at bounding box center [215, 237] width 9 height 6
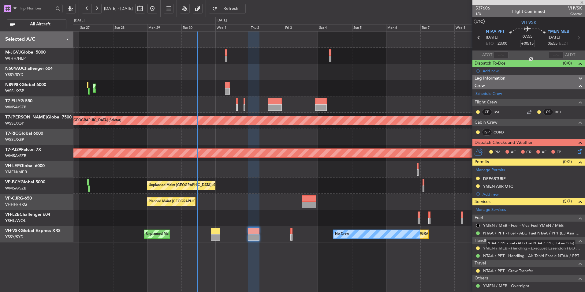
type input "-00:55"
type input "0"
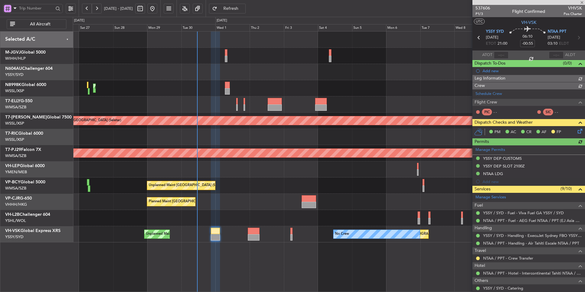
type input "[PERSON_NAME] (BTA)"
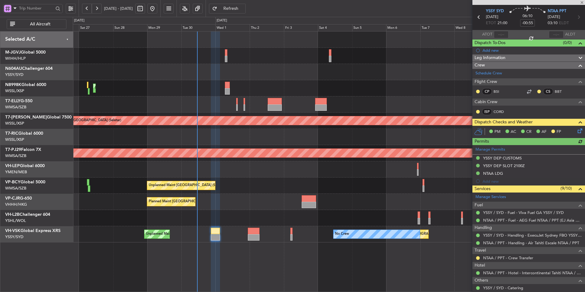
scroll to position [31, 0]
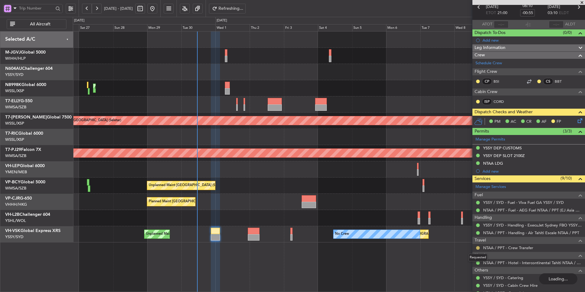
click at [478, 248] on button at bounding box center [478, 248] width 4 height 4
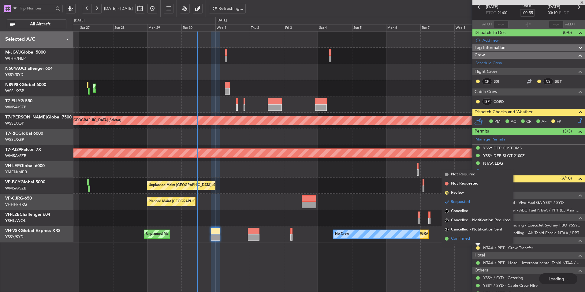
click at [472, 239] on li "Confirmed" at bounding box center [477, 238] width 71 height 9
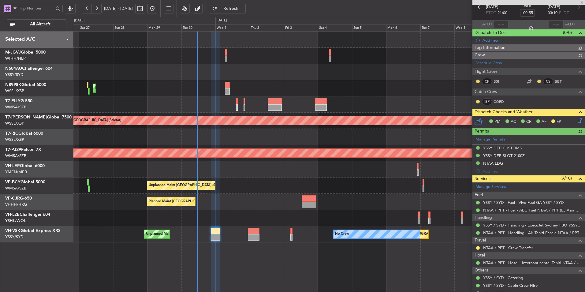
type input "[PERSON_NAME] (BTA)"
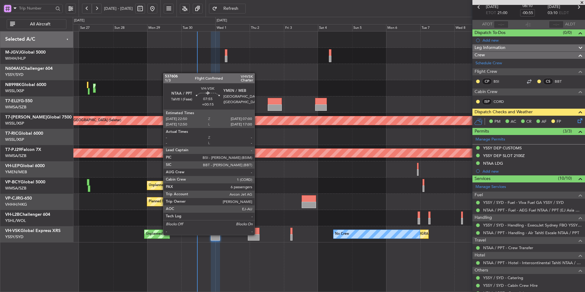
click at [257, 233] on div "Unplanned Maint [GEOGRAPHIC_DATA] ([GEOGRAPHIC_DATA]) No Crew Unplanned Maint S…" at bounding box center [329, 234] width 512 height 16
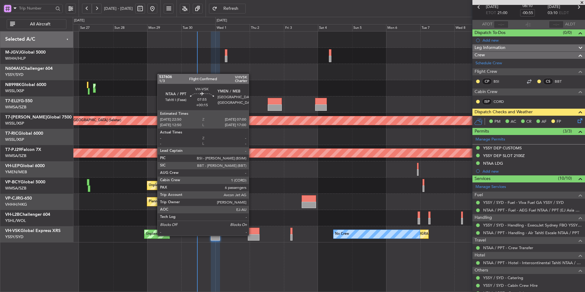
click at [251, 235] on div at bounding box center [254, 237] width 12 height 6
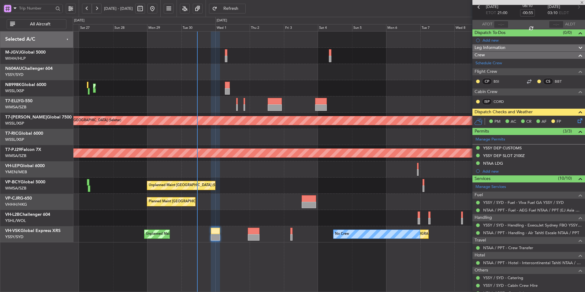
type input "+00:15"
type input "6"
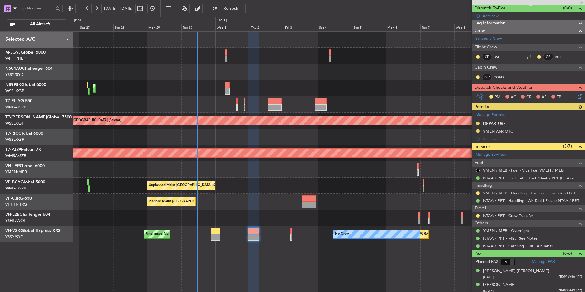
scroll to position [113, 0]
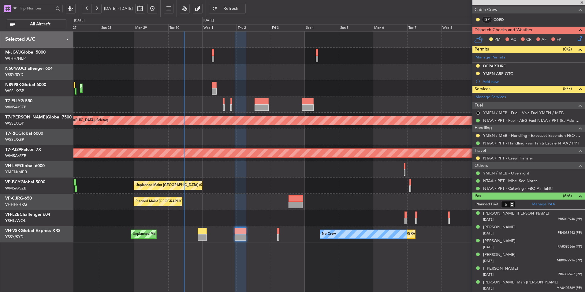
click at [244, 252] on div "Planned Maint [GEOGRAPHIC_DATA] ([GEOGRAPHIC_DATA] Intl) Planned Maint [GEOGRAP…" at bounding box center [329, 161] width 512 height 261
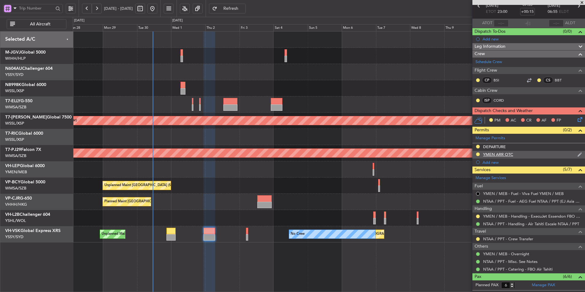
scroll to position [61, 0]
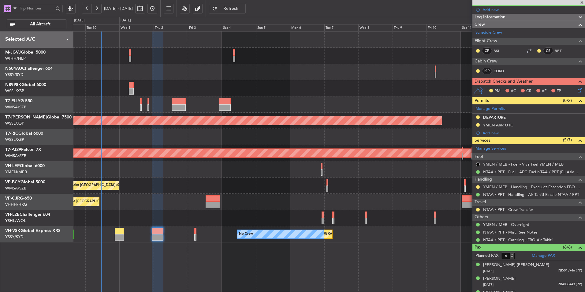
click at [224, 205] on div "Planned Maint [GEOGRAPHIC_DATA] ([GEOGRAPHIC_DATA] Intl) Planned Maint [GEOGRAP…" at bounding box center [329, 136] width 512 height 211
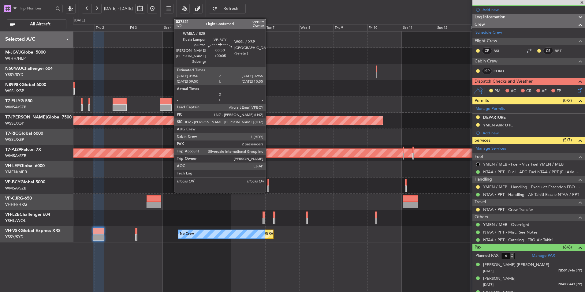
click at [268, 183] on div at bounding box center [268, 182] width 2 height 6
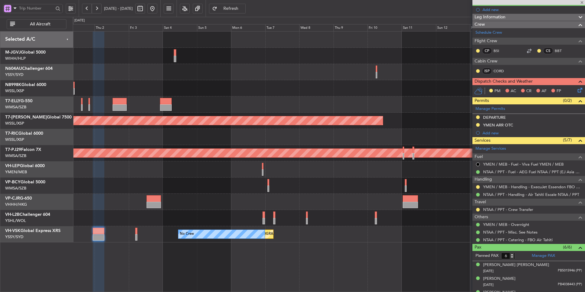
type input "+00:05"
type input "2"
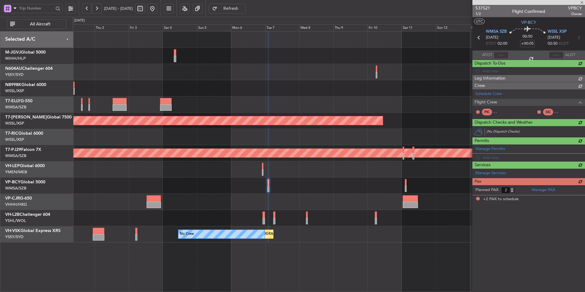
scroll to position [0, 0]
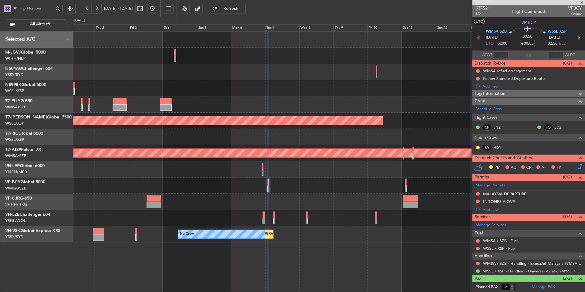
click at [261, 202] on div "Planned Maint [GEOGRAPHIC_DATA] ([GEOGRAPHIC_DATA] Intl)" at bounding box center [329, 202] width 512 height 16
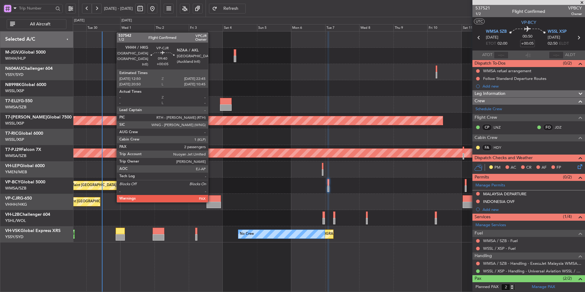
click at [211, 202] on div at bounding box center [213, 205] width 14 height 6
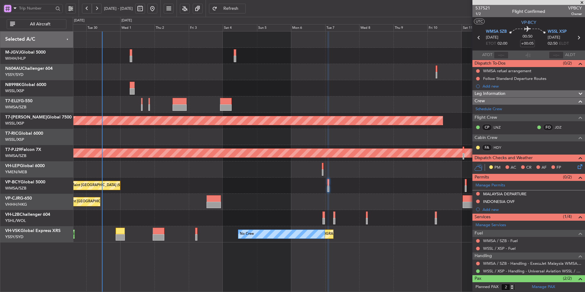
click at [271, 202] on div "Planned Maint [GEOGRAPHIC_DATA] ([GEOGRAPHIC_DATA] Intl)" at bounding box center [329, 202] width 512 height 16
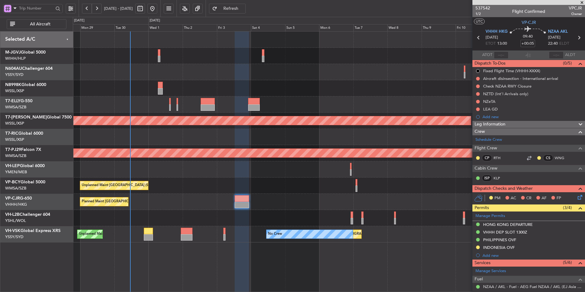
click at [252, 204] on div "Planned Maint [GEOGRAPHIC_DATA] ([GEOGRAPHIC_DATA] Intl)" at bounding box center [329, 202] width 512 height 16
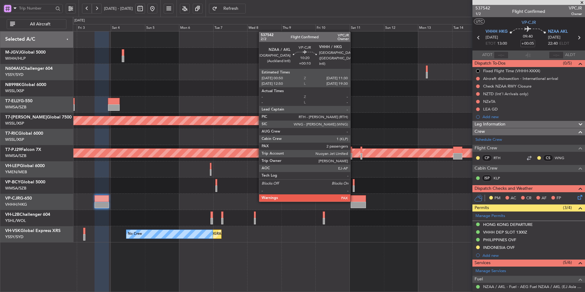
click at [353, 201] on div at bounding box center [357, 198] width 15 height 6
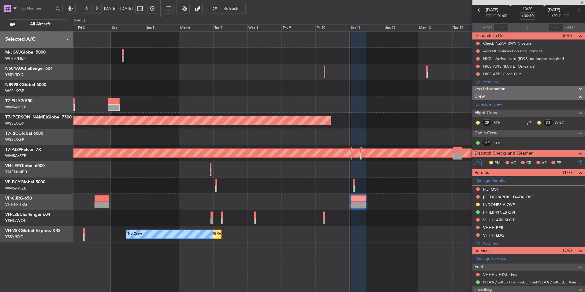
scroll to position [27, 0]
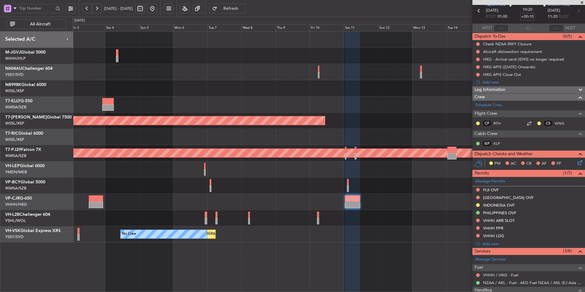
click at [383, 196] on div "Planned Maint [GEOGRAPHIC_DATA] ([GEOGRAPHIC_DATA] Intl)" at bounding box center [329, 202] width 512 height 16
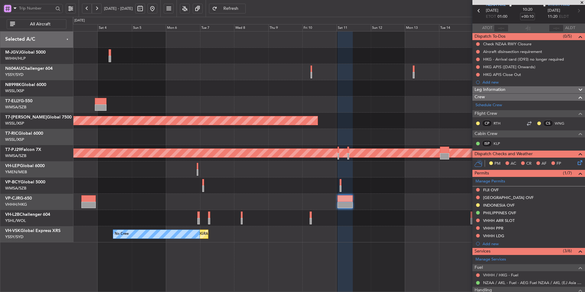
click at [301, 194] on div "Planned Maint [GEOGRAPHIC_DATA] ([GEOGRAPHIC_DATA] Intl)" at bounding box center [329, 202] width 512 height 16
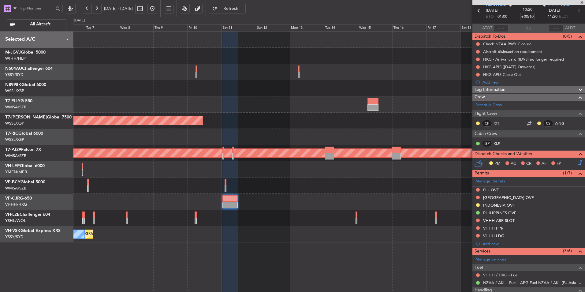
click at [214, 187] on div at bounding box center [329, 185] width 512 height 16
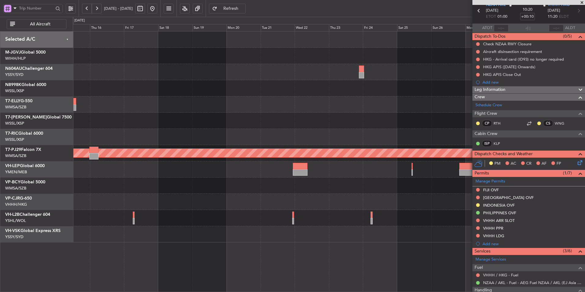
click at [312, 190] on div at bounding box center [329, 185] width 512 height 16
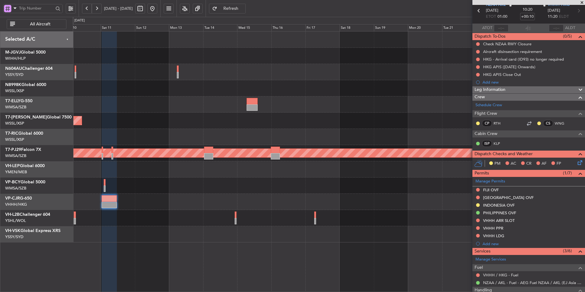
click at [339, 187] on div at bounding box center [329, 185] width 512 height 16
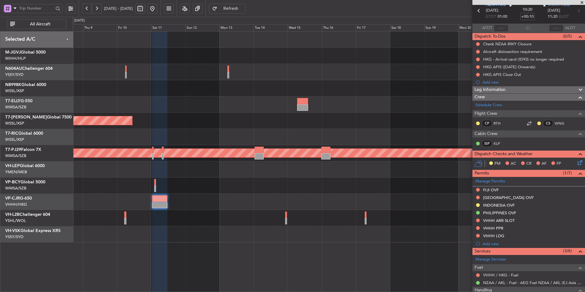
click at [363, 192] on div at bounding box center [329, 185] width 512 height 16
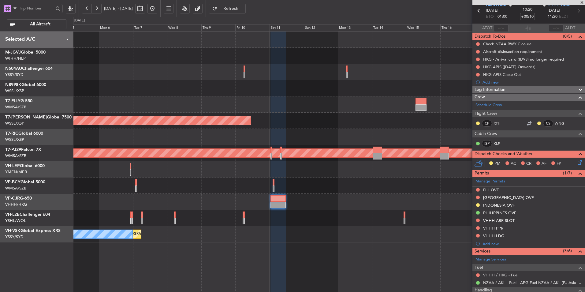
click at [377, 191] on div at bounding box center [329, 185] width 512 height 16
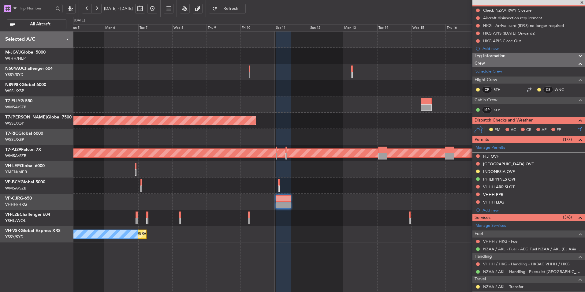
scroll to position [0, 0]
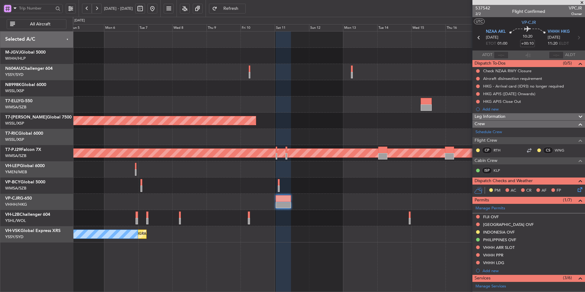
click at [283, 197] on div at bounding box center [329, 202] width 512 height 16
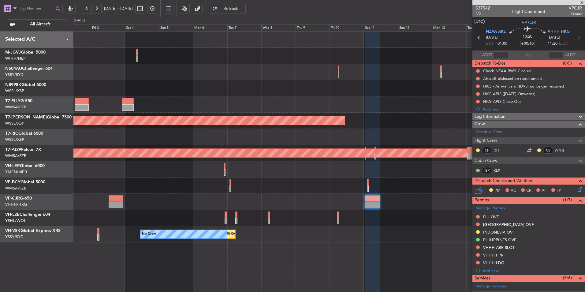
click at [248, 194] on div "Planned Maint [GEOGRAPHIC_DATA] (Seletar) Planned Maint [GEOGRAPHIC_DATA] (Sult…" at bounding box center [329, 136] width 512 height 211
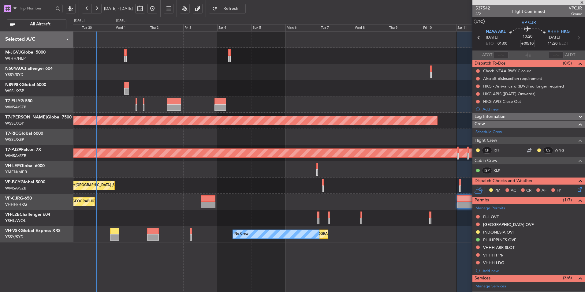
click at [262, 201] on div "Planned Maint [GEOGRAPHIC_DATA] ([GEOGRAPHIC_DATA] Intl)" at bounding box center [329, 202] width 512 height 16
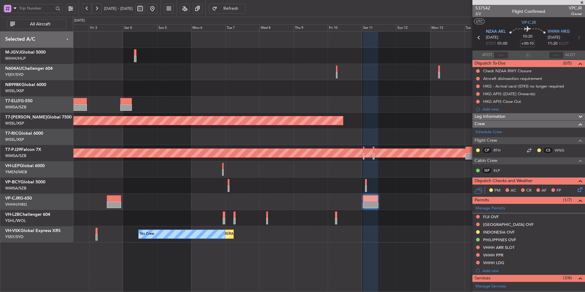
click at [187, 188] on div "Unplanned Maint [GEOGRAPHIC_DATA] (Sultan [PERSON_NAME] [PERSON_NAME] - Subang)" at bounding box center [329, 185] width 512 height 16
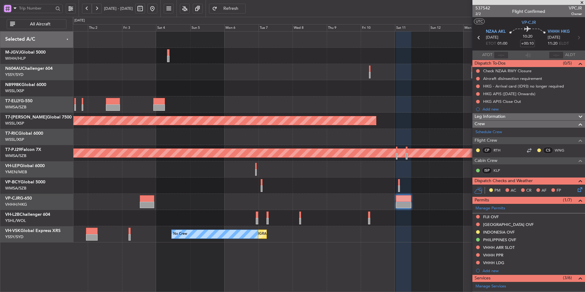
click at [223, 190] on div "Unplanned Maint [GEOGRAPHIC_DATA] (Sultan [PERSON_NAME] [PERSON_NAME] - Subang)" at bounding box center [329, 185] width 512 height 16
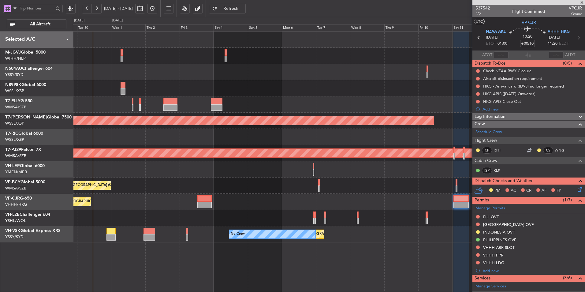
click at [247, 198] on div "Planned Maint [GEOGRAPHIC_DATA] ([GEOGRAPHIC_DATA] Intl) Planned Maint [GEOGRAP…" at bounding box center [329, 136] width 512 height 211
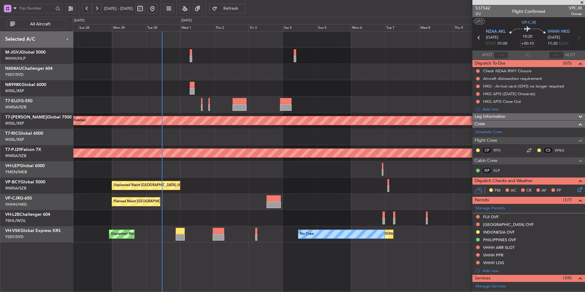
click at [285, 215] on div at bounding box center [329, 218] width 512 height 16
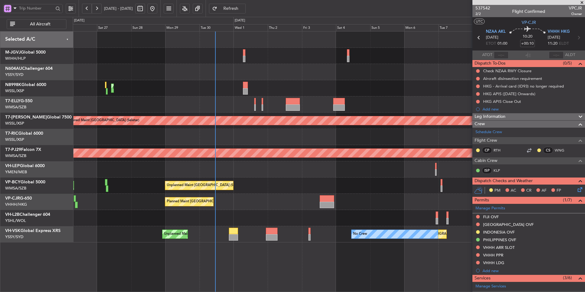
click at [284, 213] on div at bounding box center [329, 218] width 512 height 16
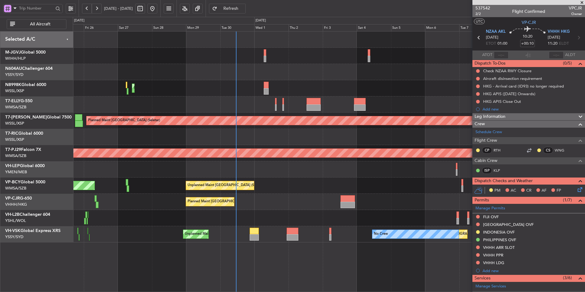
click at [229, 81] on div "Planned Maint [GEOGRAPHIC_DATA] ([GEOGRAPHIC_DATA] Intl) Planned Maint [GEOGRAP…" at bounding box center [329, 136] width 512 height 211
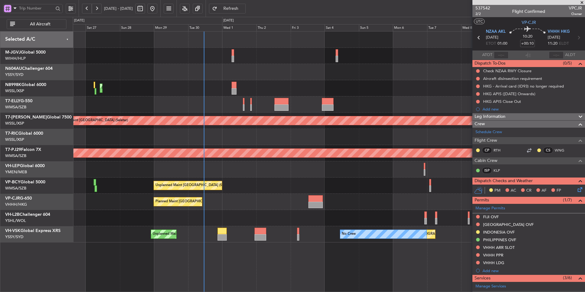
click at [198, 82] on div "Planned Maint [GEOGRAPHIC_DATA] ([GEOGRAPHIC_DATA] Intl) Planned Maint [GEOGRAP…" at bounding box center [329, 136] width 512 height 211
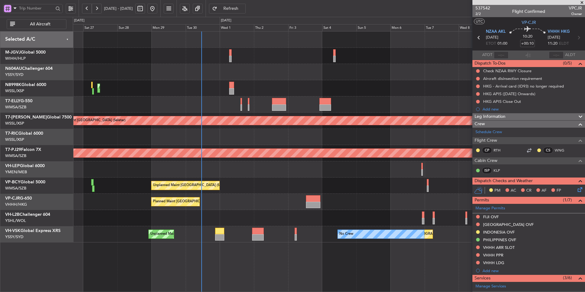
click at [261, 65] on div "Planned Maint [GEOGRAPHIC_DATA] ([GEOGRAPHIC_DATA] Intl) Planned Maint [GEOGRAP…" at bounding box center [329, 136] width 512 height 211
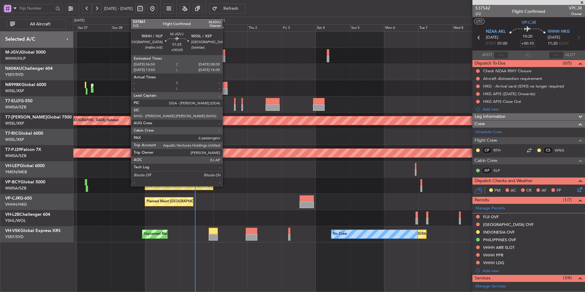
click at [225, 52] on div at bounding box center [224, 52] width 2 height 6
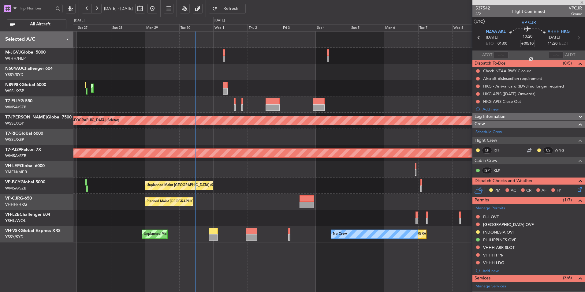
type input "+00:05"
type input "6"
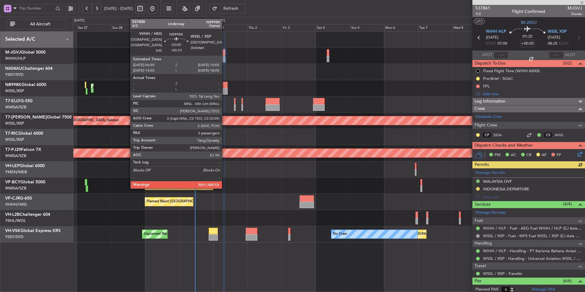
click at [224, 90] on div at bounding box center [225, 91] width 5 height 6
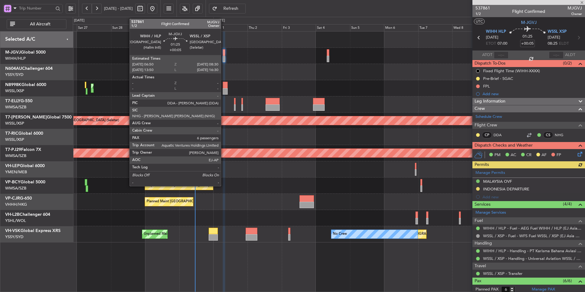
type input "-00:10"
type input "3"
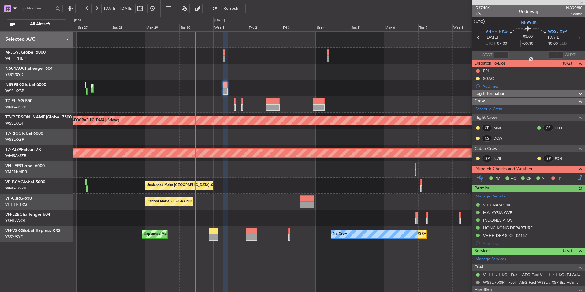
click at [231, 102] on div at bounding box center [329, 104] width 512 height 16
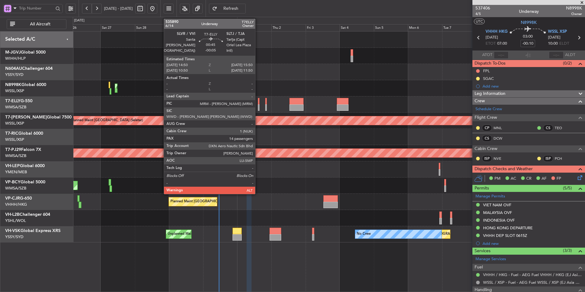
click at [258, 104] on div at bounding box center [259, 101] width 2 height 6
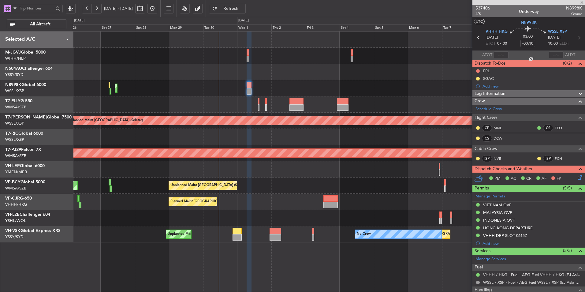
click at [259, 107] on div at bounding box center [329, 104] width 512 height 16
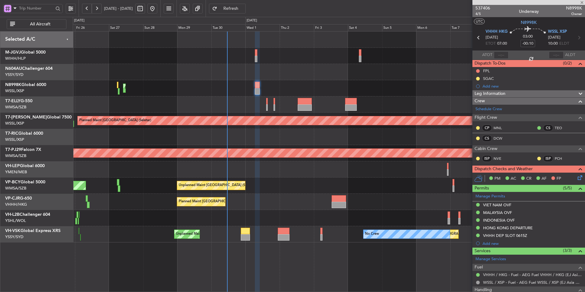
type input "-00:05"
type input "14"
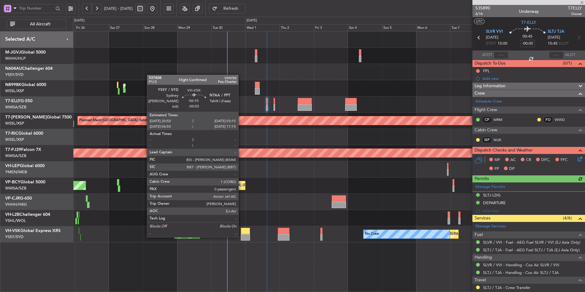
click at [241, 236] on div at bounding box center [245, 237] width 9 height 6
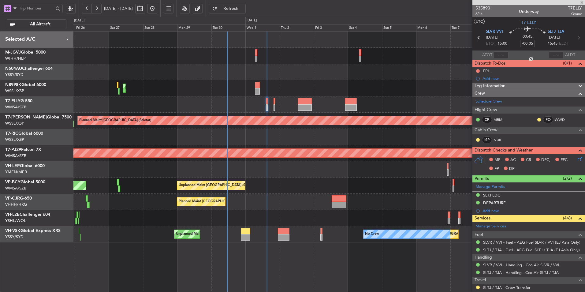
click at [221, 250] on div "Planned Maint [GEOGRAPHIC_DATA] ([GEOGRAPHIC_DATA] Intl) Planned Maint [GEOGRAP…" at bounding box center [329, 161] width 512 height 261
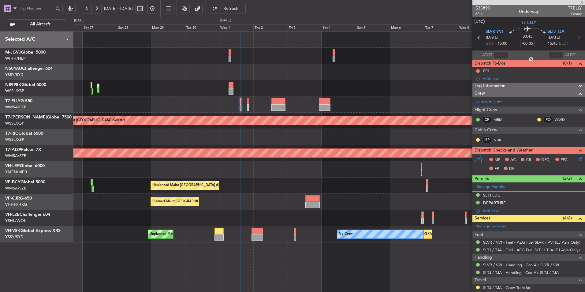
type input "-00:55"
type input "0"
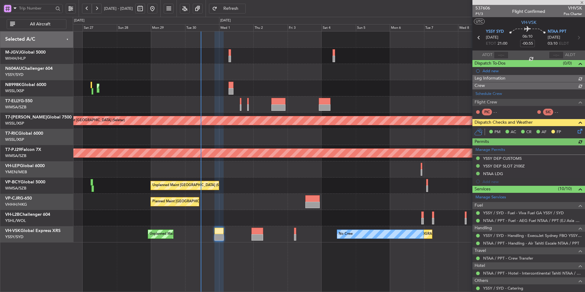
type input "[PERSON_NAME] (BTA)"
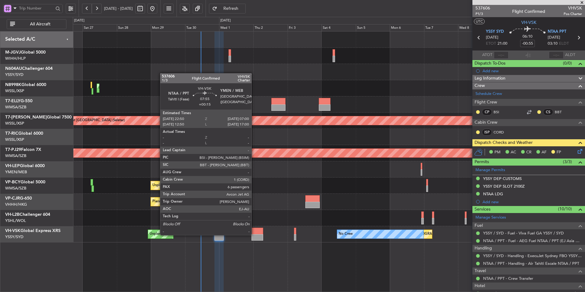
click at [254, 234] on div at bounding box center [257, 237] width 12 height 6
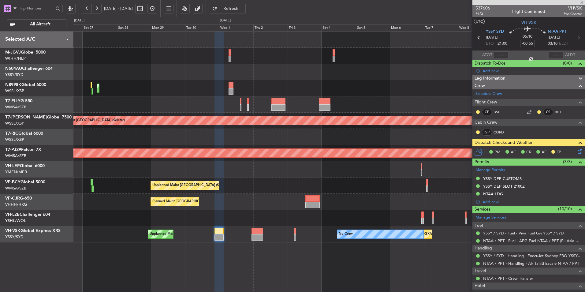
type input "+00:15"
type input "6"
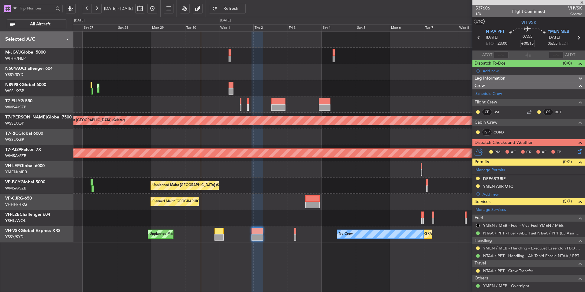
click at [376, 78] on div at bounding box center [329, 72] width 512 height 16
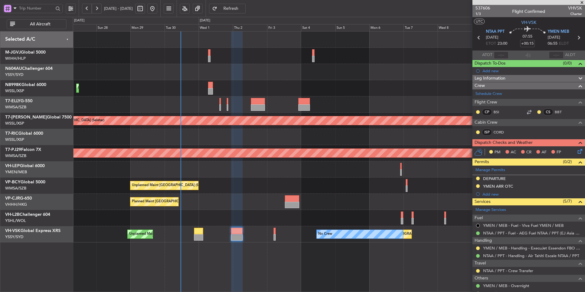
click at [234, 192] on div "Unplanned Maint [GEOGRAPHIC_DATA] (Sultan [PERSON_NAME] [PERSON_NAME] - Subang)…" at bounding box center [329, 185] width 512 height 16
